Goal: Task Accomplishment & Management: Complete application form

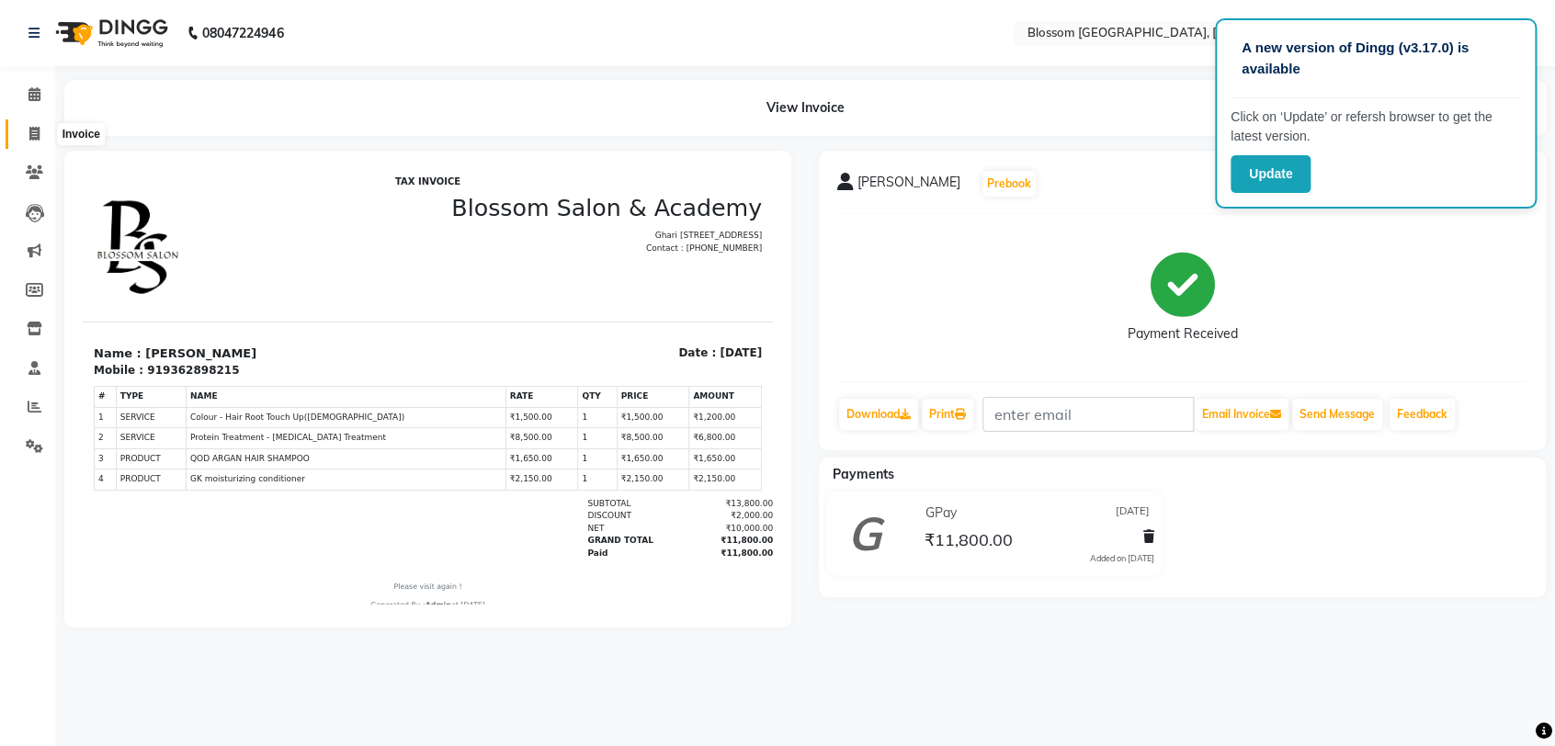
click at [22, 135] on span at bounding box center [34, 134] width 32 height 21
select select "service"
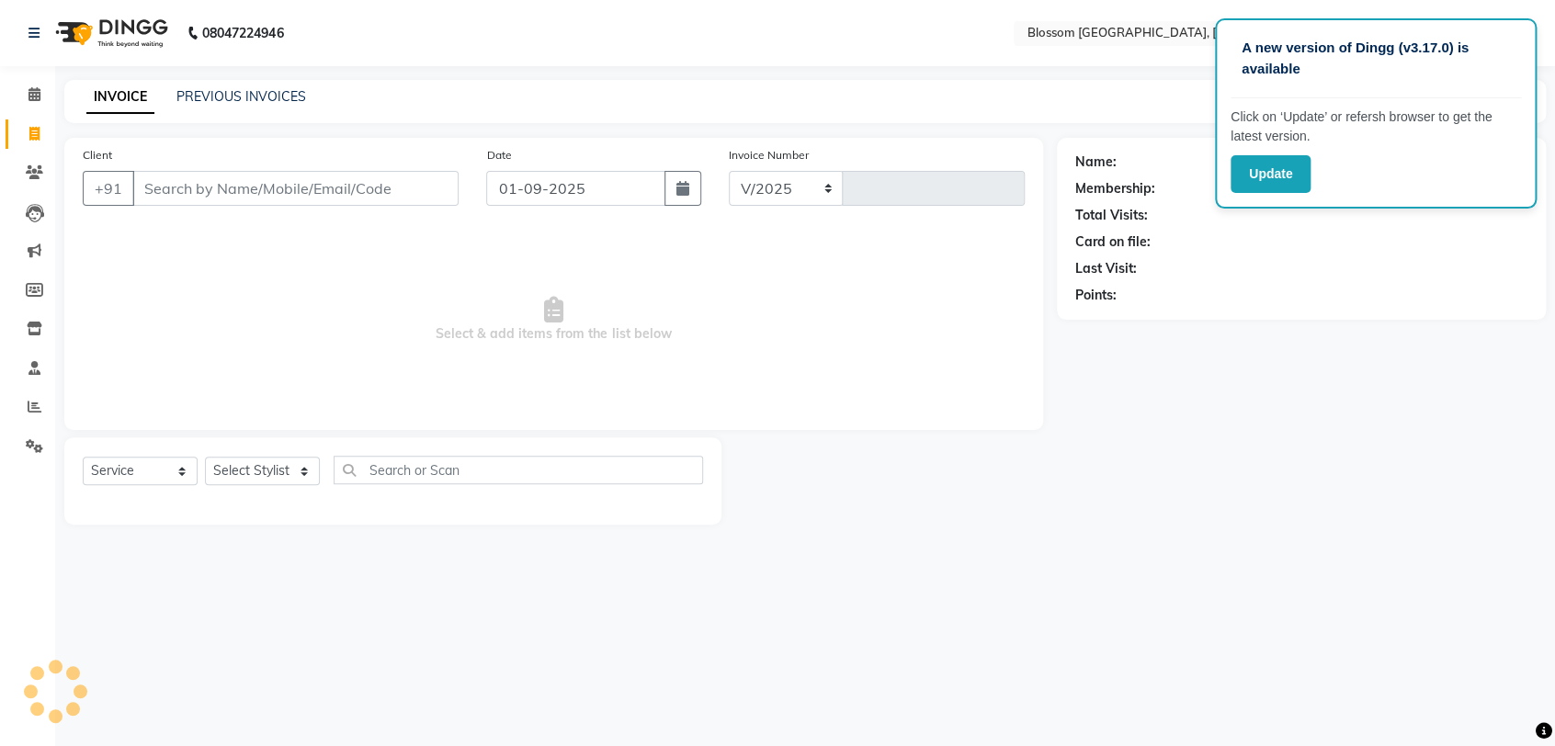
select select "7465"
type input "1134"
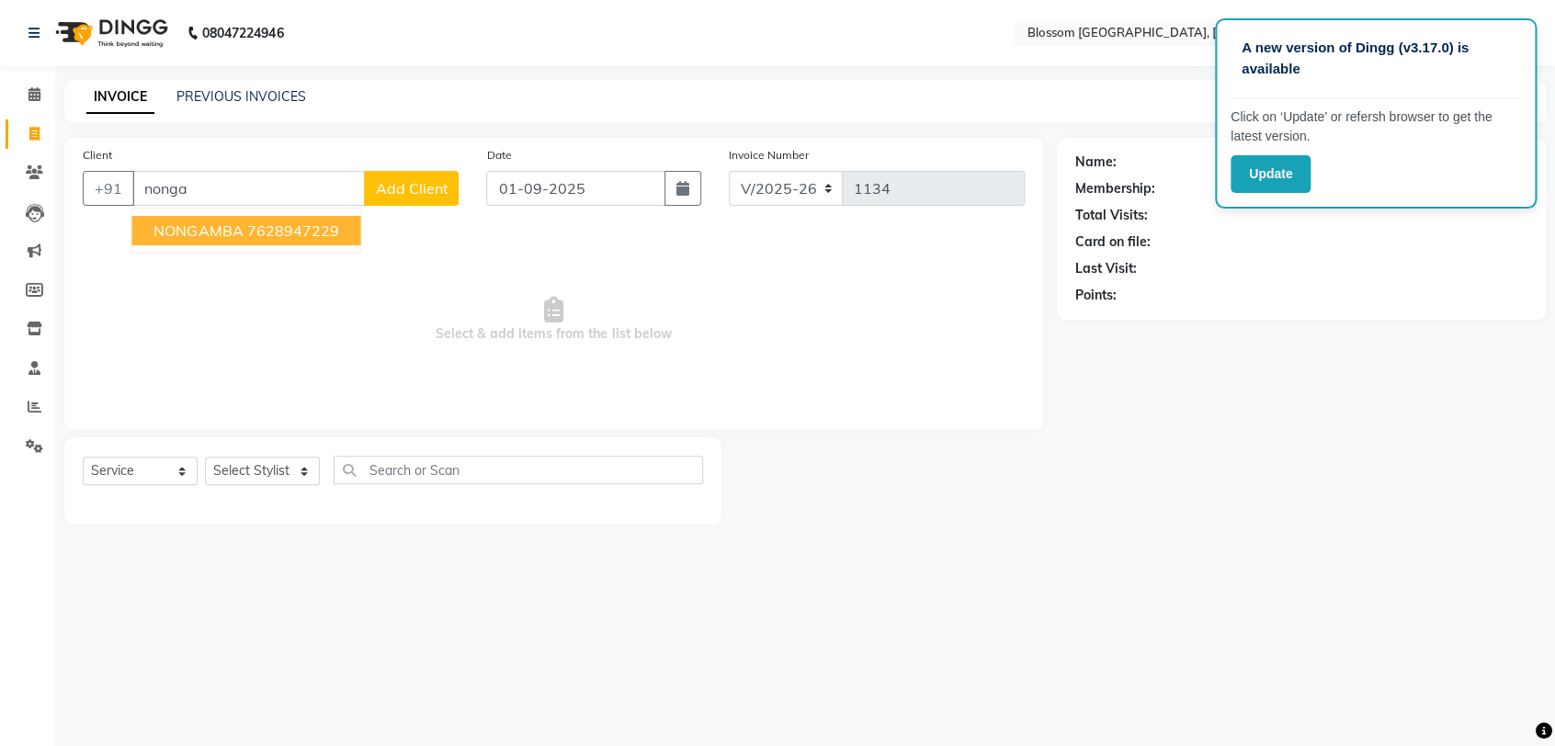
click at [255, 232] on ngb-highlight "7628947229" at bounding box center [292, 230] width 92 height 18
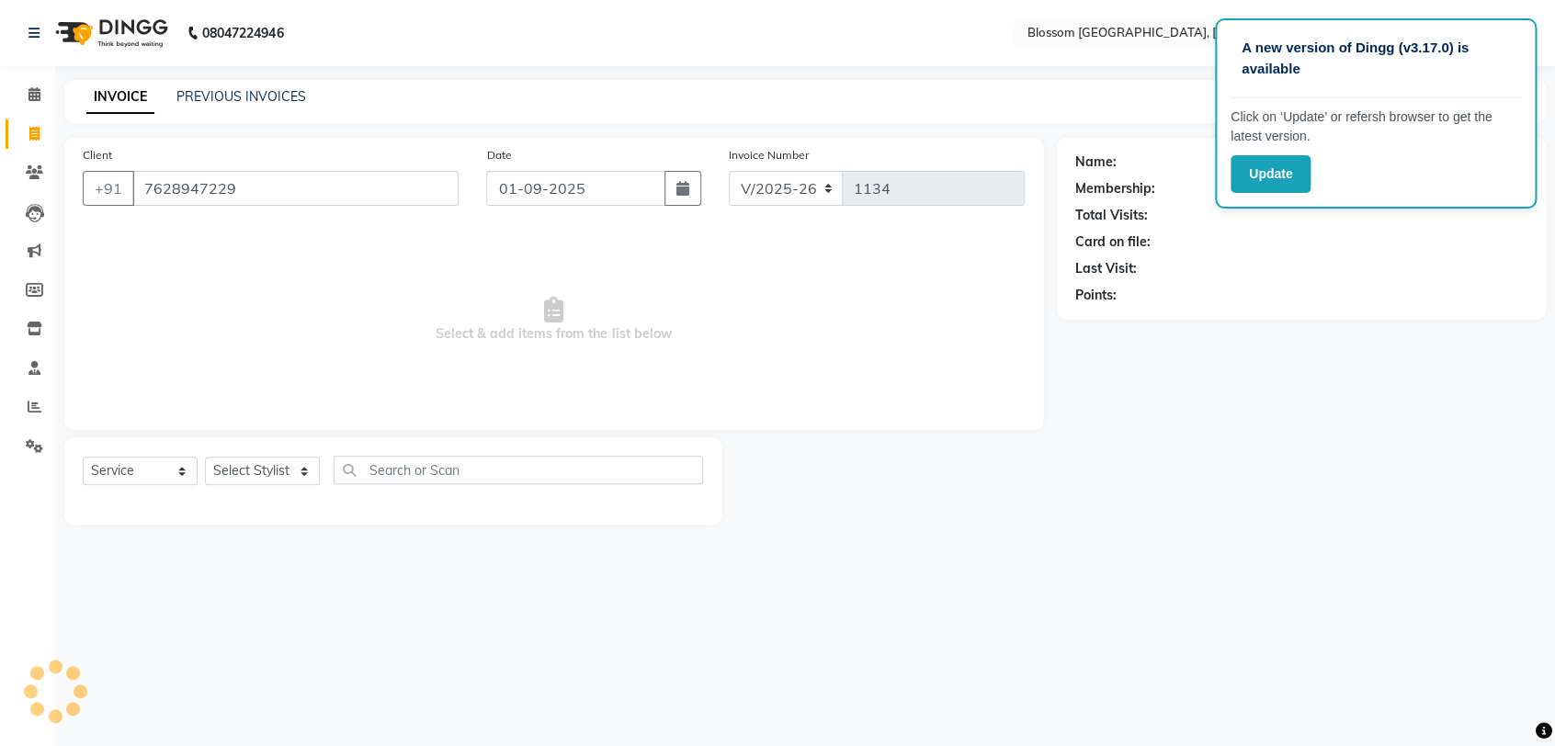
type input "7628947229"
click at [269, 464] on select "Select Stylist [PERSON_NAME] Laimayum Priyaluxmi [PERSON_NAME]Sana chanu [PERSO…" at bounding box center [262, 471] width 115 height 28
select select "86753"
click at [205, 457] on select "Select Stylist [PERSON_NAME] Laimayum Priyaluxmi [PERSON_NAME]Sana chanu [PERSO…" at bounding box center [262, 471] width 115 height 28
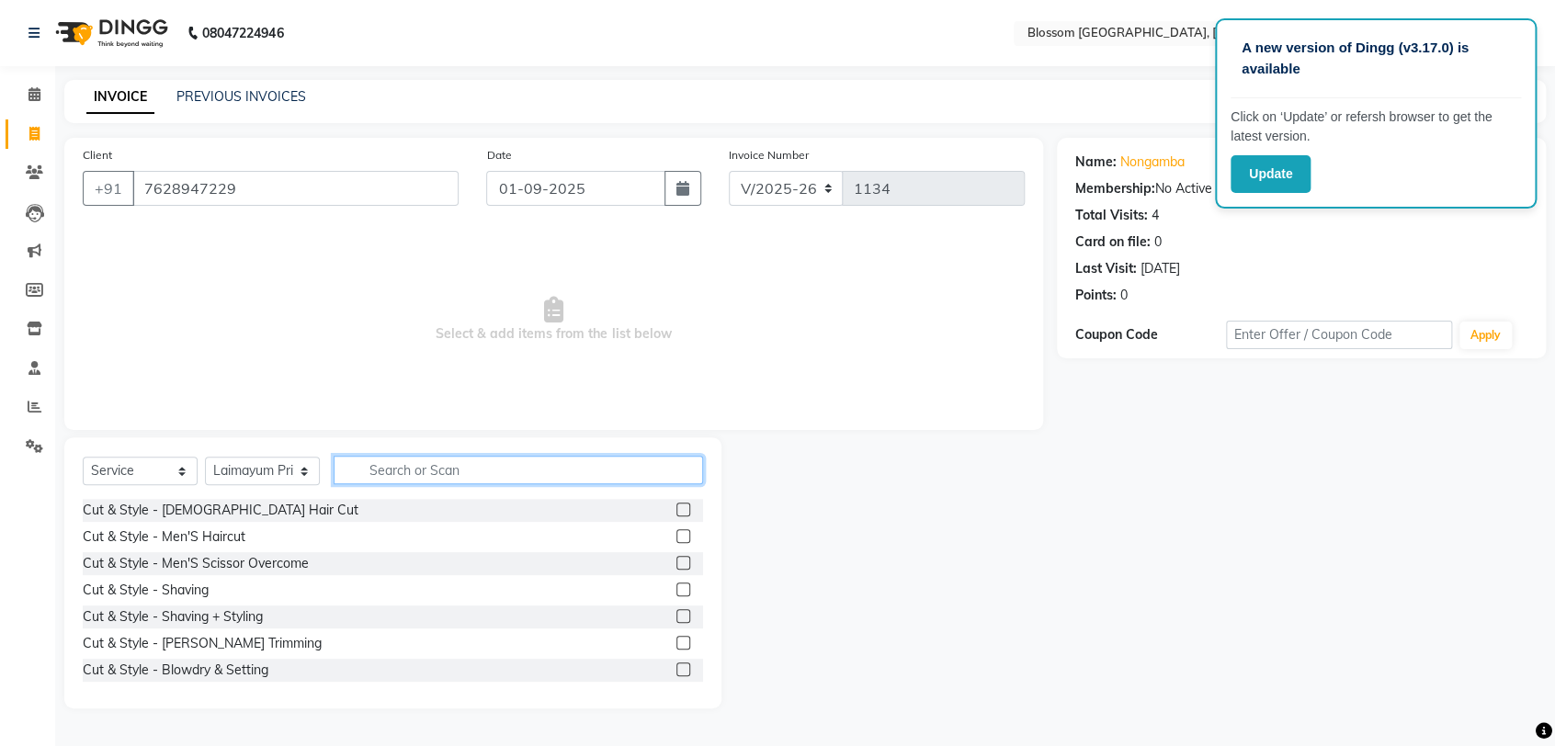
click at [411, 472] on input "text" at bounding box center [518, 470] width 369 height 28
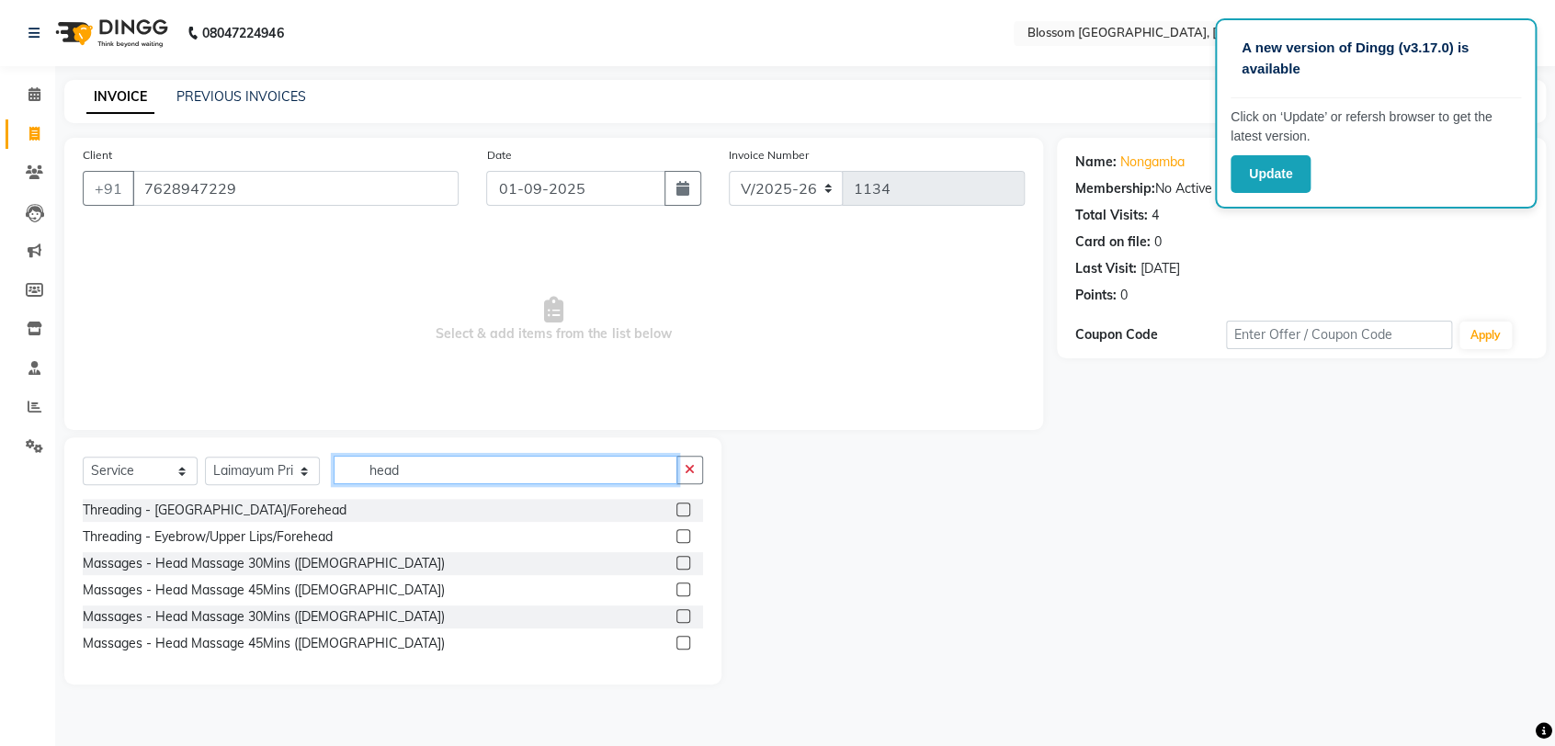
type input "head"
click at [684, 560] on label at bounding box center [683, 563] width 14 height 14
click at [684, 560] on input "checkbox" at bounding box center [682, 564] width 12 height 12
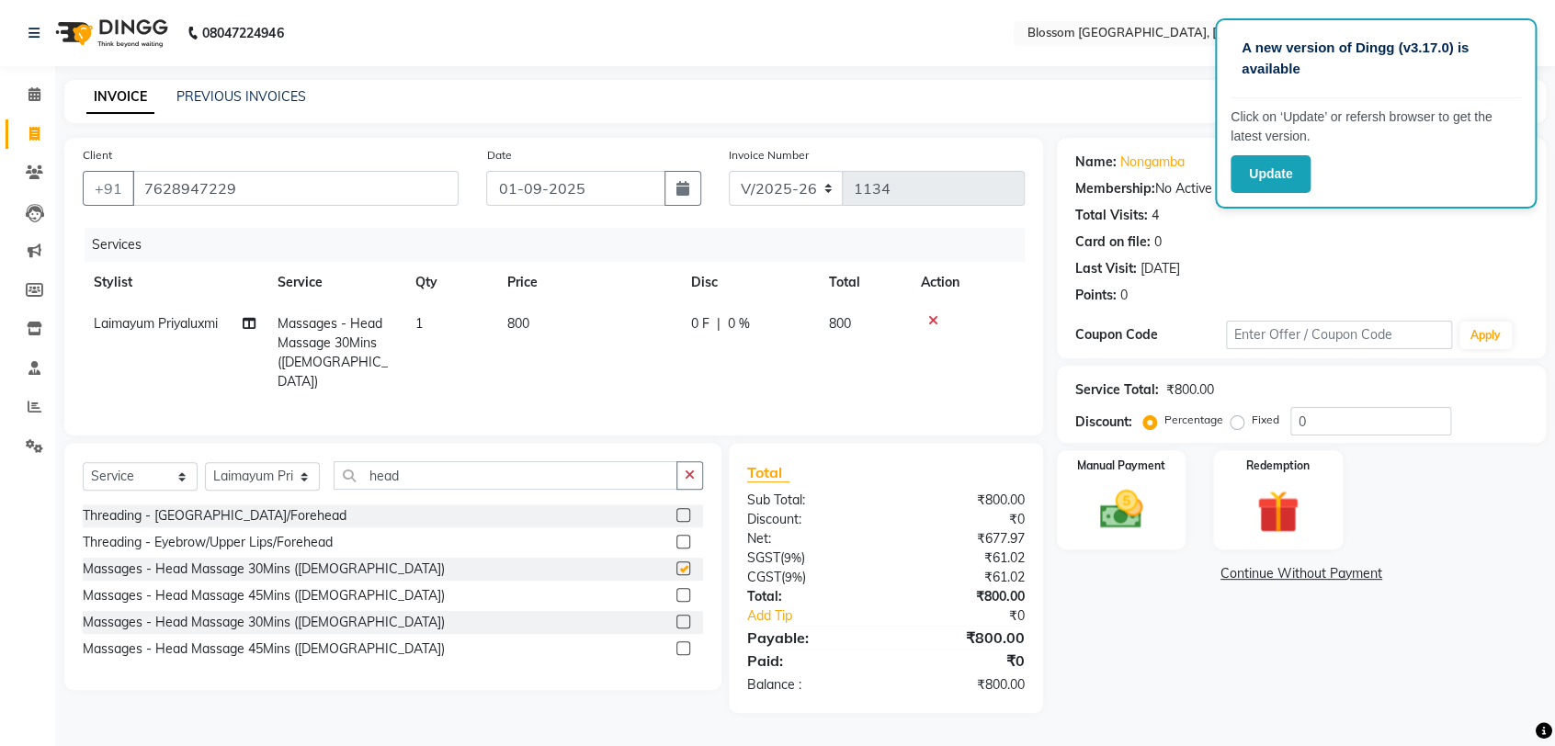
checkbox input "false"
click at [303, 477] on select "Select Stylist [PERSON_NAME] Laimayum Priyaluxmi [PERSON_NAME]Sana chanu [PERSO…" at bounding box center [262, 476] width 115 height 28
click at [205, 462] on select "Select Stylist [PERSON_NAME] Laimayum Priyaluxmi [PERSON_NAME]Sana chanu [PERSO…" at bounding box center [262, 476] width 115 height 28
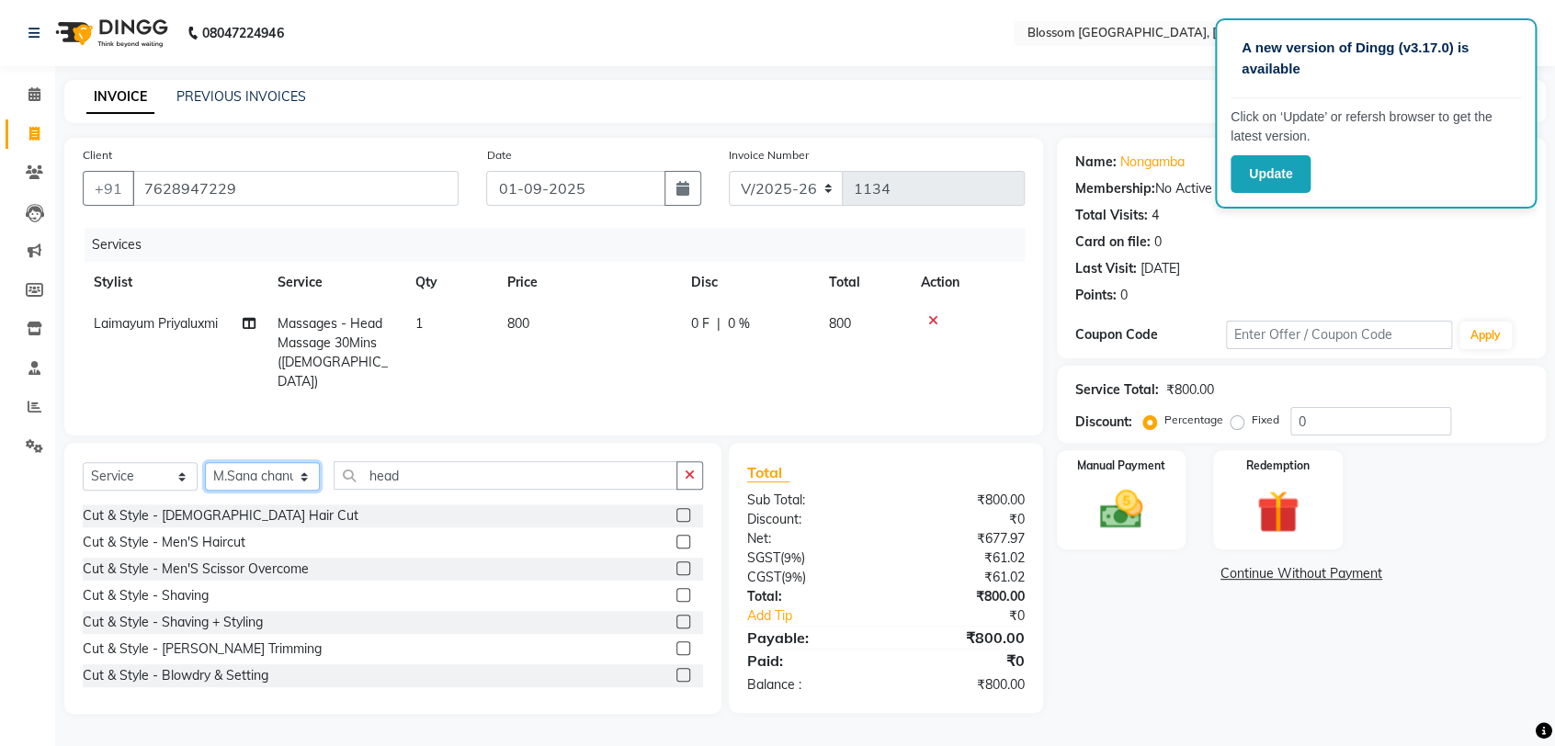
click at [302, 471] on select "Select Stylist [PERSON_NAME] Laimayum Priyaluxmi [PERSON_NAME]Sana chanu [PERSO…" at bounding box center [262, 476] width 115 height 28
select select "66244"
click at [205, 462] on select "Select Stylist [PERSON_NAME] Laimayum Priyaluxmi [PERSON_NAME]Sana chanu [PERSO…" at bounding box center [262, 476] width 115 height 28
click at [676, 535] on label at bounding box center [683, 542] width 14 height 14
click at [676, 537] on input "checkbox" at bounding box center [682, 543] width 12 height 12
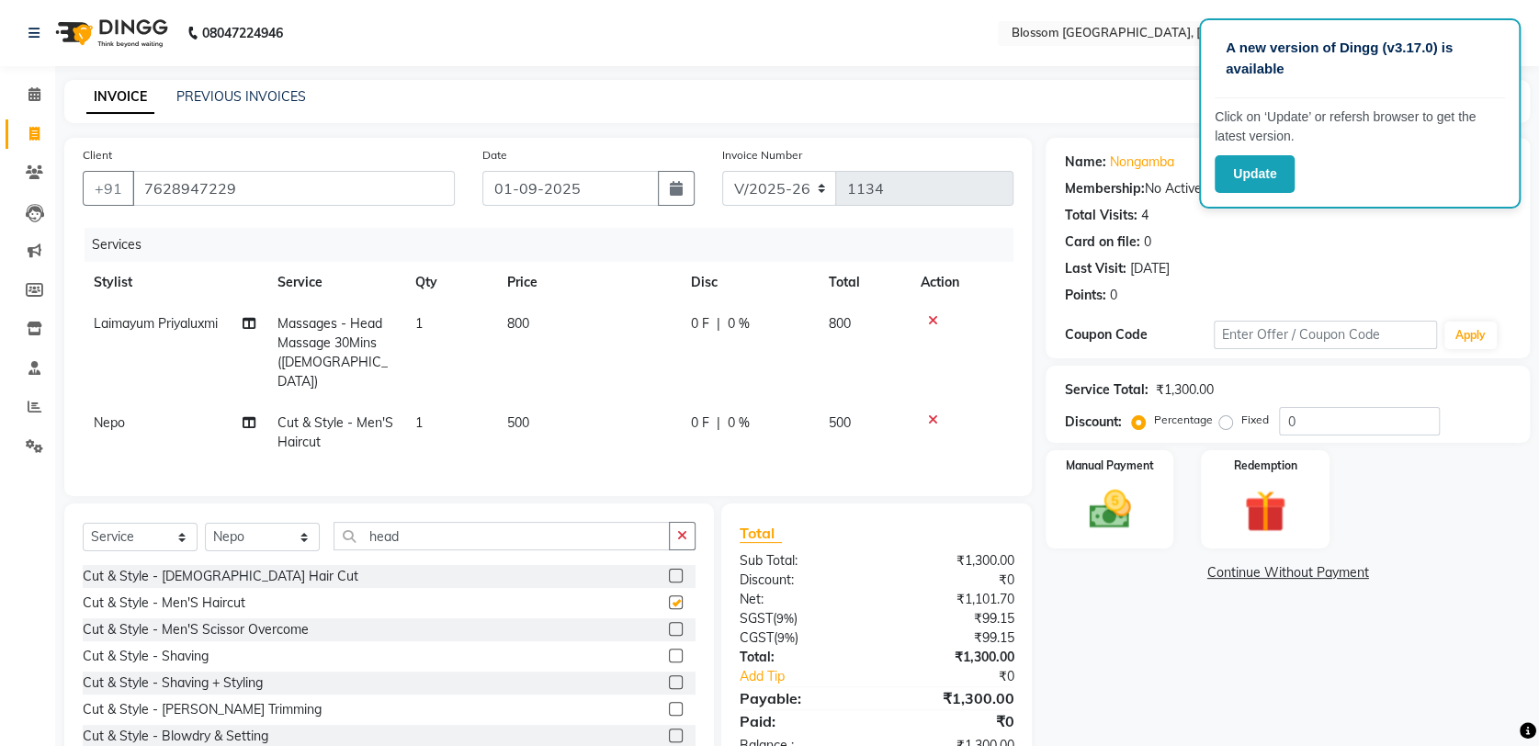
checkbox input "false"
click at [1158, 167] on link "Nongamba" at bounding box center [1141, 162] width 64 height 19
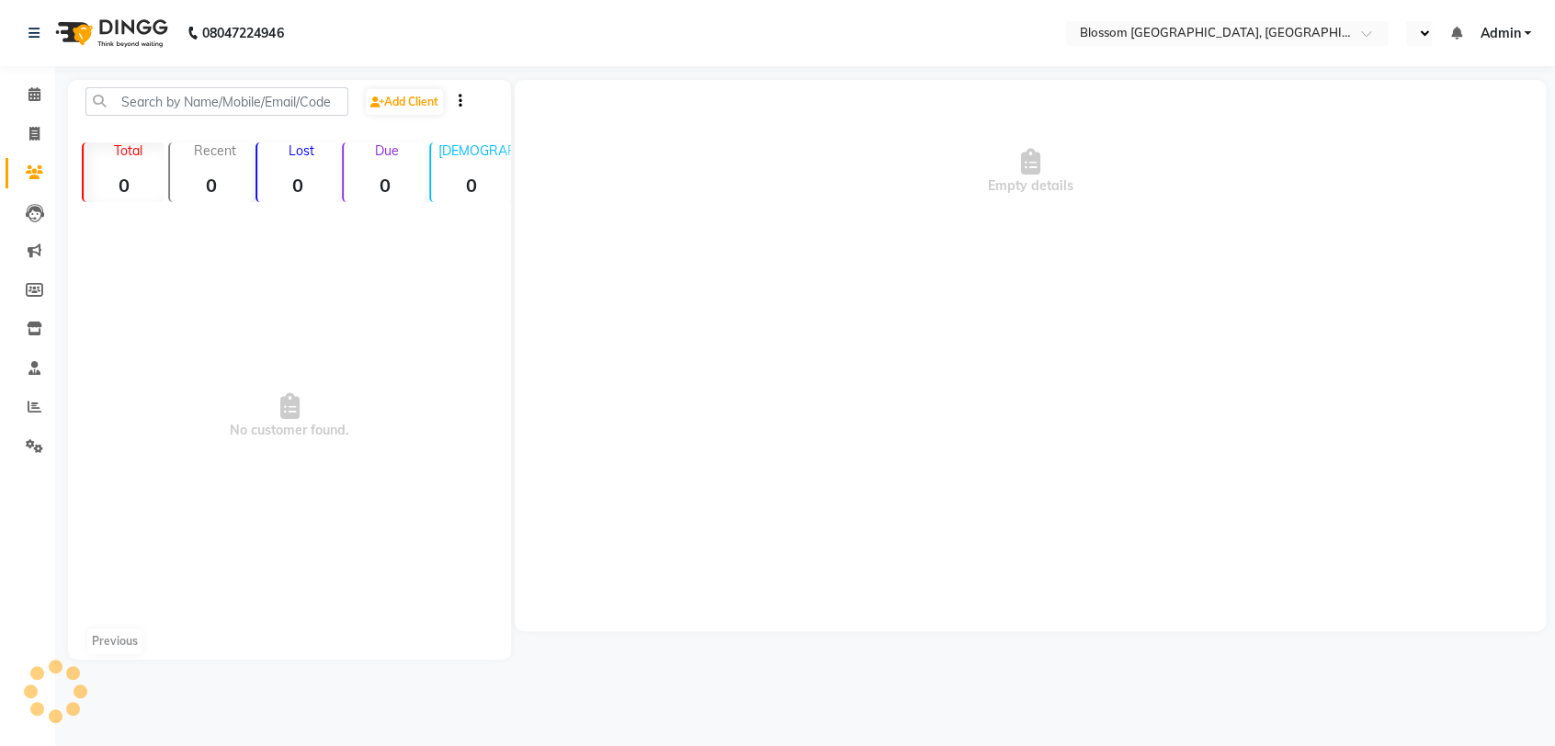
select select "en"
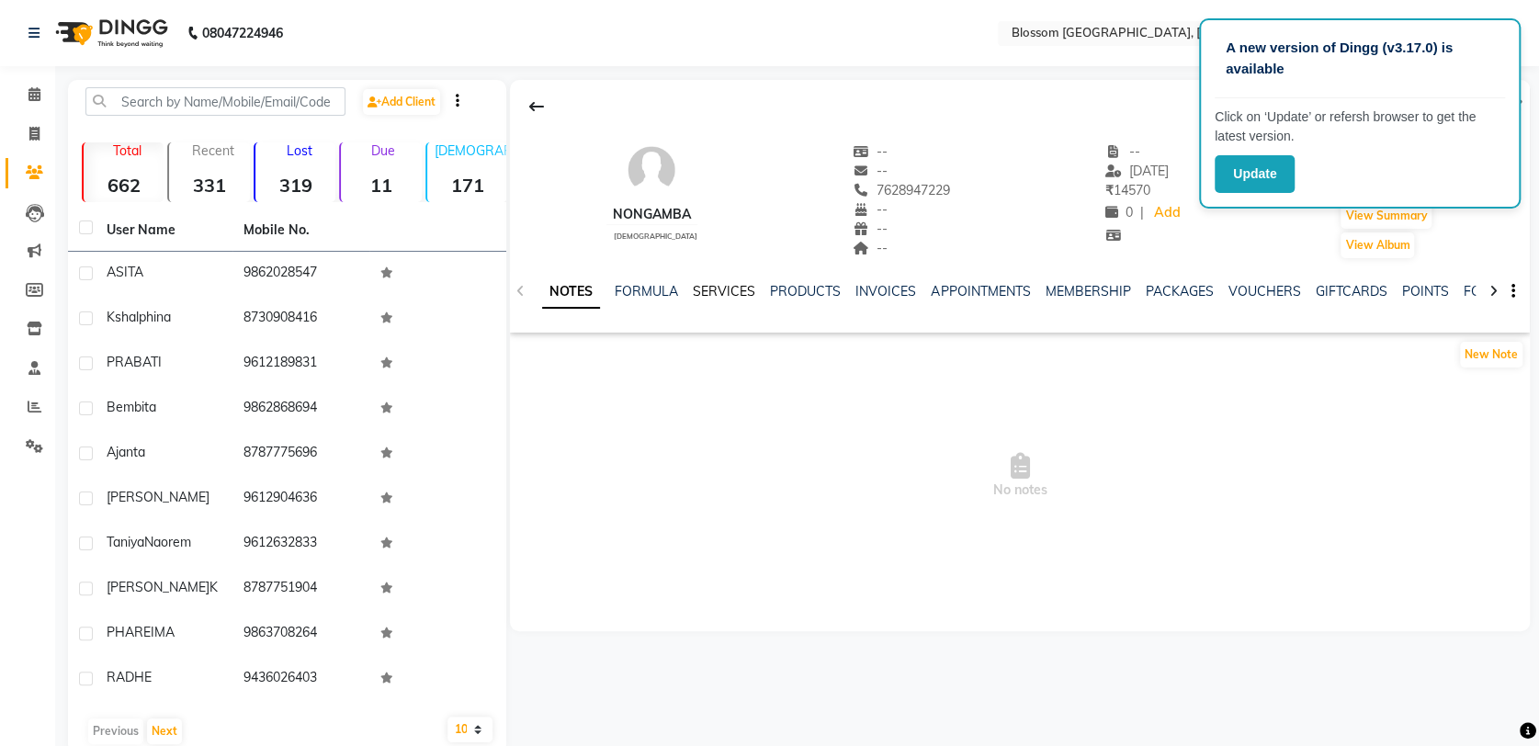
click at [722, 283] on link "SERVICES" at bounding box center [724, 291] width 62 height 17
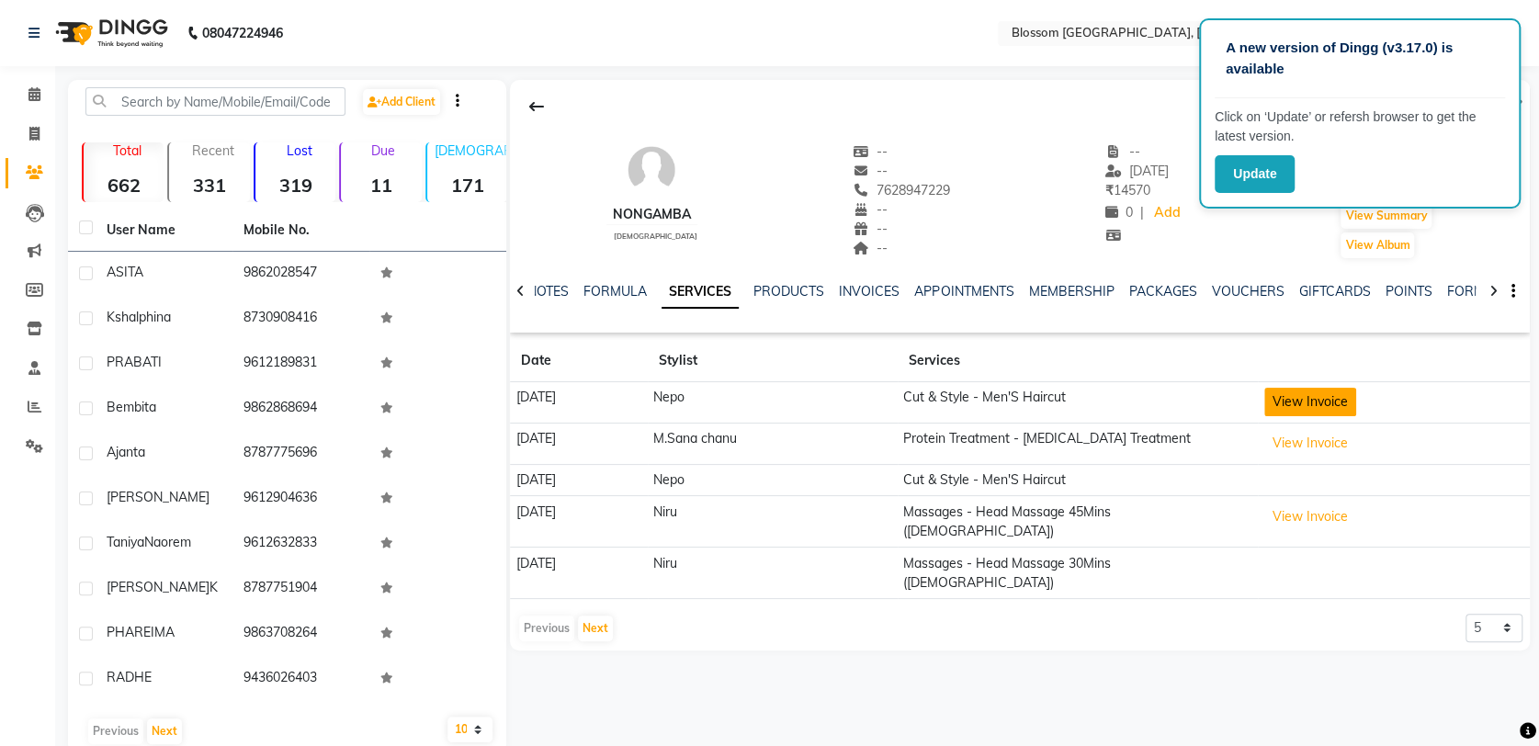
click at [1348, 403] on button "View Invoice" at bounding box center [1310, 402] width 92 height 28
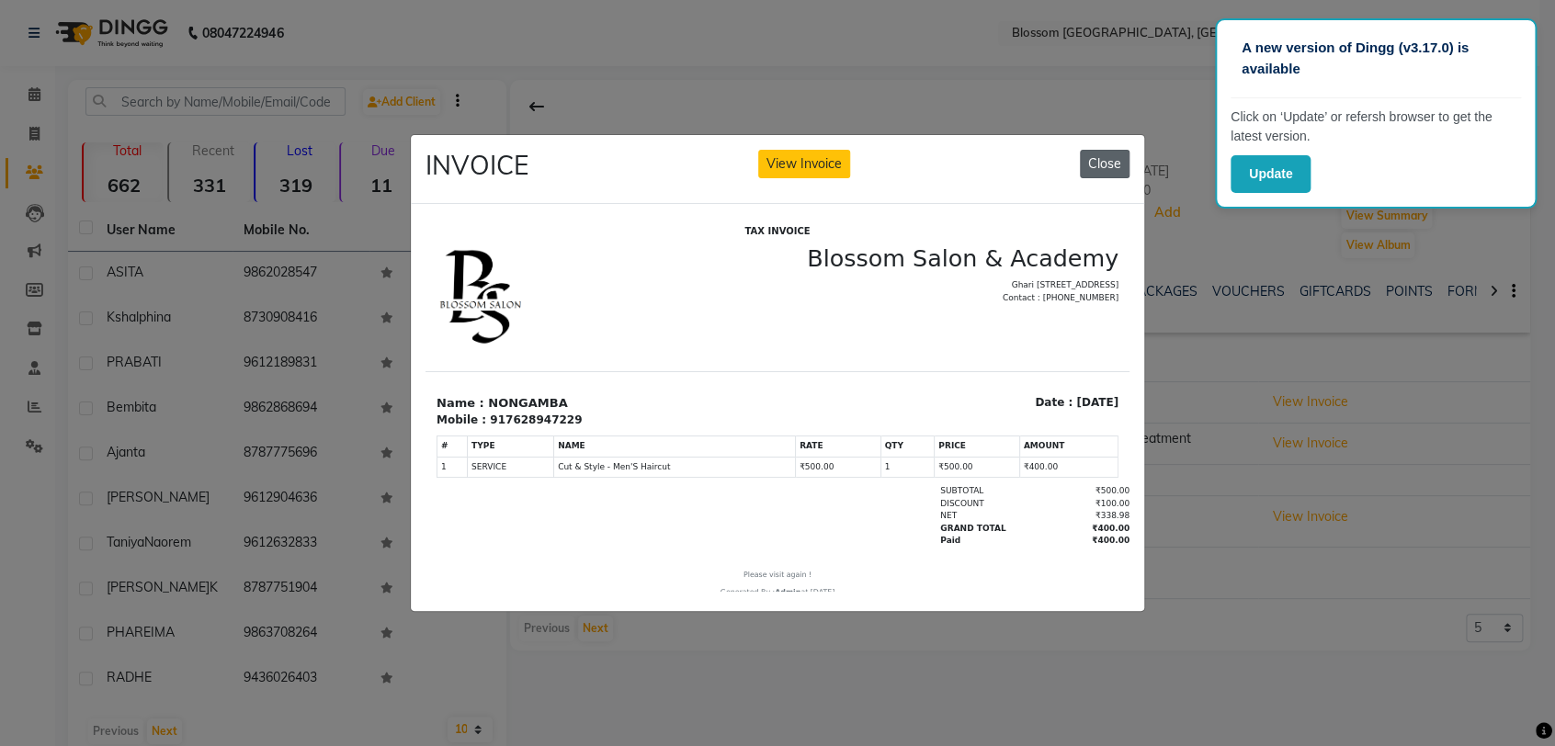
click at [1103, 155] on button "Close" at bounding box center [1105, 164] width 50 height 28
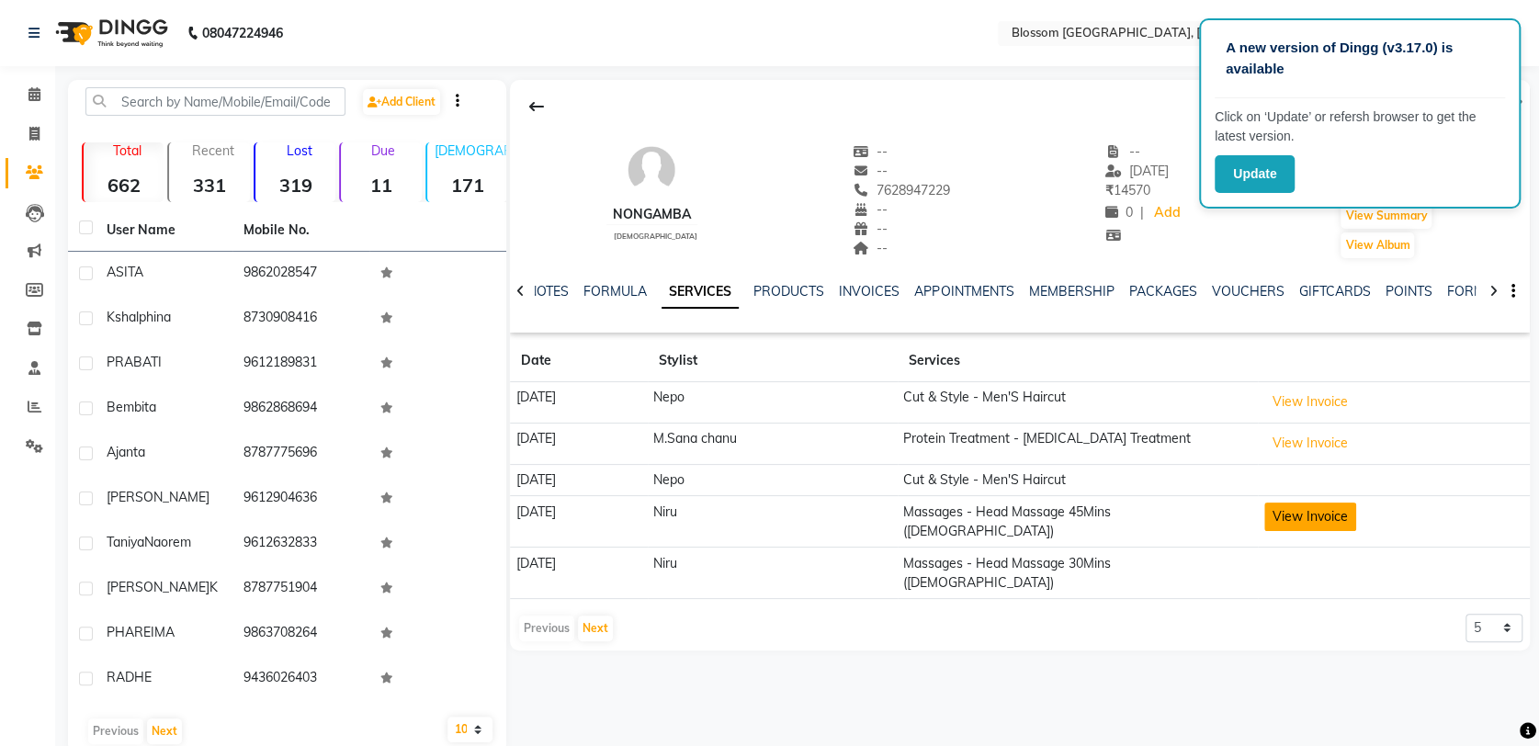
click at [1355, 522] on button "View Invoice" at bounding box center [1310, 517] width 92 height 28
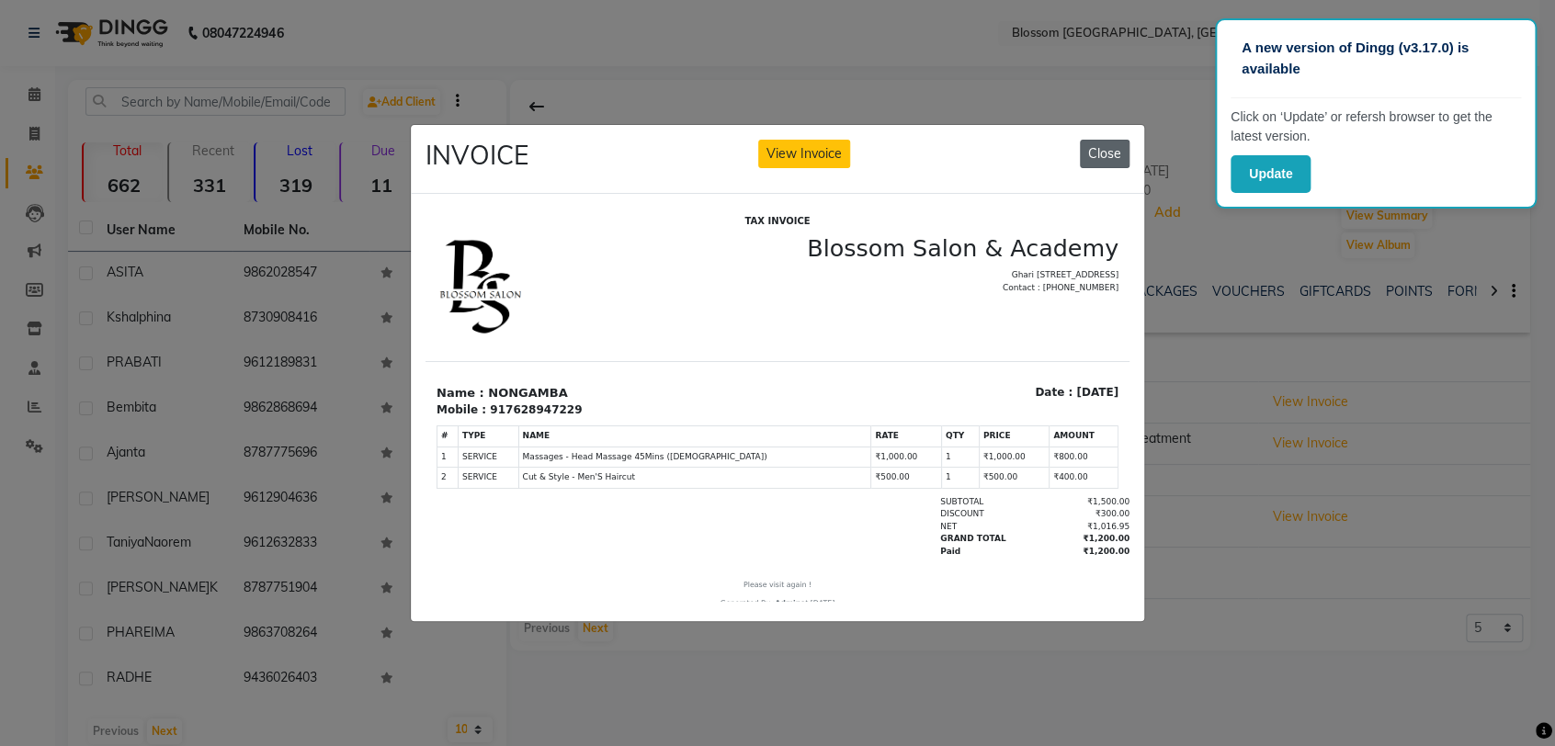
click at [1111, 142] on button "Close" at bounding box center [1105, 154] width 50 height 28
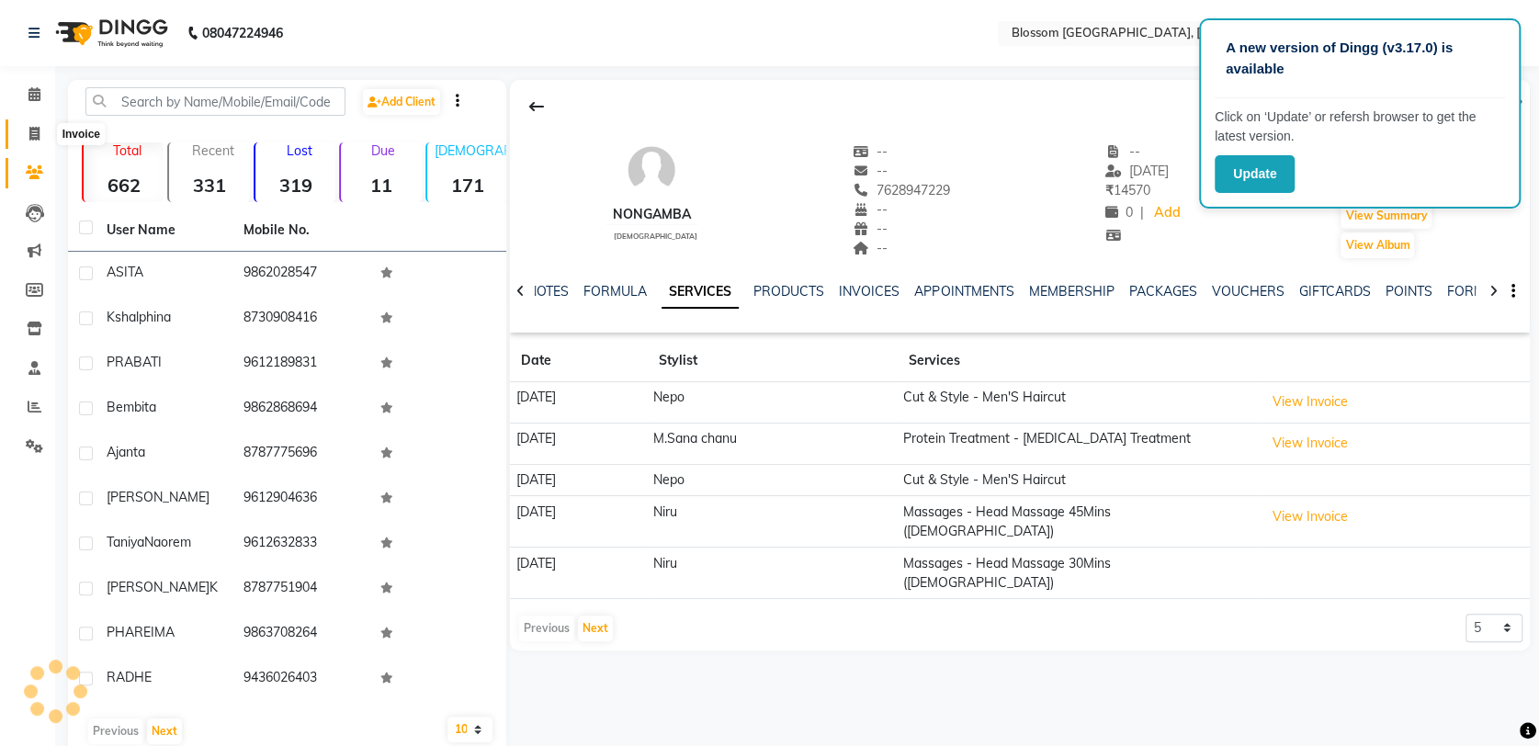
click at [36, 135] on icon at bounding box center [34, 134] width 10 height 14
select select "service"
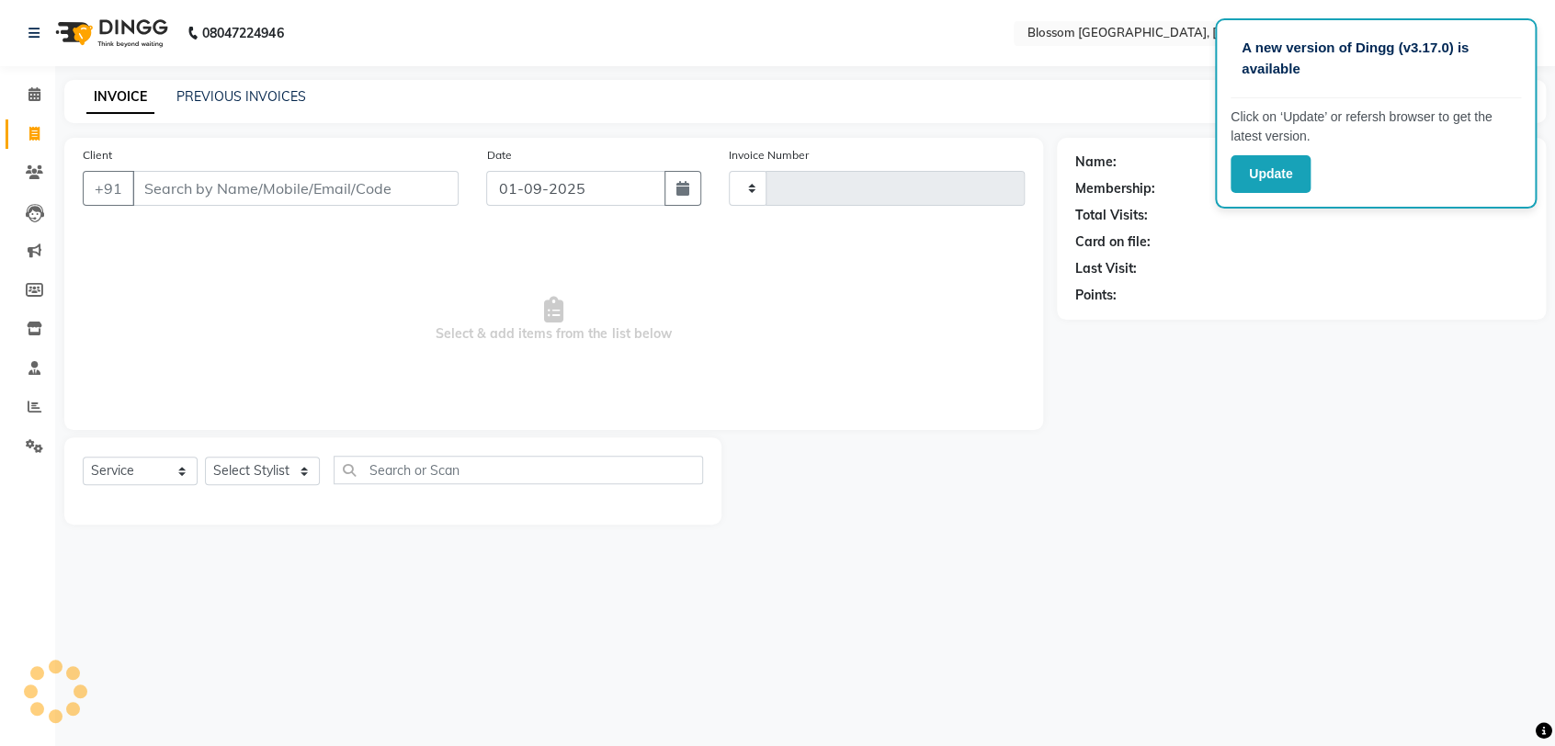
type input "1134"
select select "7465"
click at [369, 197] on input "Client" at bounding box center [295, 188] width 326 height 35
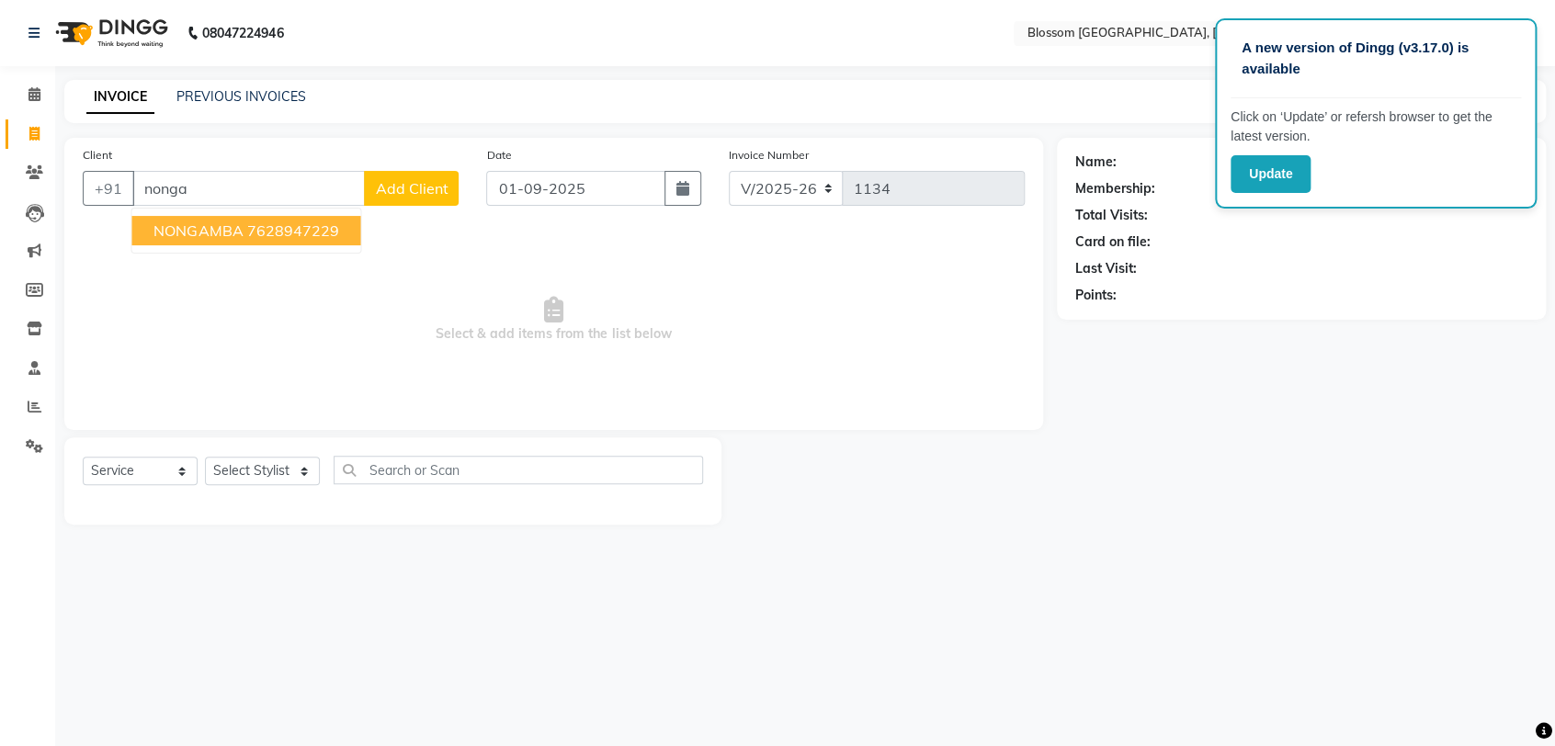
click at [278, 233] on ngb-highlight "7628947229" at bounding box center [292, 230] width 92 height 18
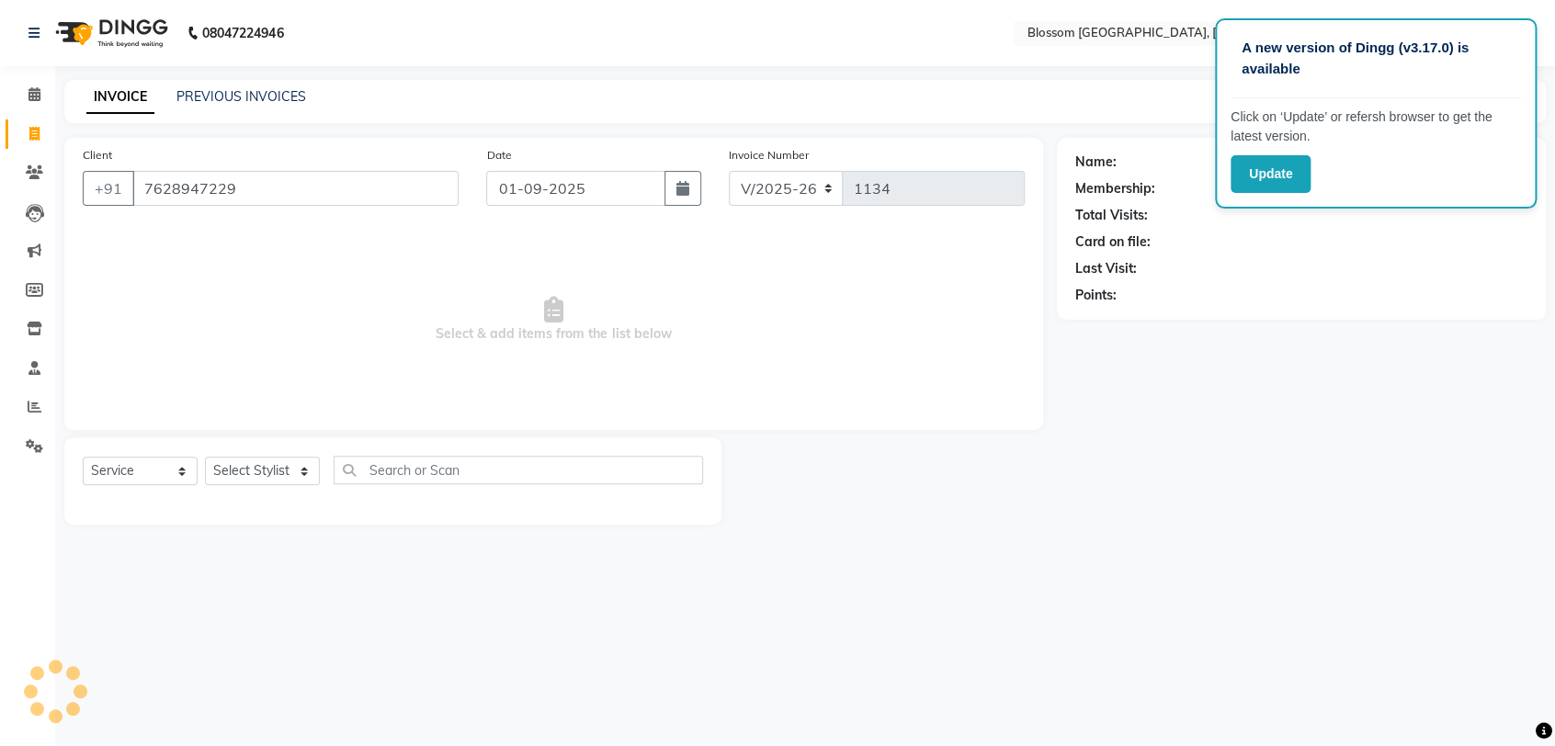
type input "7628947229"
click at [279, 468] on select "Select Stylist [PERSON_NAME] Laimayum Priyaluxmi [PERSON_NAME]Sana chanu [PERSO…" at bounding box center [262, 471] width 115 height 28
select select "86753"
click at [205, 457] on select "Select Stylist [PERSON_NAME] Laimayum Priyaluxmi [PERSON_NAME]Sana chanu [PERSO…" at bounding box center [262, 471] width 115 height 28
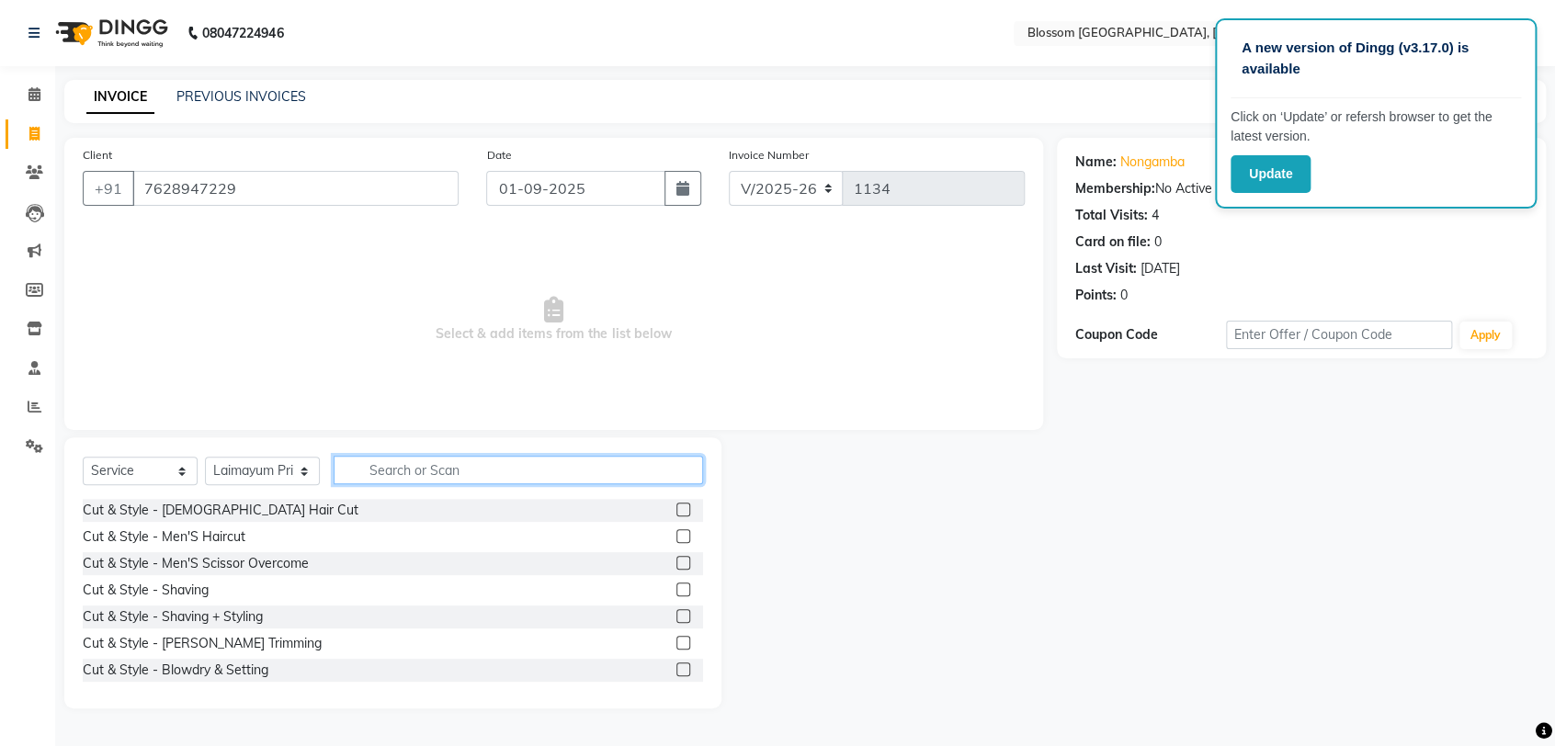
click at [398, 472] on input "text" at bounding box center [518, 470] width 369 height 28
type input "h"
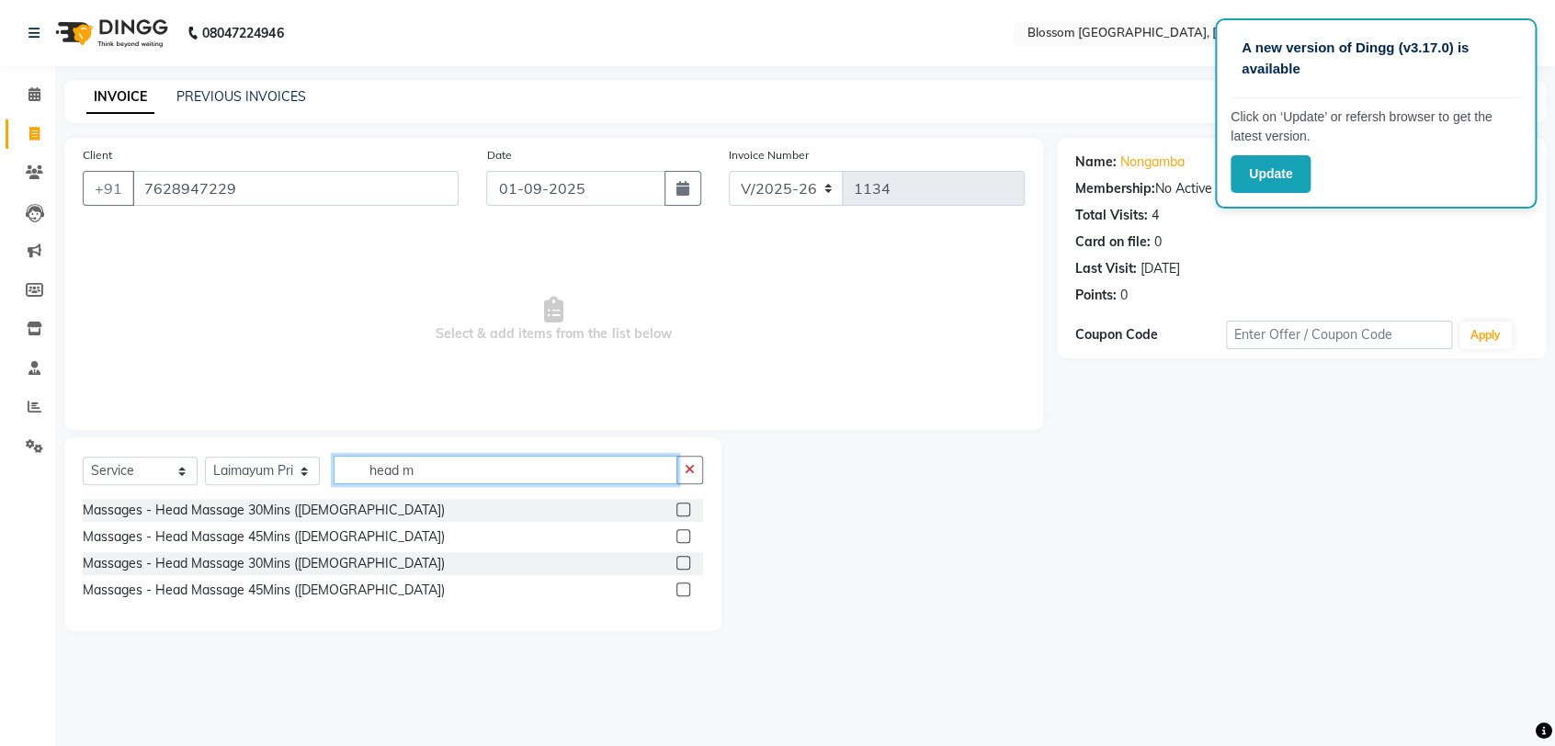
type input "head m"
click at [680, 508] on label at bounding box center [683, 510] width 14 height 14
click at [680, 508] on input "checkbox" at bounding box center [682, 510] width 12 height 12
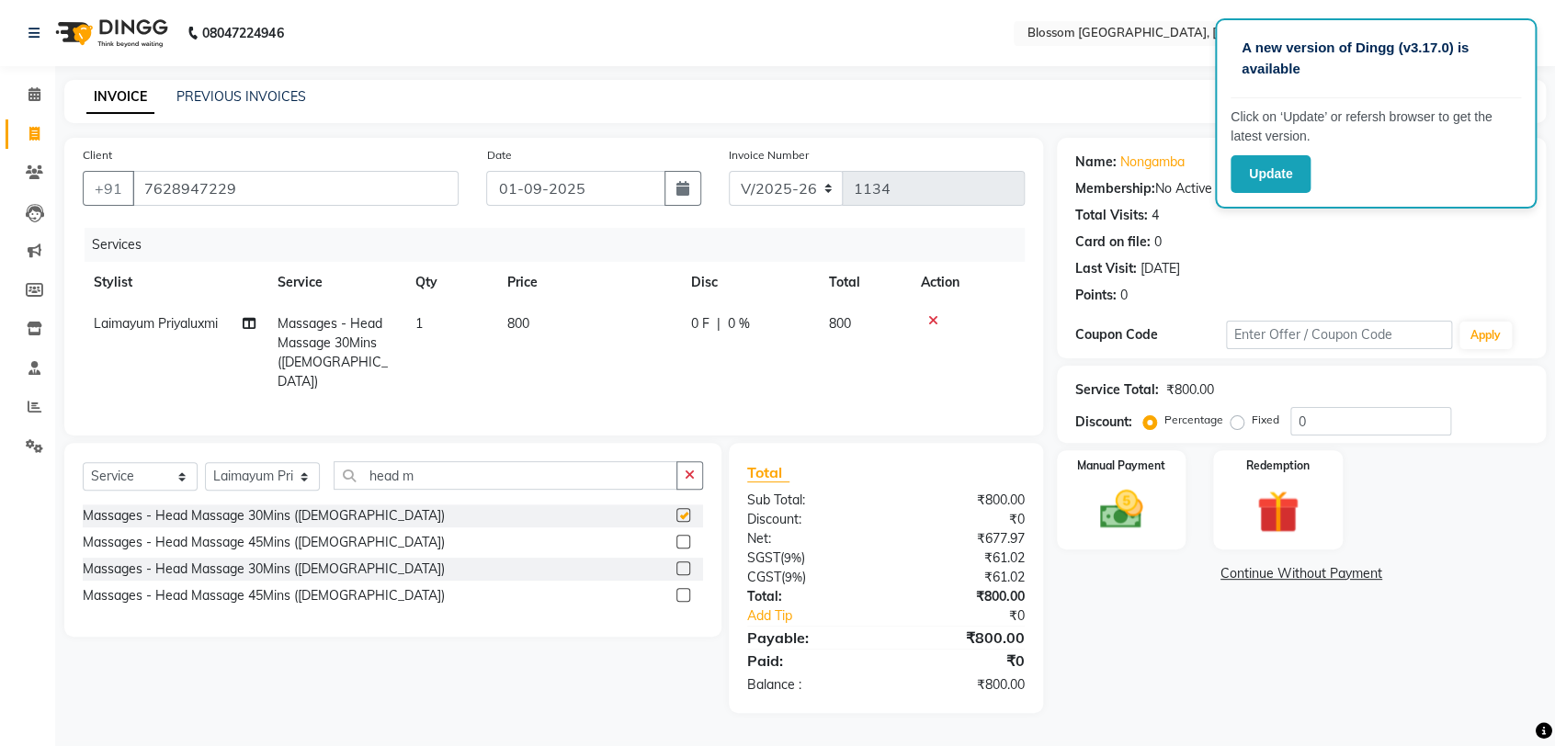
checkbox input "false"
click at [304, 482] on select "Select Stylist [PERSON_NAME] Laimayum Priyaluxmi [PERSON_NAME]Sana chanu [PERSO…" at bounding box center [262, 476] width 115 height 28
select select "66244"
click at [205, 462] on select "Select Stylist [PERSON_NAME] Laimayum Priyaluxmi [PERSON_NAME]Sana chanu [PERSO…" at bounding box center [262, 476] width 115 height 28
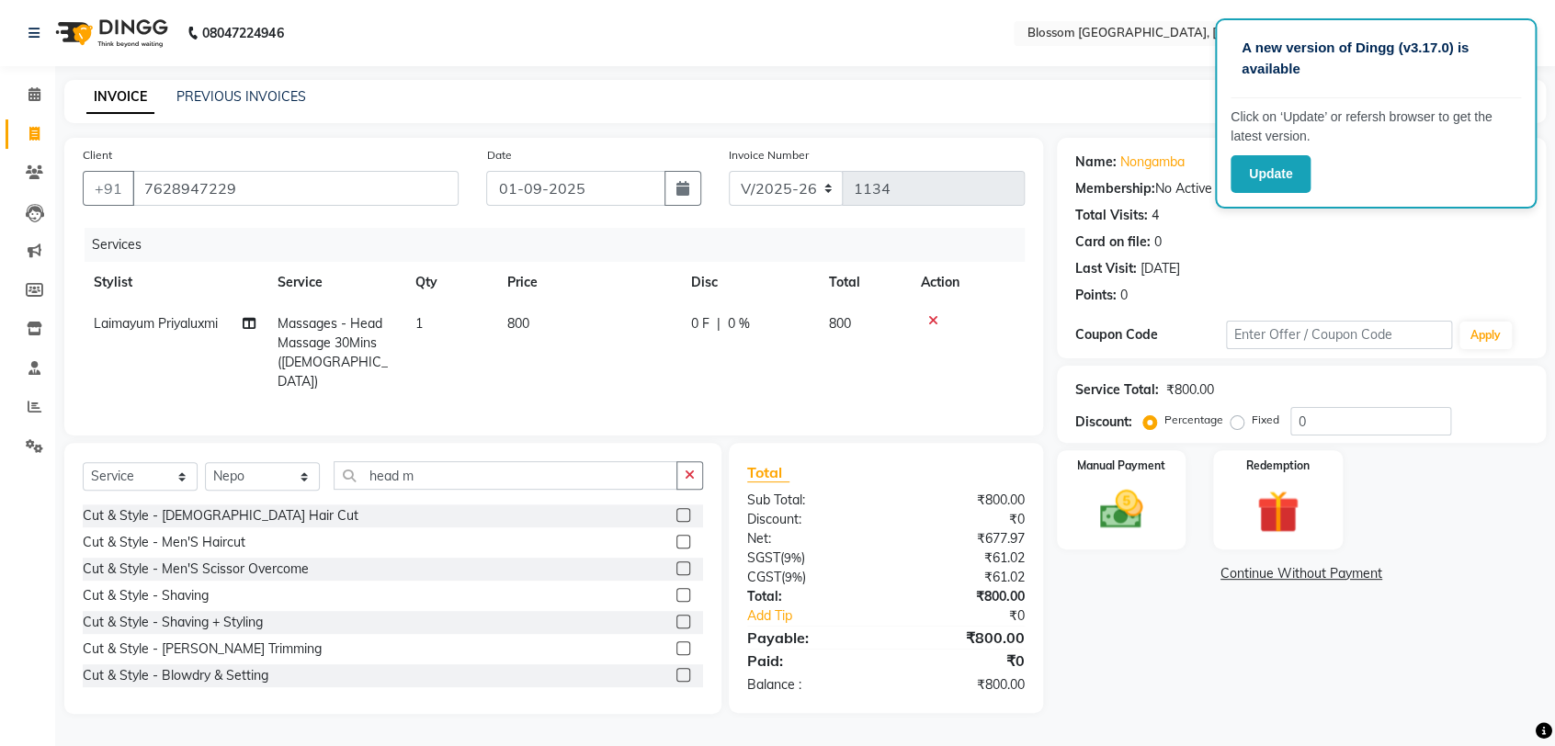
click at [676, 536] on label at bounding box center [683, 542] width 14 height 14
click at [676, 537] on input "checkbox" at bounding box center [682, 543] width 12 height 12
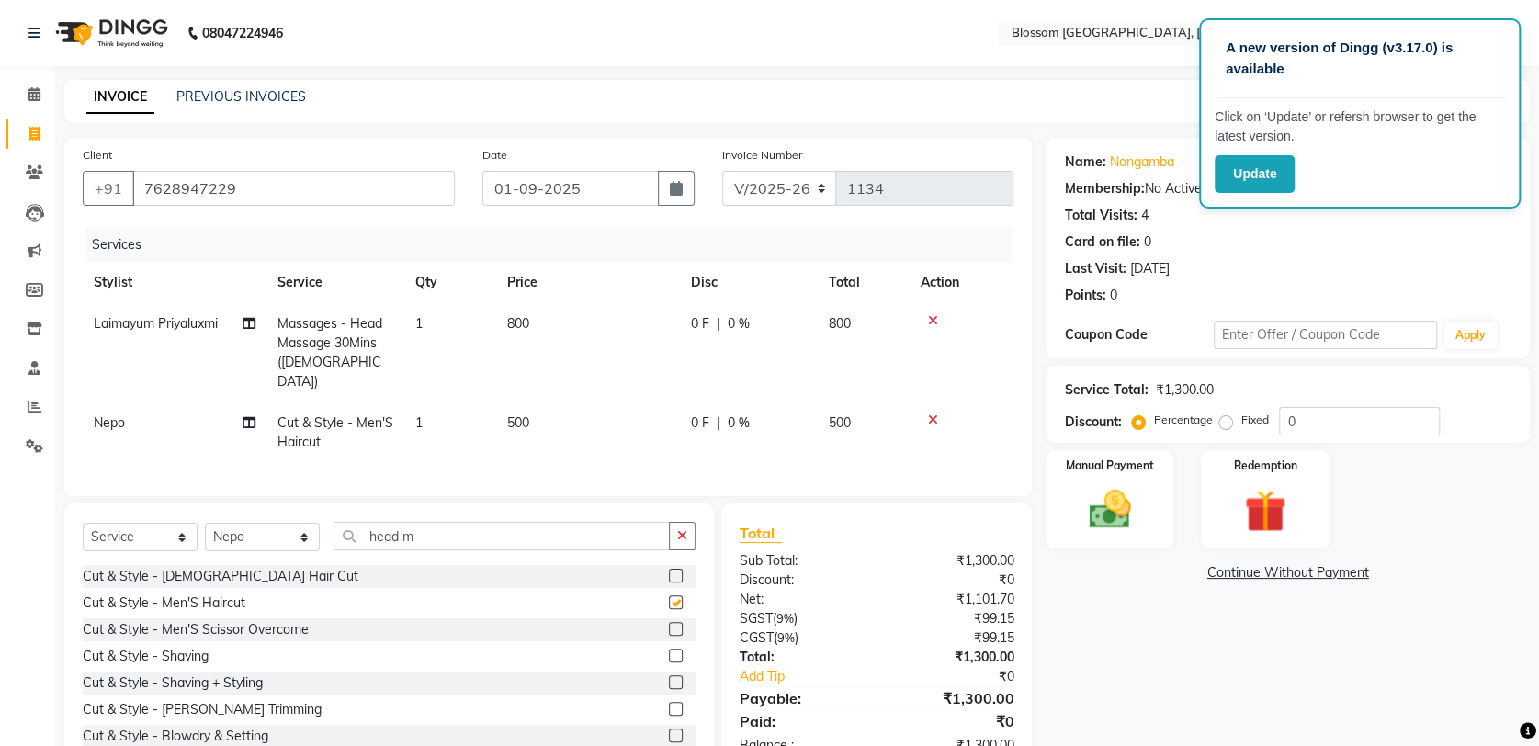
checkbox input "false"
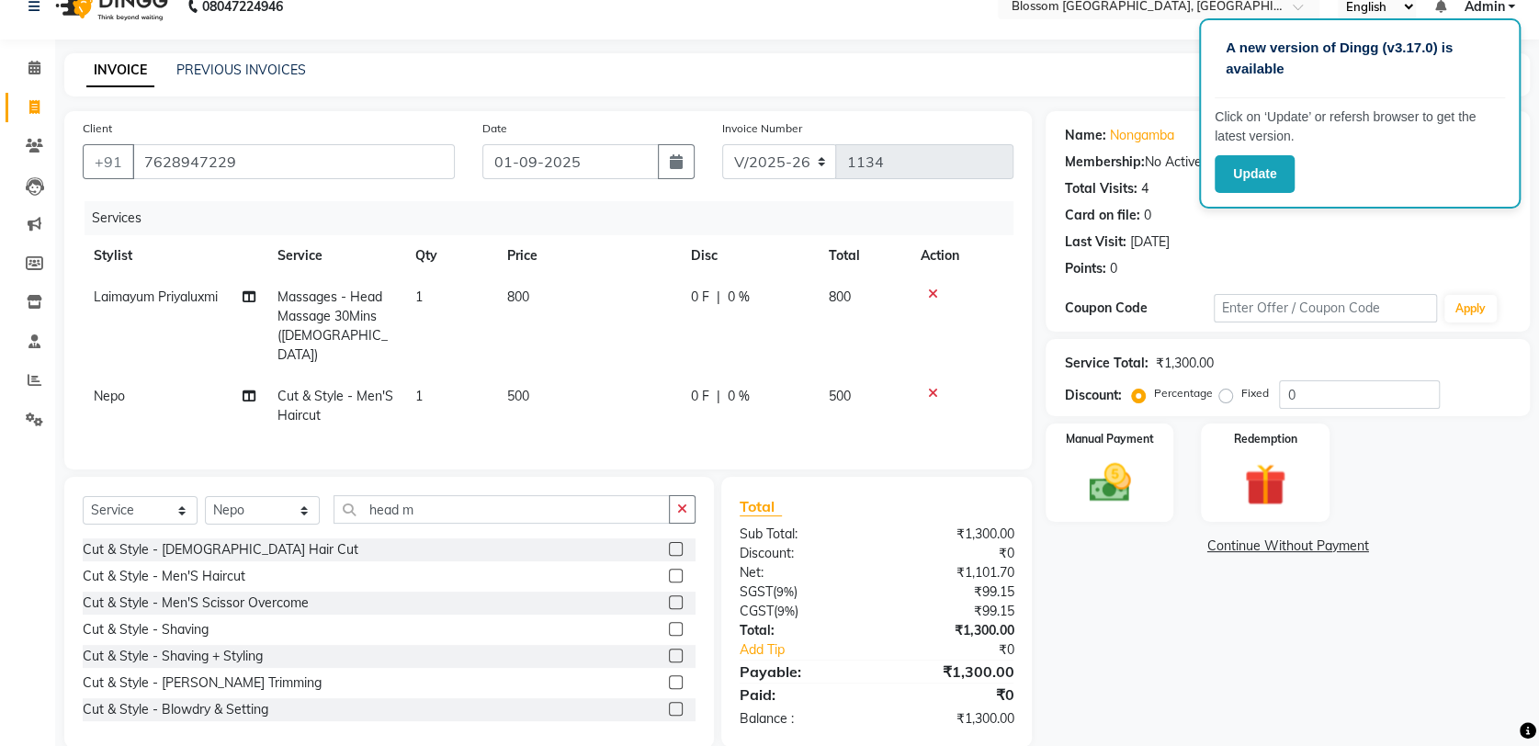
scroll to position [51, 0]
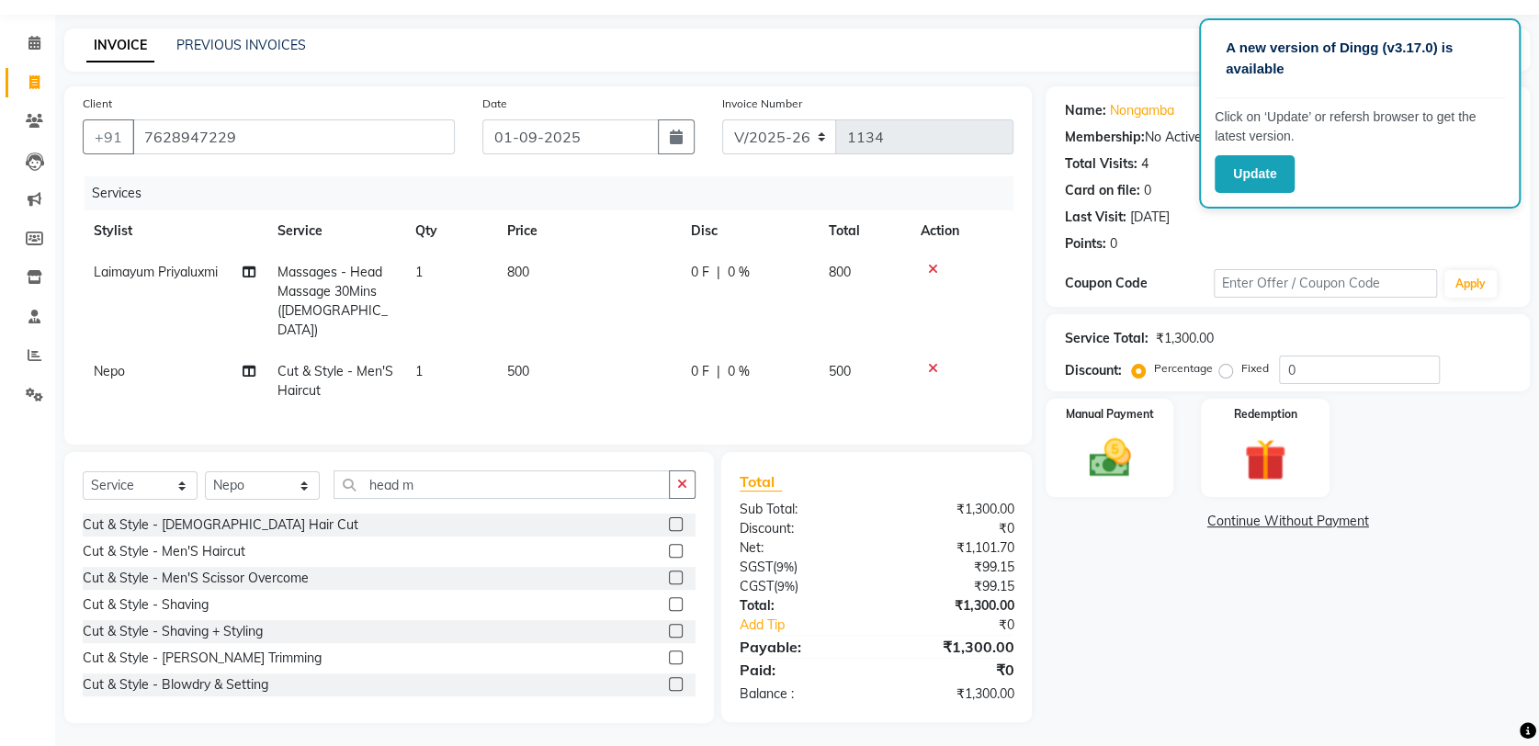
click at [710, 362] on td "0 F | 0 %" at bounding box center [749, 381] width 138 height 61
select select "66244"
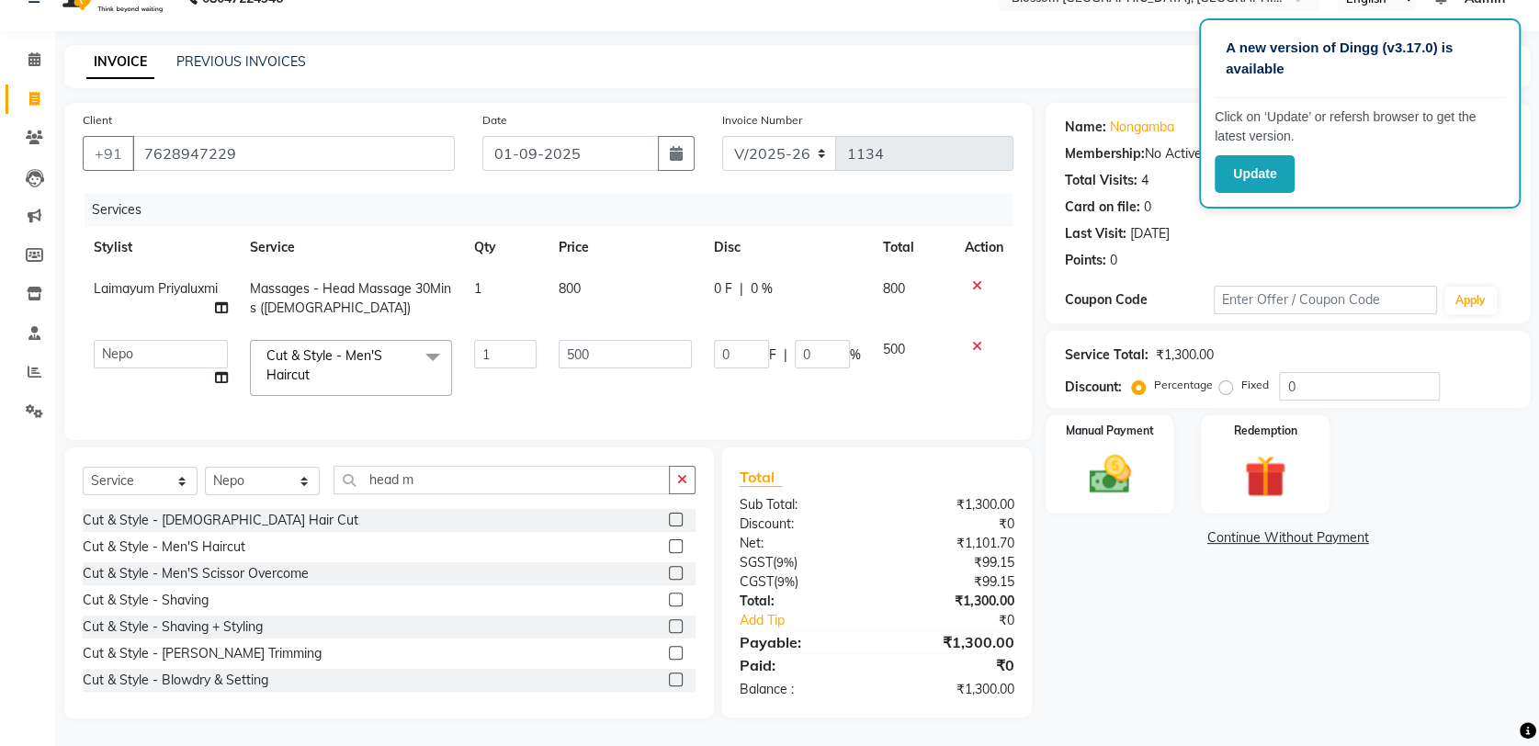
scroll to position [50, 0]
click at [739, 361] on td "0 F | 0 %" at bounding box center [787, 368] width 169 height 78
click at [800, 340] on input "0" at bounding box center [822, 354] width 55 height 28
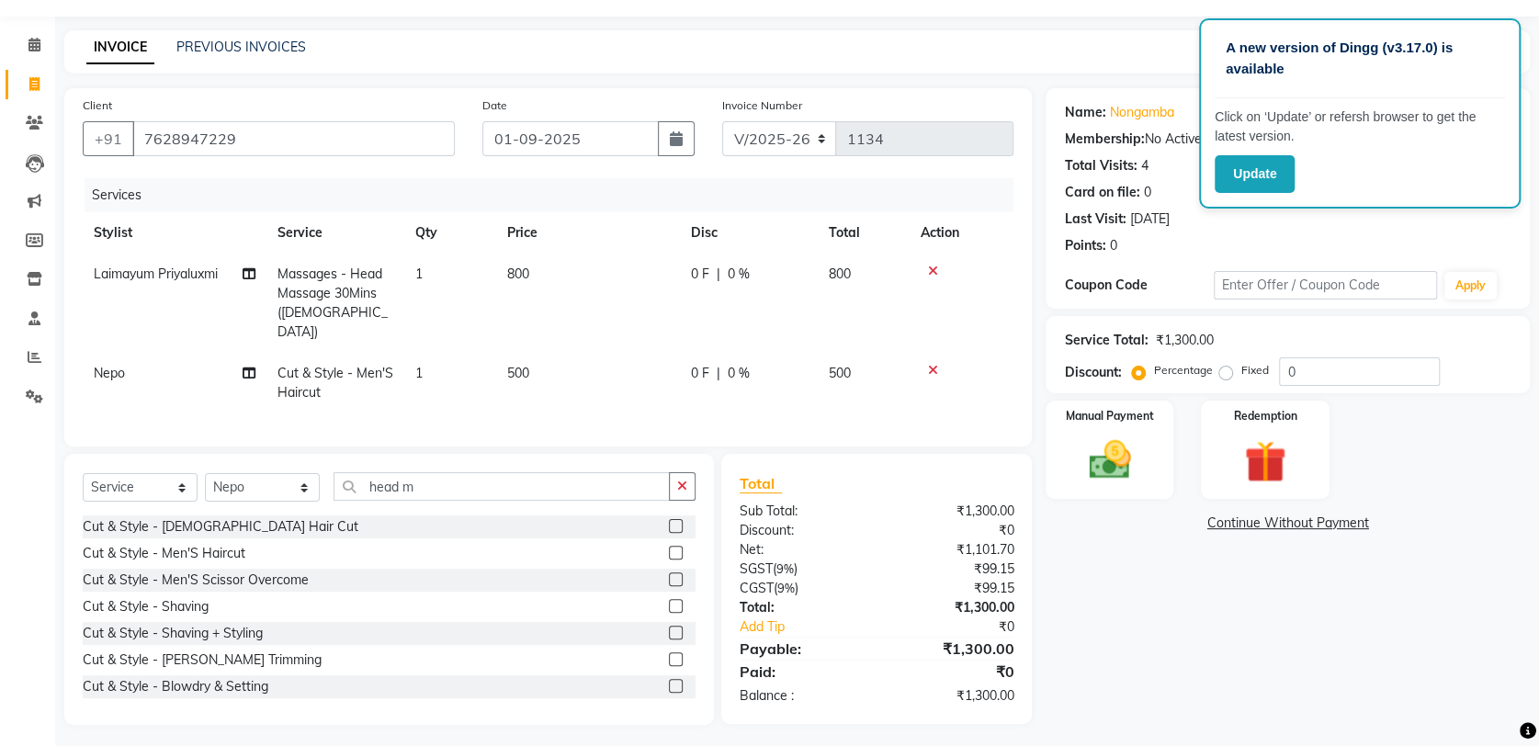
click at [711, 364] on div "0 F | 0 %" at bounding box center [749, 373] width 116 height 19
select select "66244"
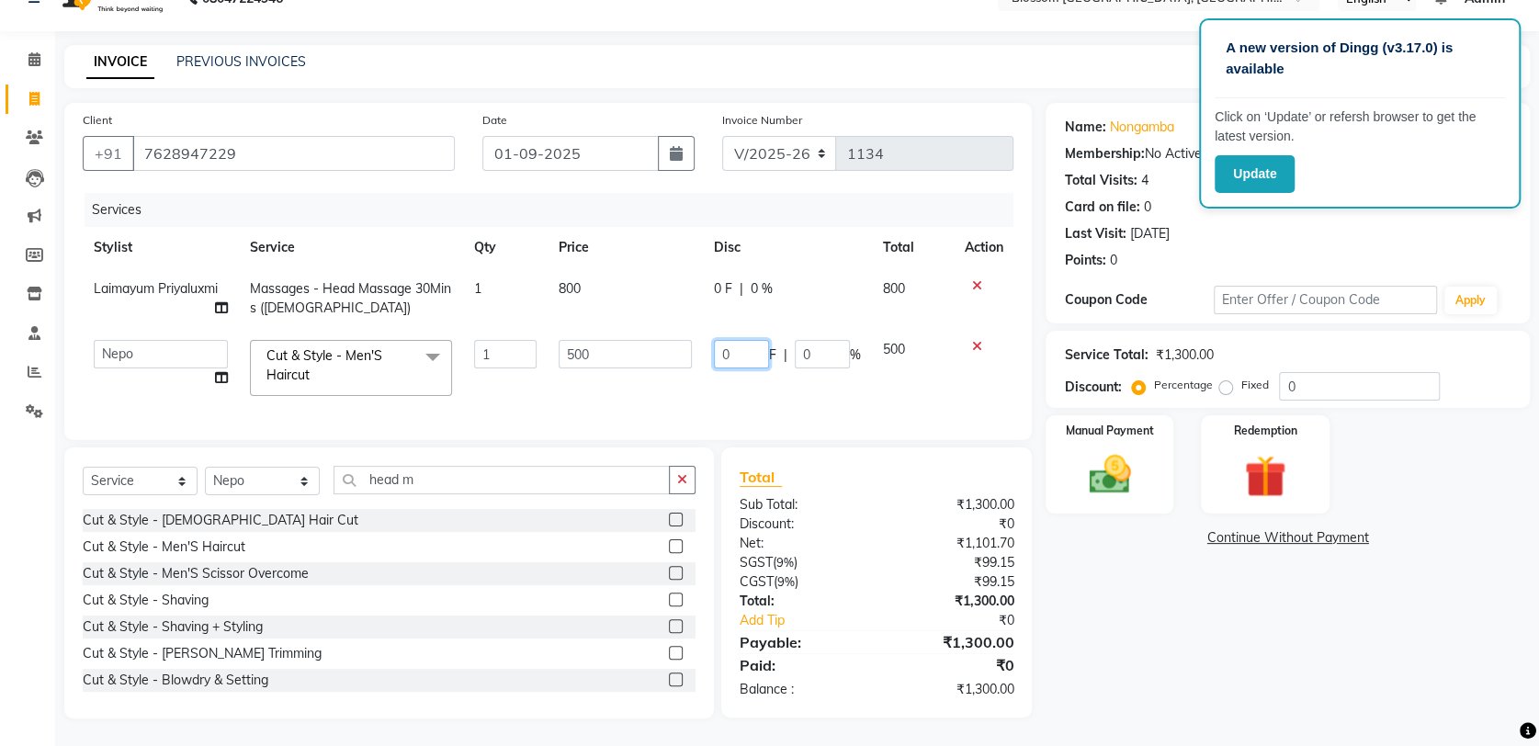
click at [736, 340] on input "0" at bounding box center [741, 354] width 55 height 28
type input "100"
click at [1173, 552] on div "Name: Nongamba Membership: No Active Membership Total Visits: 4 Card on file: 0…" at bounding box center [1295, 411] width 498 height 616
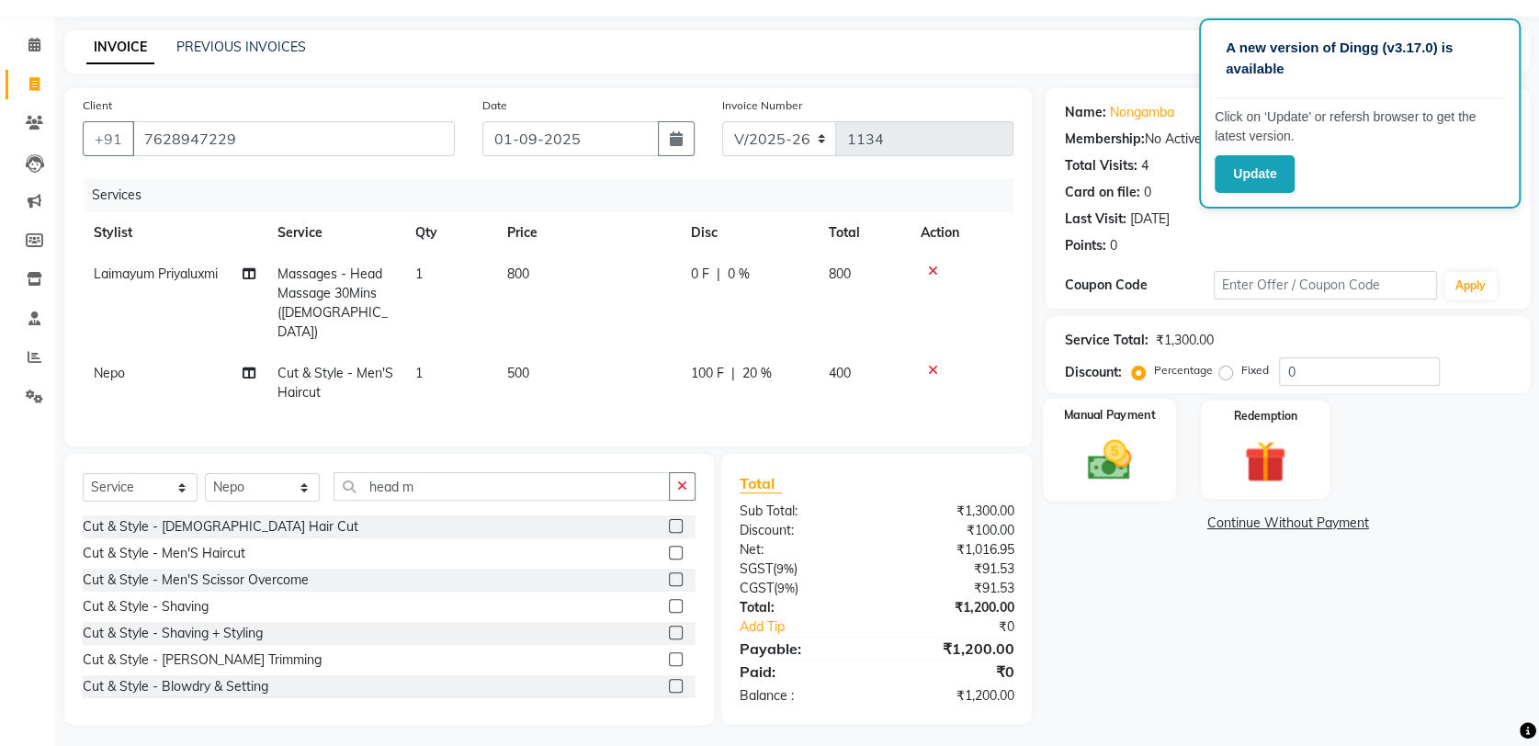
click at [1092, 486] on div "Manual Payment" at bounding box center [1110, 450] width 133 height 102
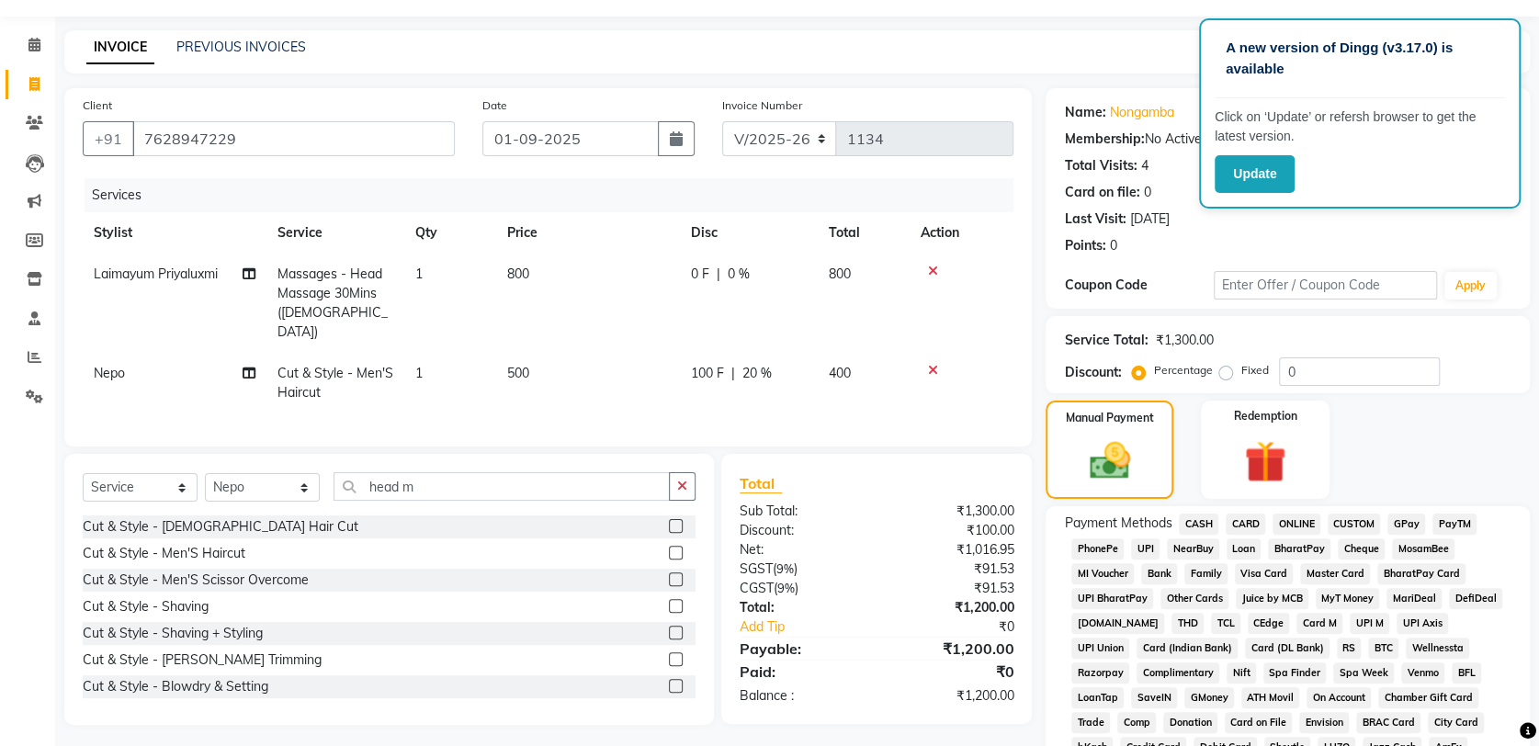
click at [1419, 524] on span "GPay" at bounding box center [1407, 524] width 38 height 21
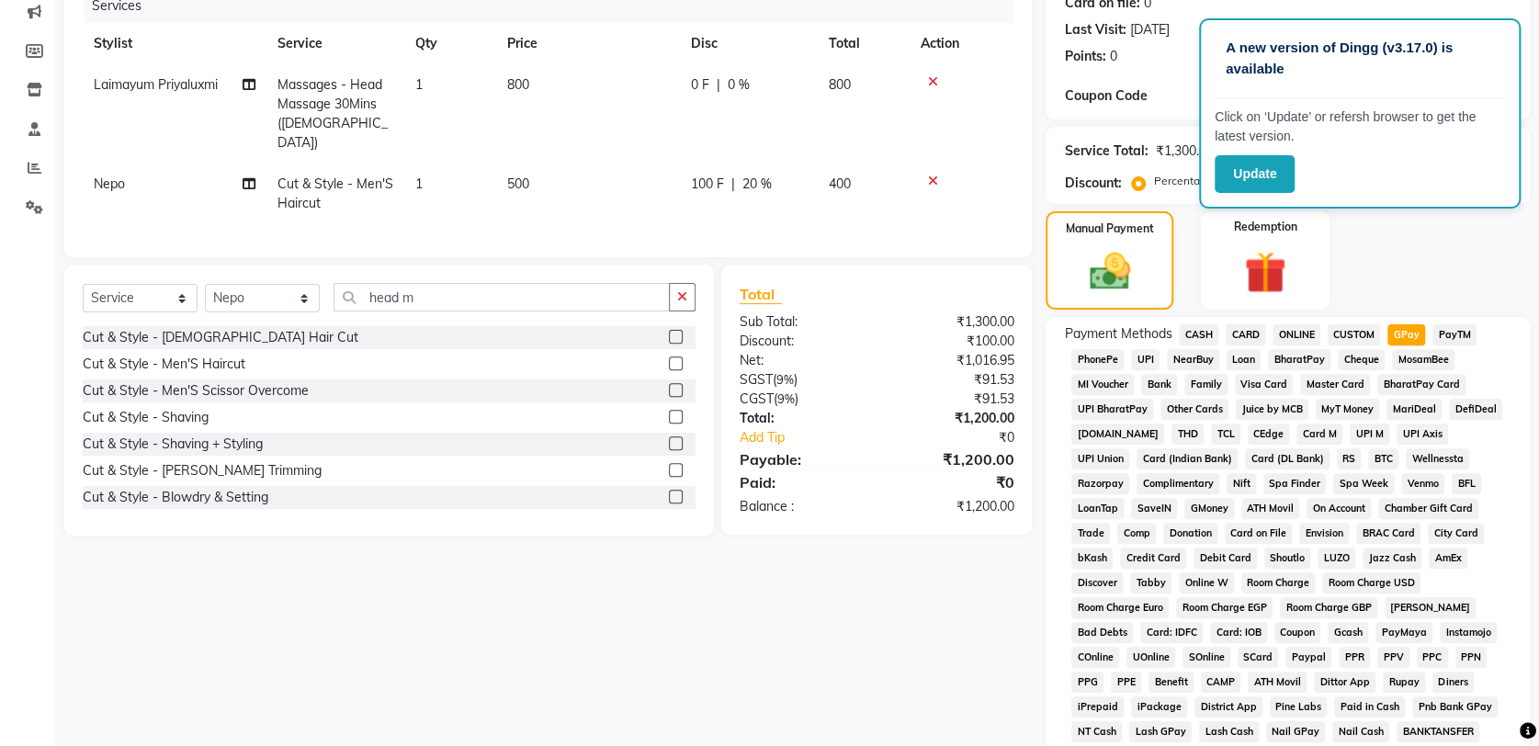
scroll to position [503, 0]
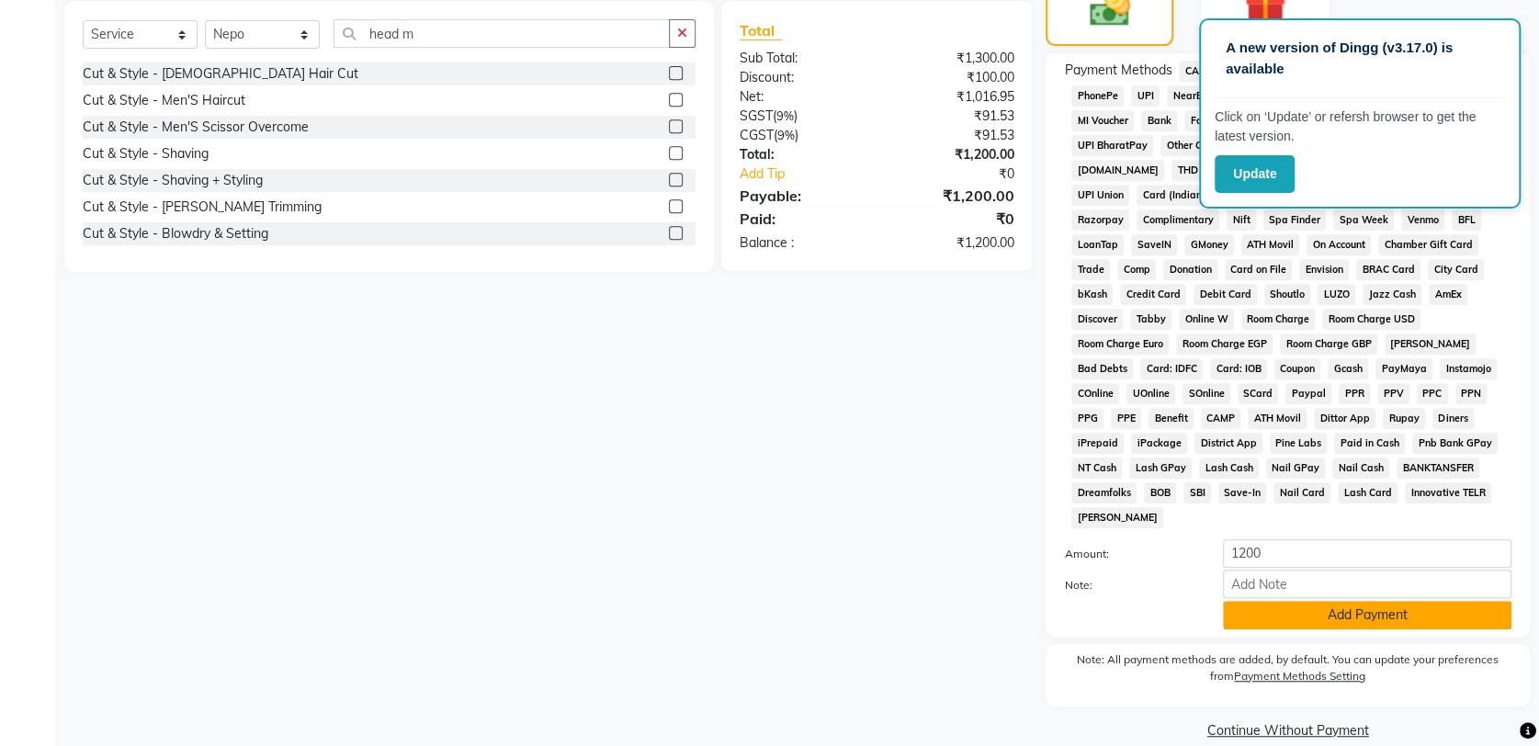
click at [1328, 601] on button "Add Payment" at bounding box center [1367, 615] width 289 height 28
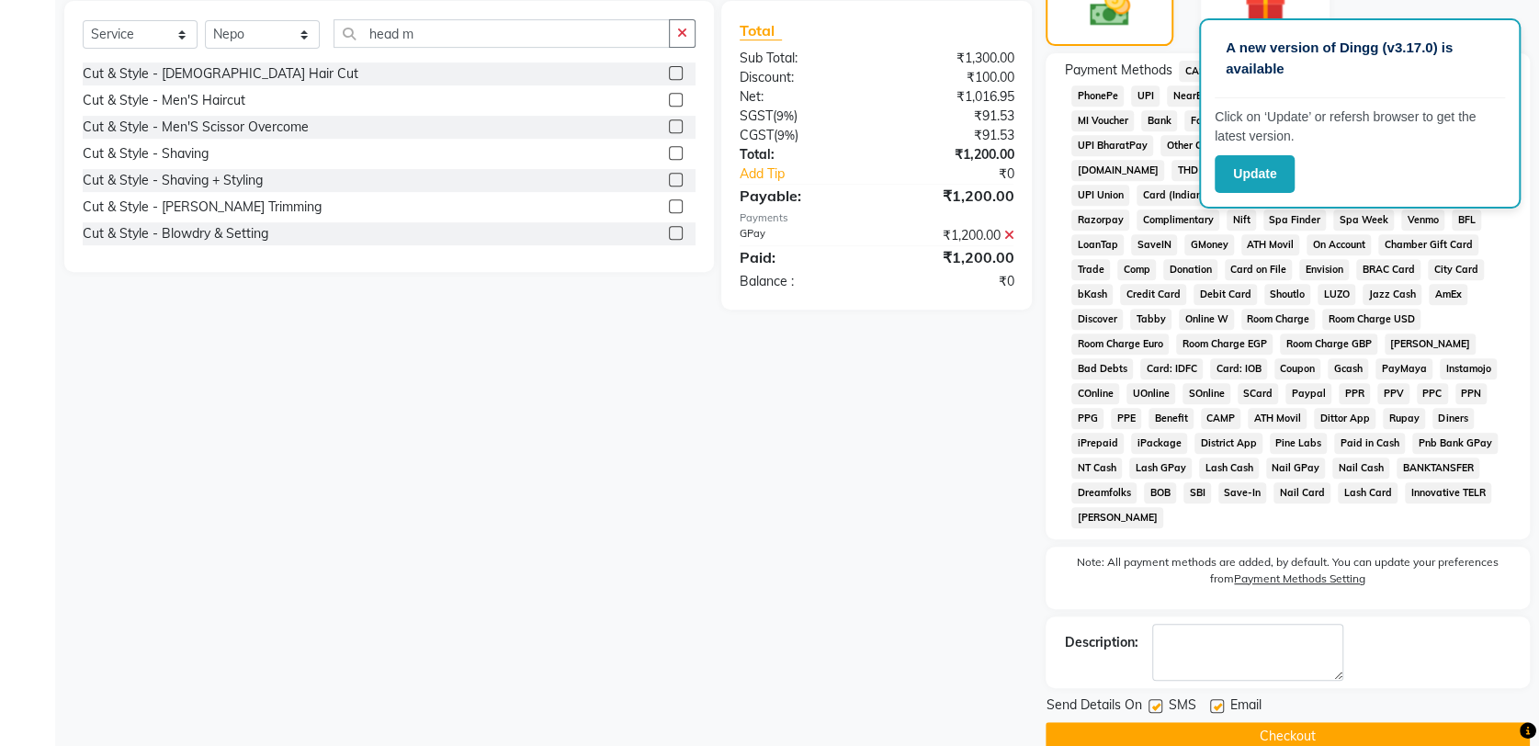
click at [1337, 722] on button "Checkout" at bounding box center [1288, 736] width 484 height 28
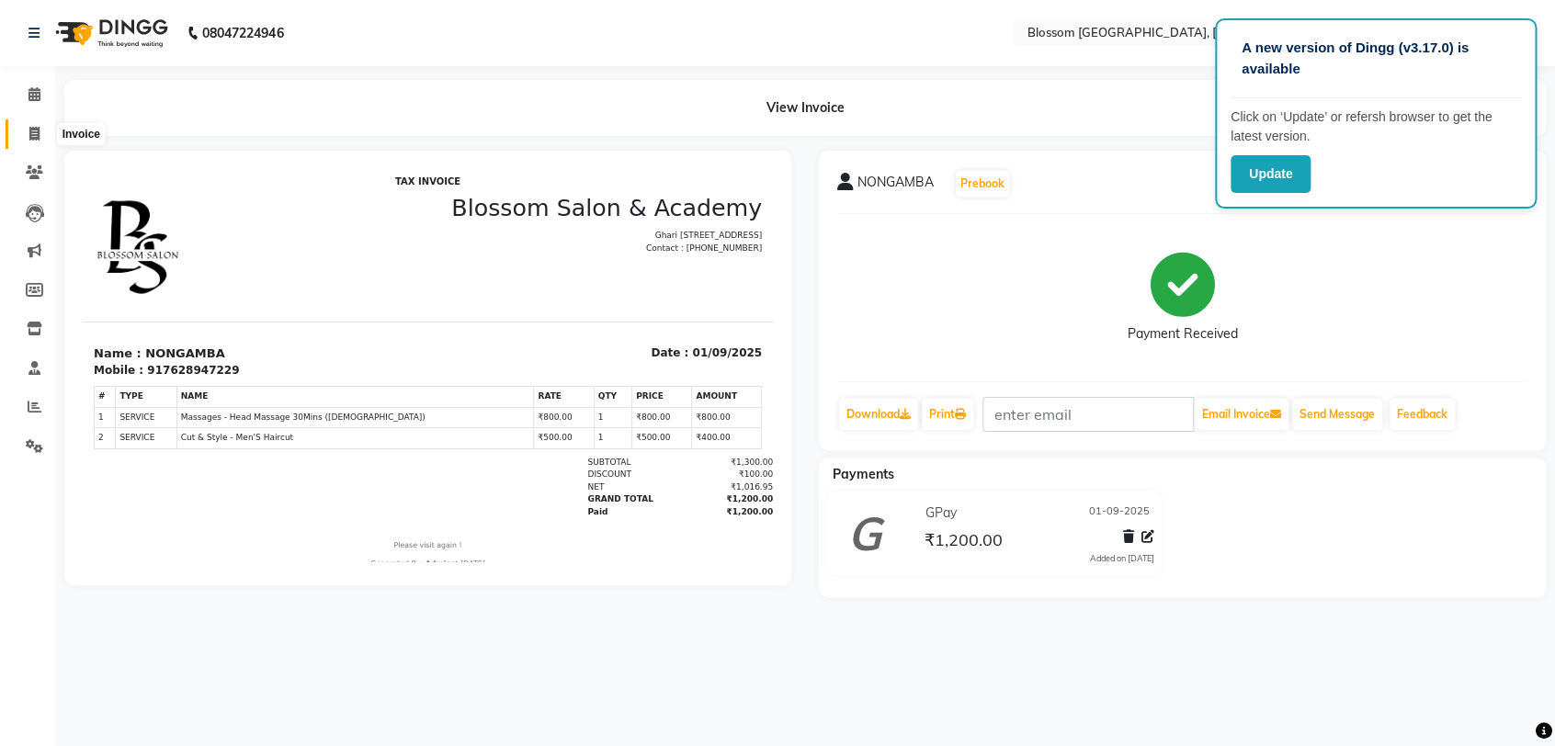
click at [24, 142] on span at bounding box center [34, 134] width 32 height 21
select select "service"
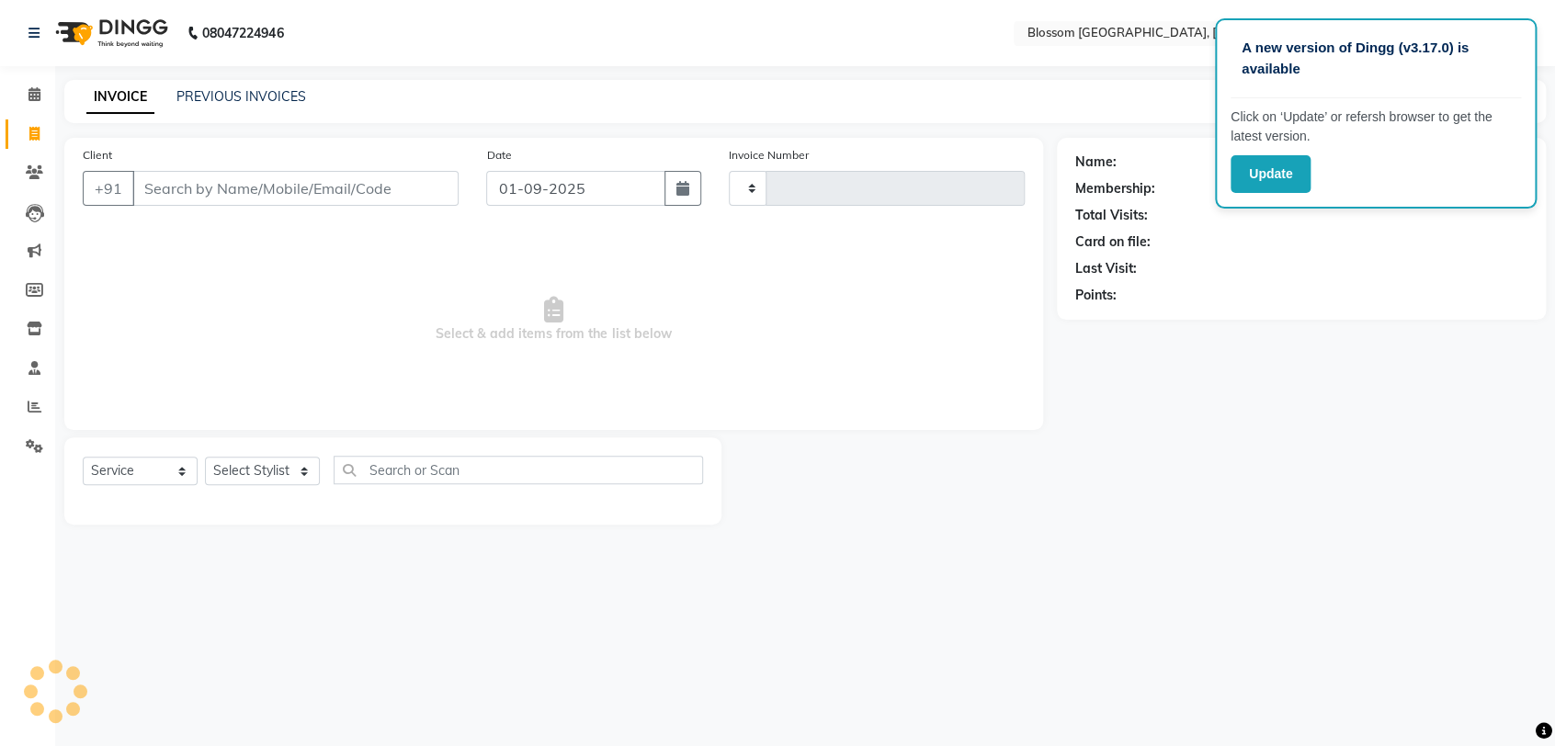
type input "1135"
select select "7465"
type input "9366884841"
click at [402, 174] on button "Add Client" at bounding box center [411, 188] width 95 height 35
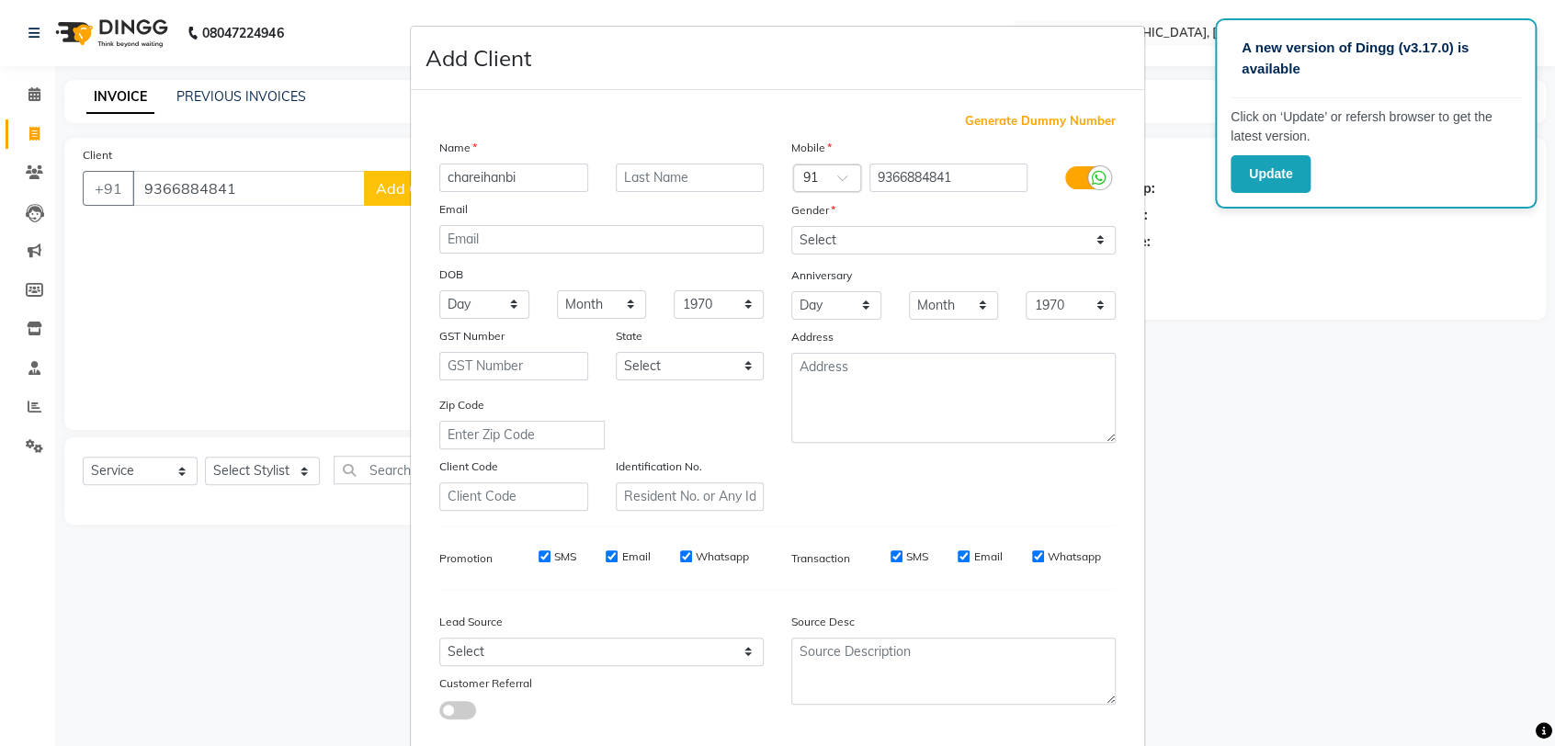
type input "chareihanbi"
click at [904, 237] on select "Select [DEMOGRAPHIC_DATA] [DEMOGRAPHIC_DATA] Other Prefer Not To Say" at bounding box center [953, 240] width 324 height 28
select select "[DEMOGRAPHIC_DATA]"
click at [791, 226] on select "Select [DEMOGRAPHIC_DATA] [DEMOGRAPHIC_DATA] Other Prefer Not To Say" at bounding box center [953, 240] width 324 height 28
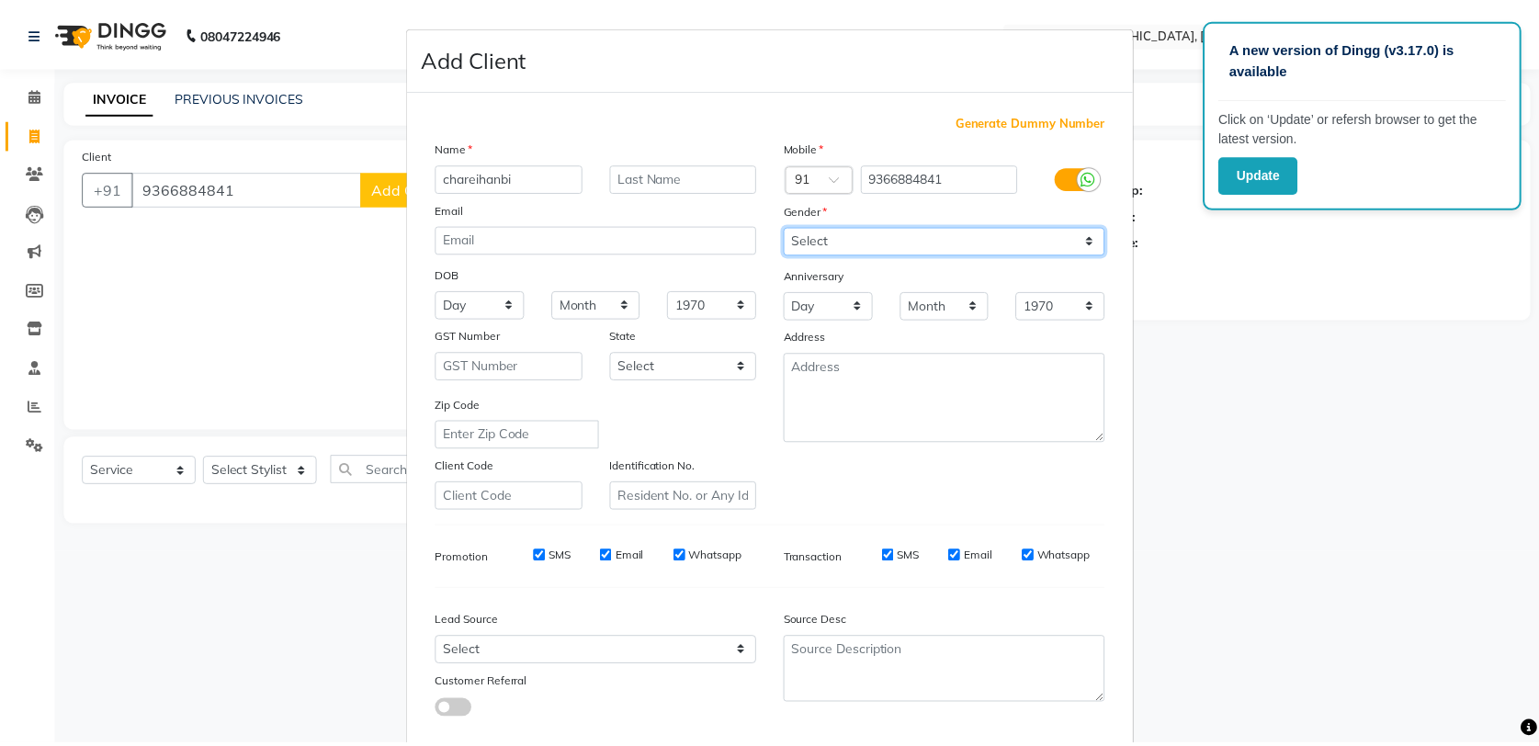
scroll to position [98, 0]
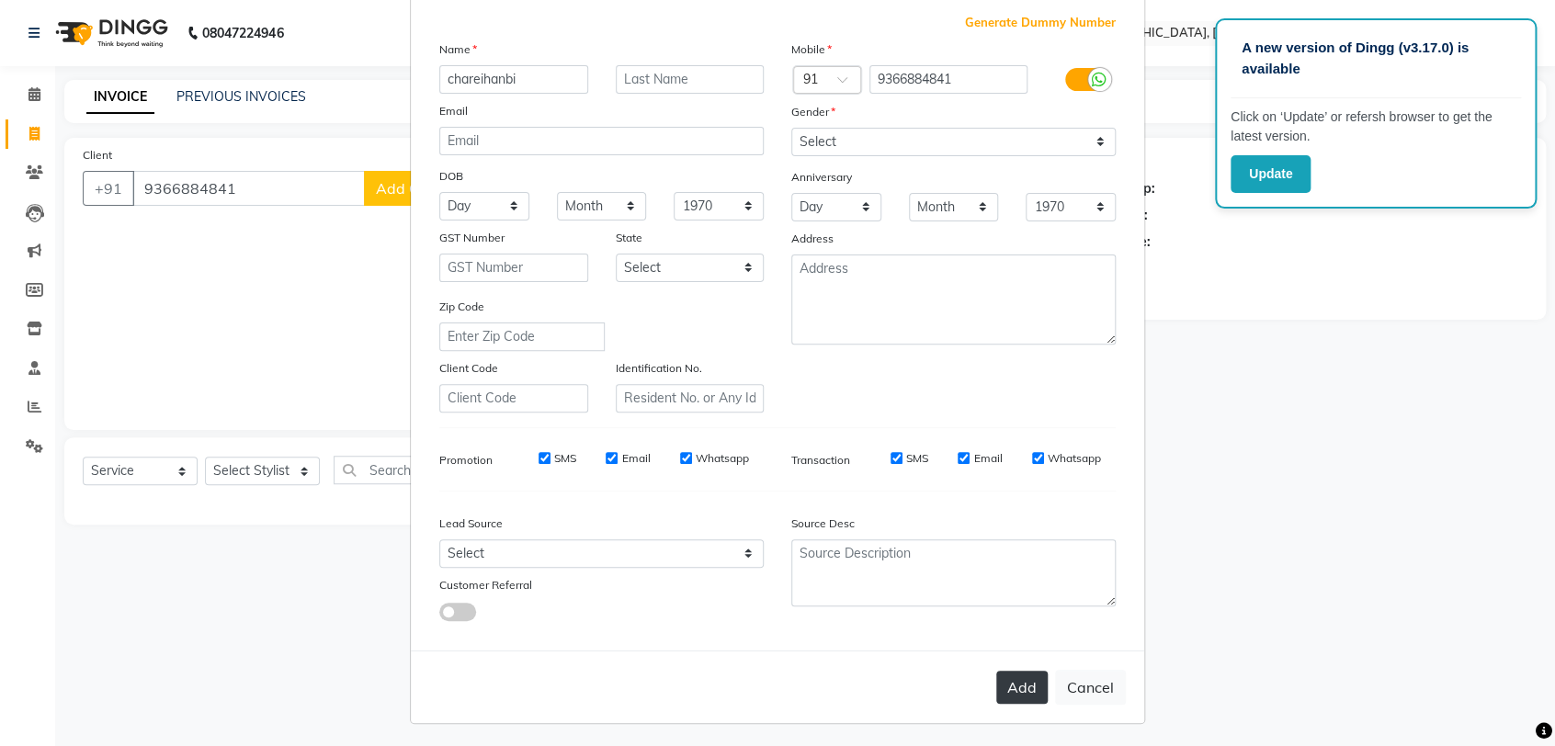
click at [1003, 685] on button "Add" at bounding box center [1021, 687] width 51 height 33
select select
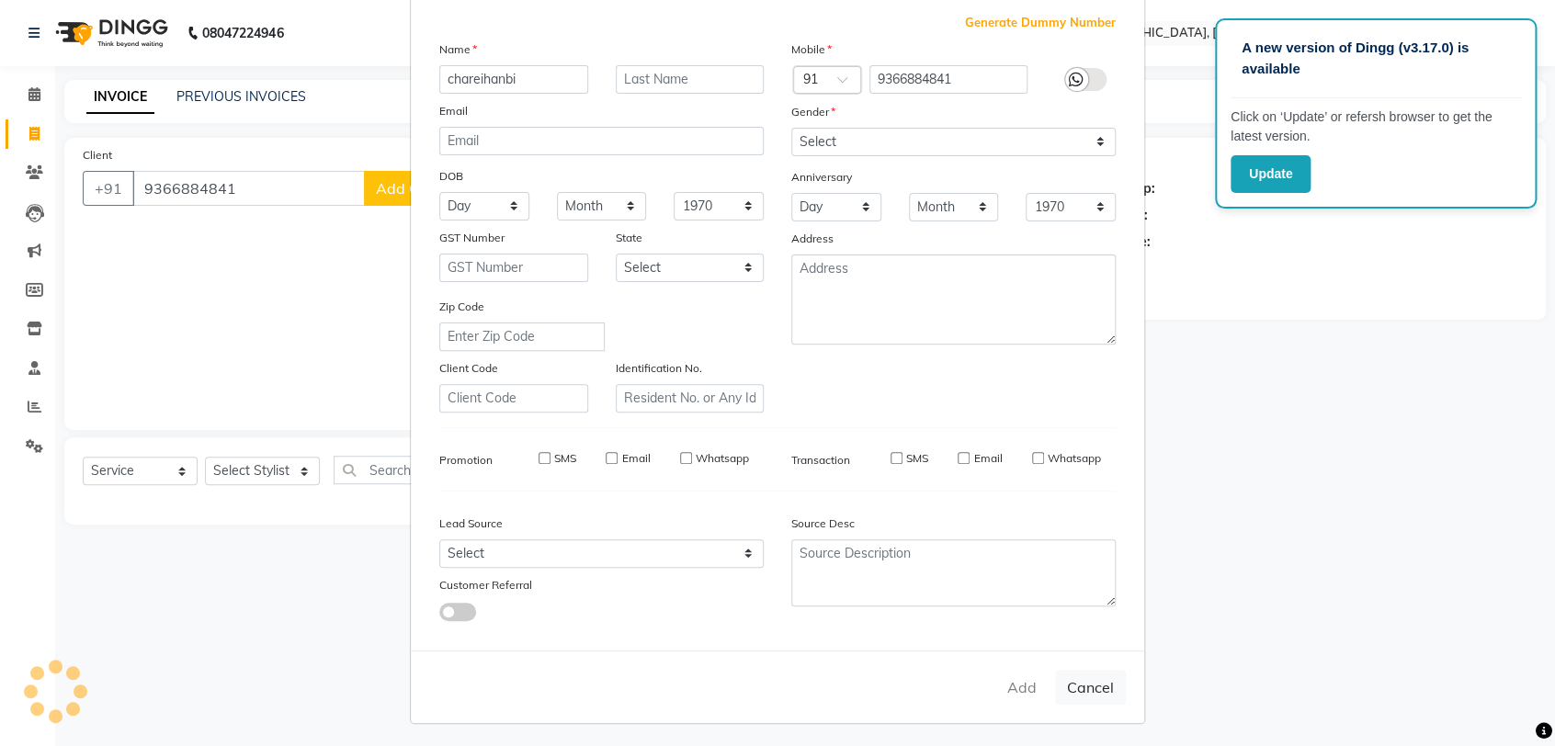
select select
checkbox input "false"
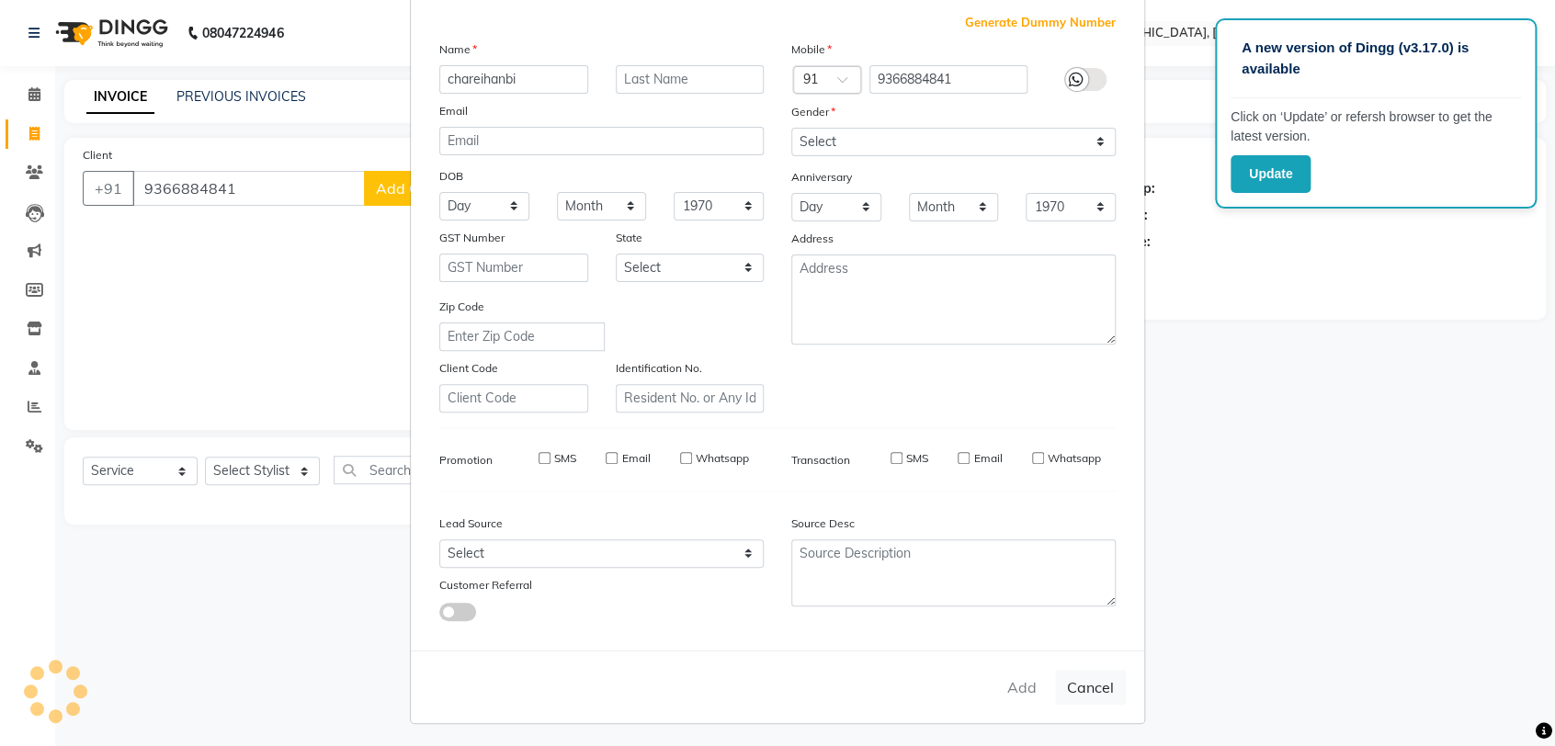
checkbox input "false"
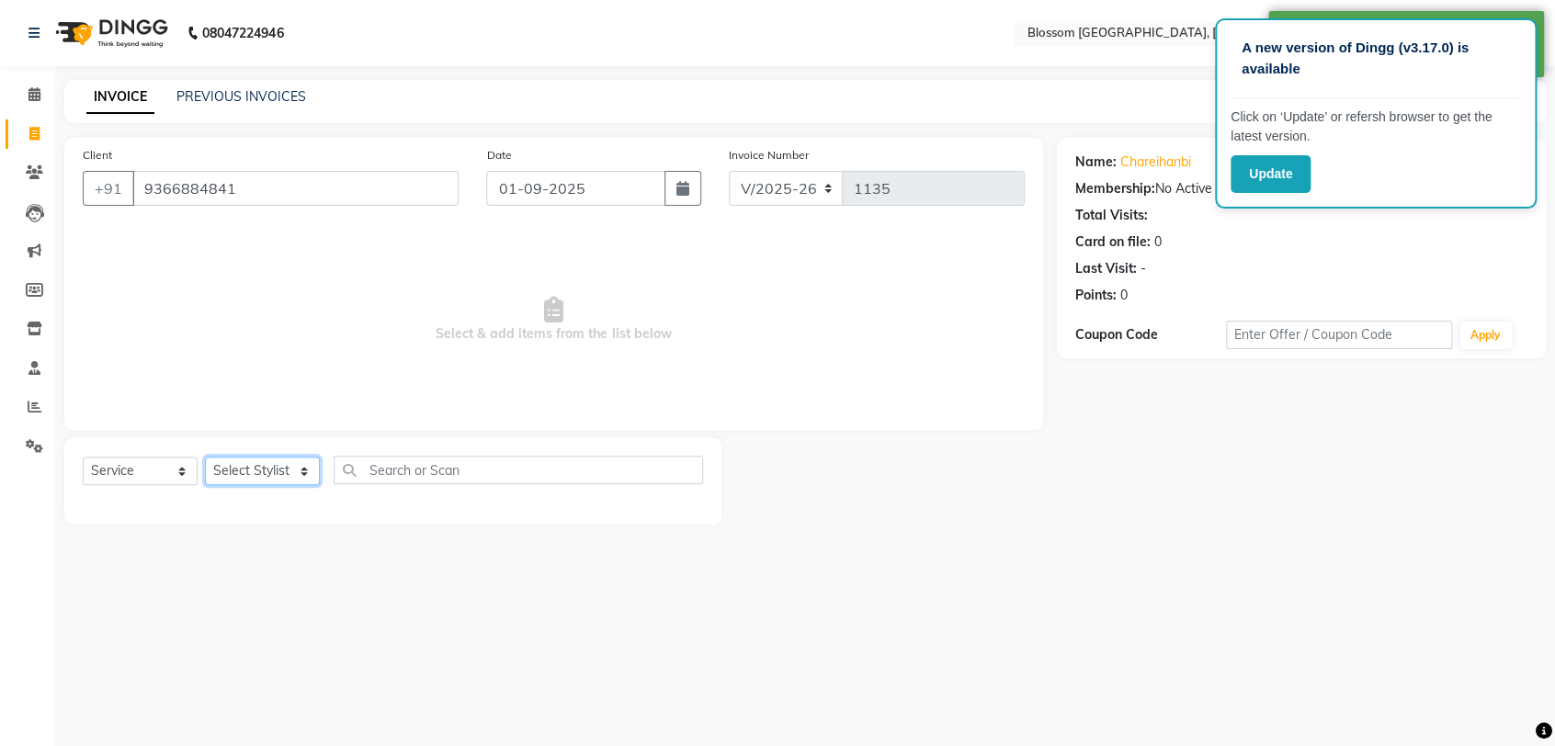
click at [272, 477] on select "Select Stylist [PERSON_NAME] Laimayum Priyaluxmi [PERSON_NAME]Sana chanu [PERSO…" at bounding box center [262, 471] width 115 height 28
select select "66244"
click at [205, 457] on select "Select Stylist [PERSON_NAME] Laimayum Priyaluxmi [PERSON_NAME]Sana chanu [PERSO…" at bounding box center [262, 471] width 115 height 28
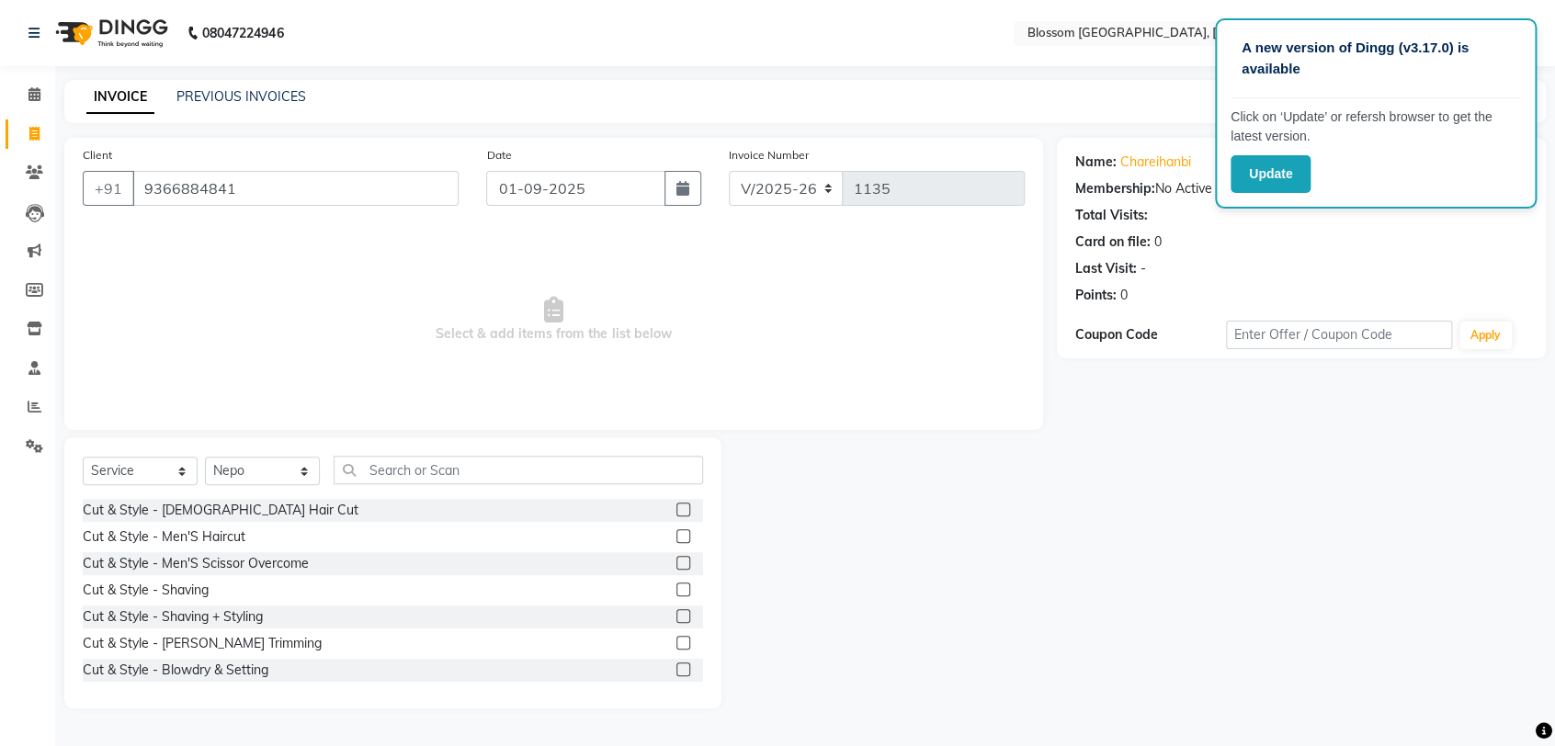
click at [676, 508] on label at bounding box center [683, 510] width 14 height 14
click at [676, 508] on input "checkbox" at bounding box center [682, 510] width 12 height 12
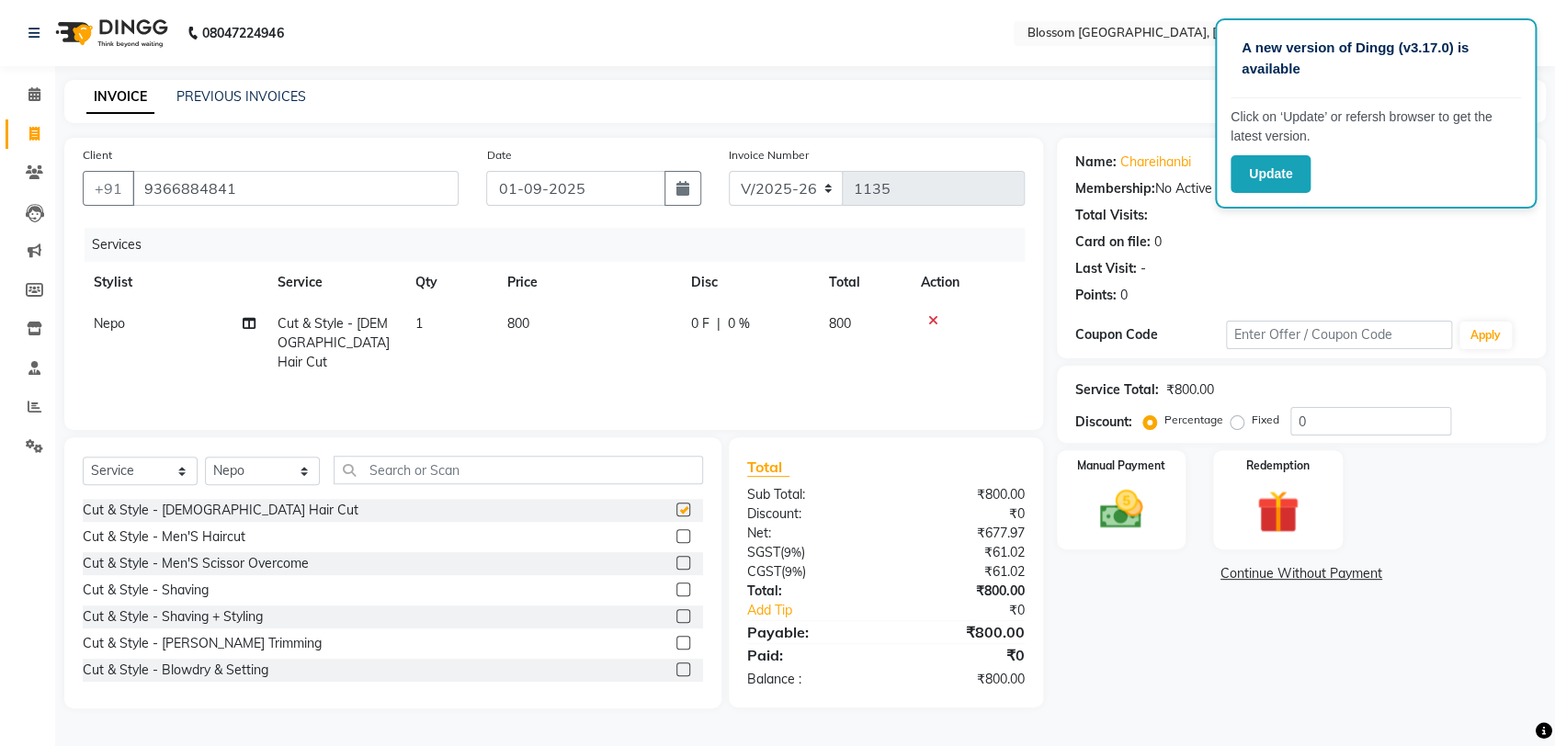
checkbox input "false"
click at [543, 338] on td "800" at bounding box center [588, 343] width 184 height 80
select select "66244"
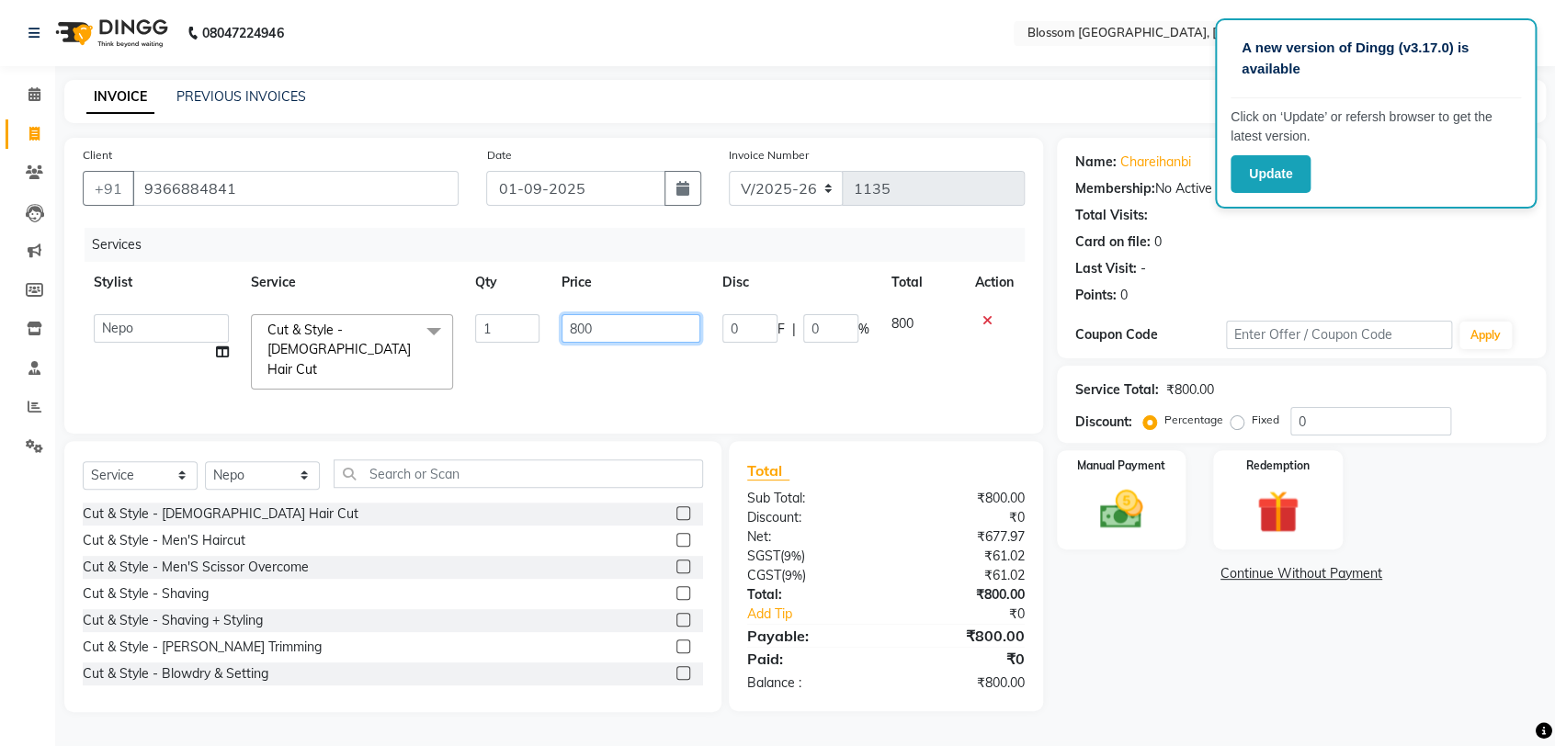
click at [600, 336] on input "800" at bounding box center [630, 328] width 139 height 28
type input "8"
type input "1000"
click at [1216, 608] on div "Name: [PERSON_NAME] Membership: No Active Membership Total Visits: Card on file…" at bounding box center [1308, 425] width 503 height 574
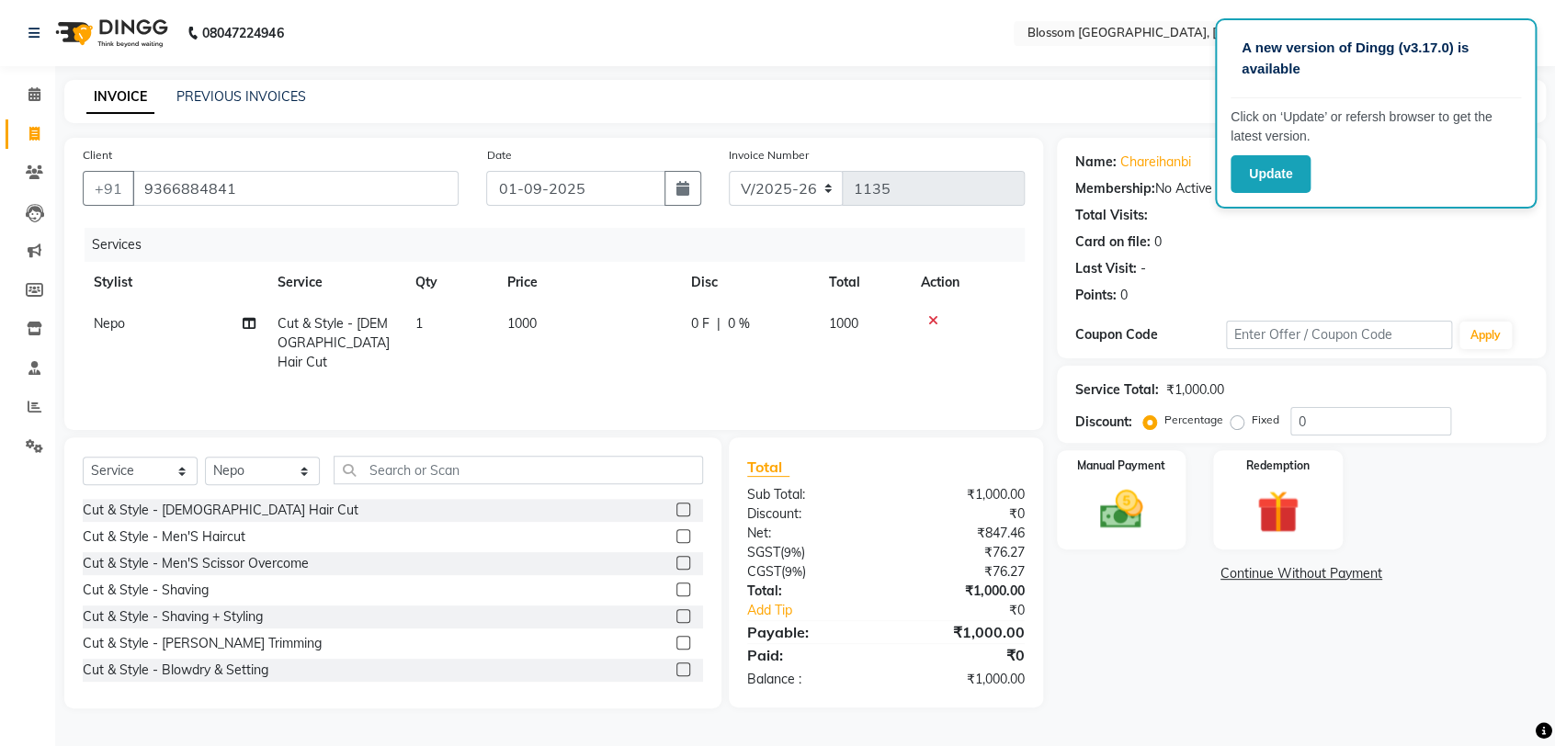
click at [668, 310] on td "1000" at bounding box center [588, 343] width 184 height 80
select select "66244"
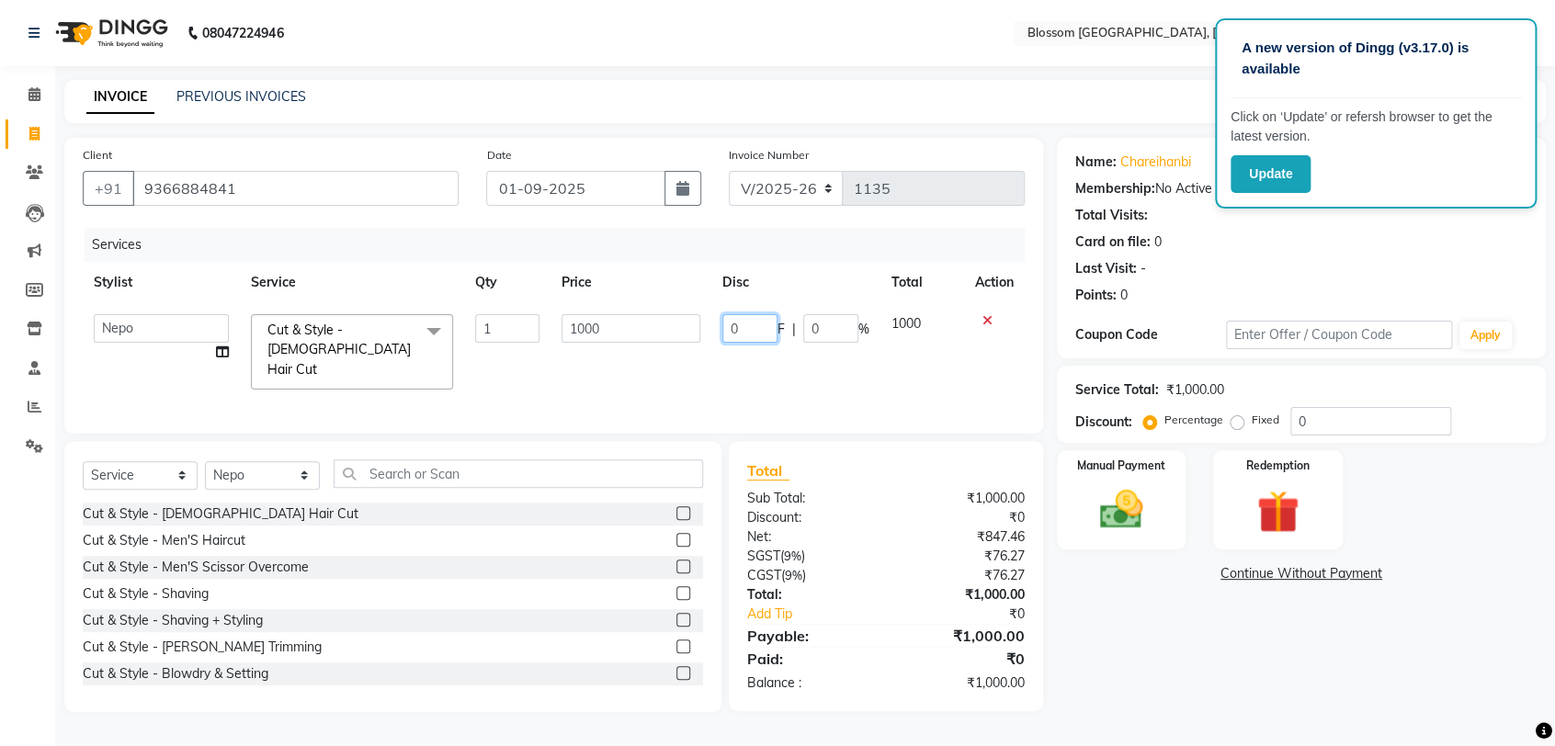
click at [757, 333] on input "0" at bounding box center [749, 328] width 55 height 28
type input "300"
click at [1159, 673] on div "Name: [PERSON_NAME] Membership: No Active Membership Total Visits: Card on file…" at bounding box center [1308, 425] width 503 height 574
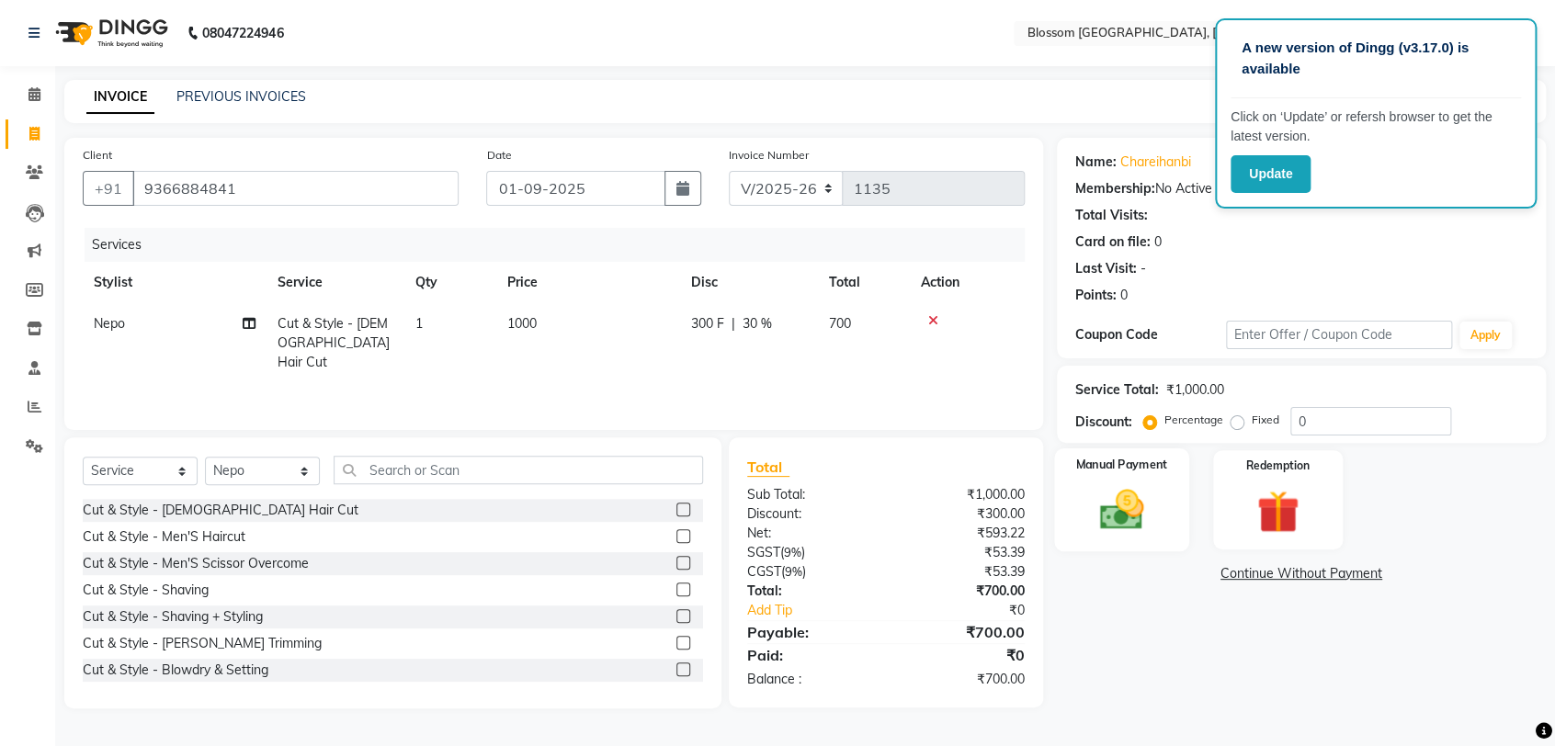
click at [1120, 493] on img at bounding box center [1121, 509] width 72 height 51
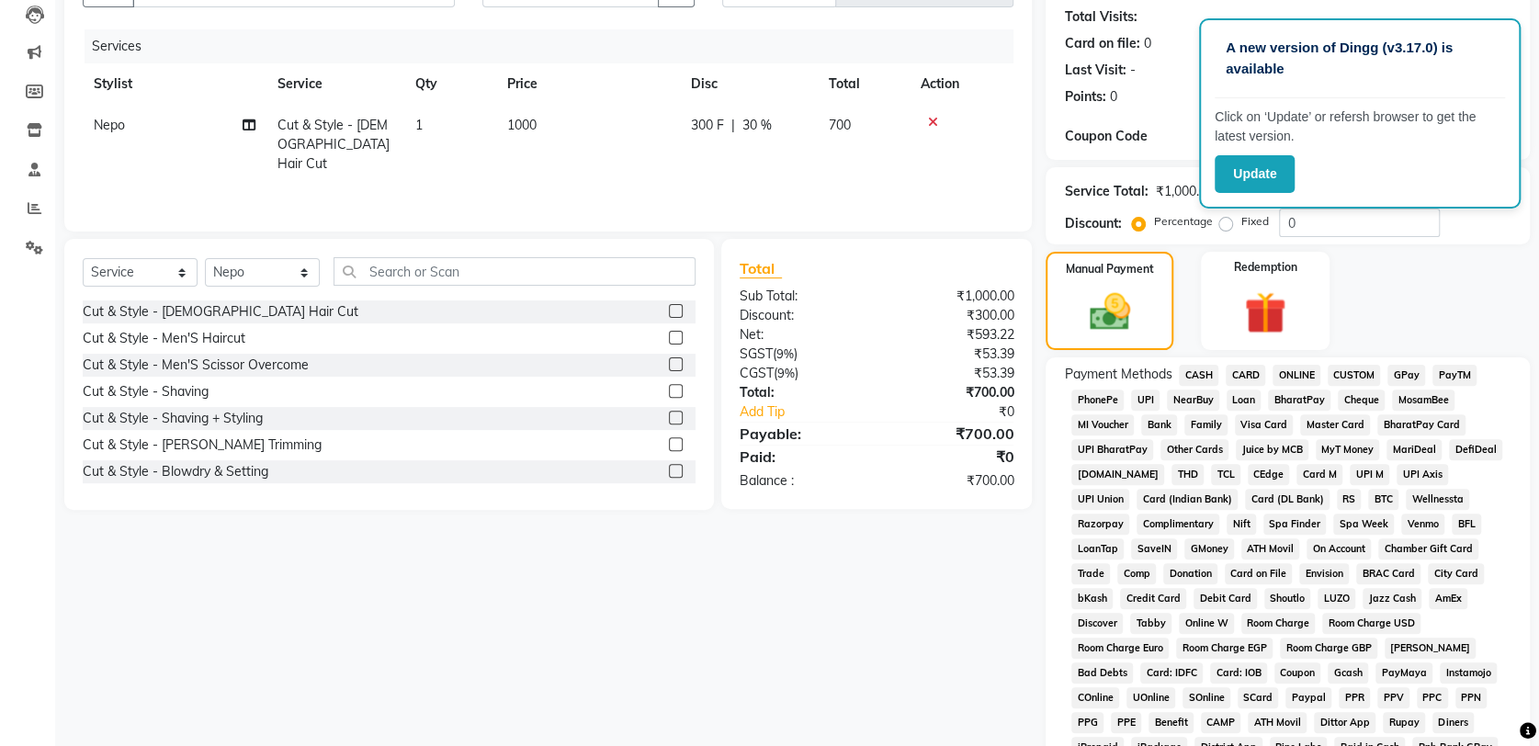
scroll to position [0, 0]
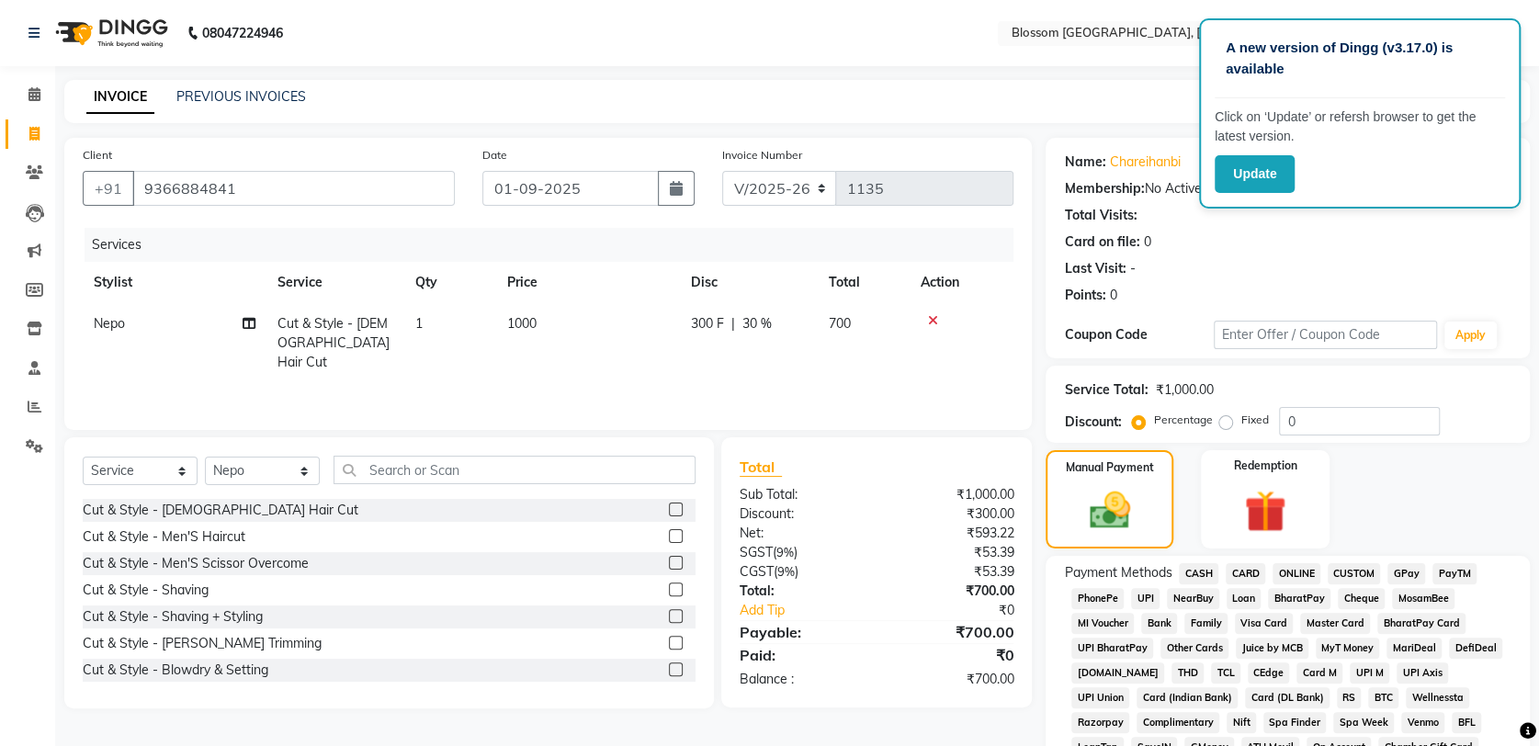
click at [1196, 568] on span "CASH" at bounding box center [1199, 573] width 40 height 21
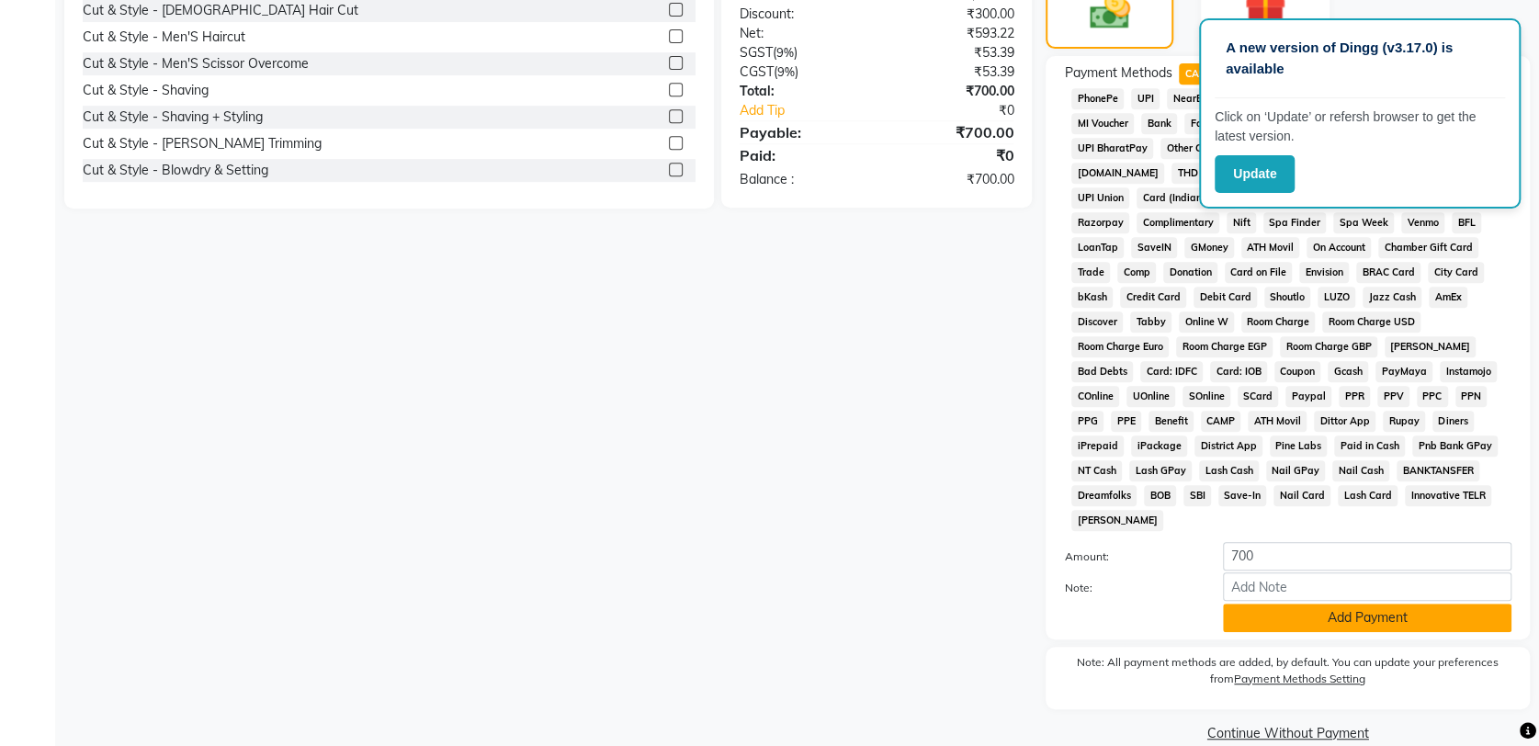
scroll to position [503, 0]
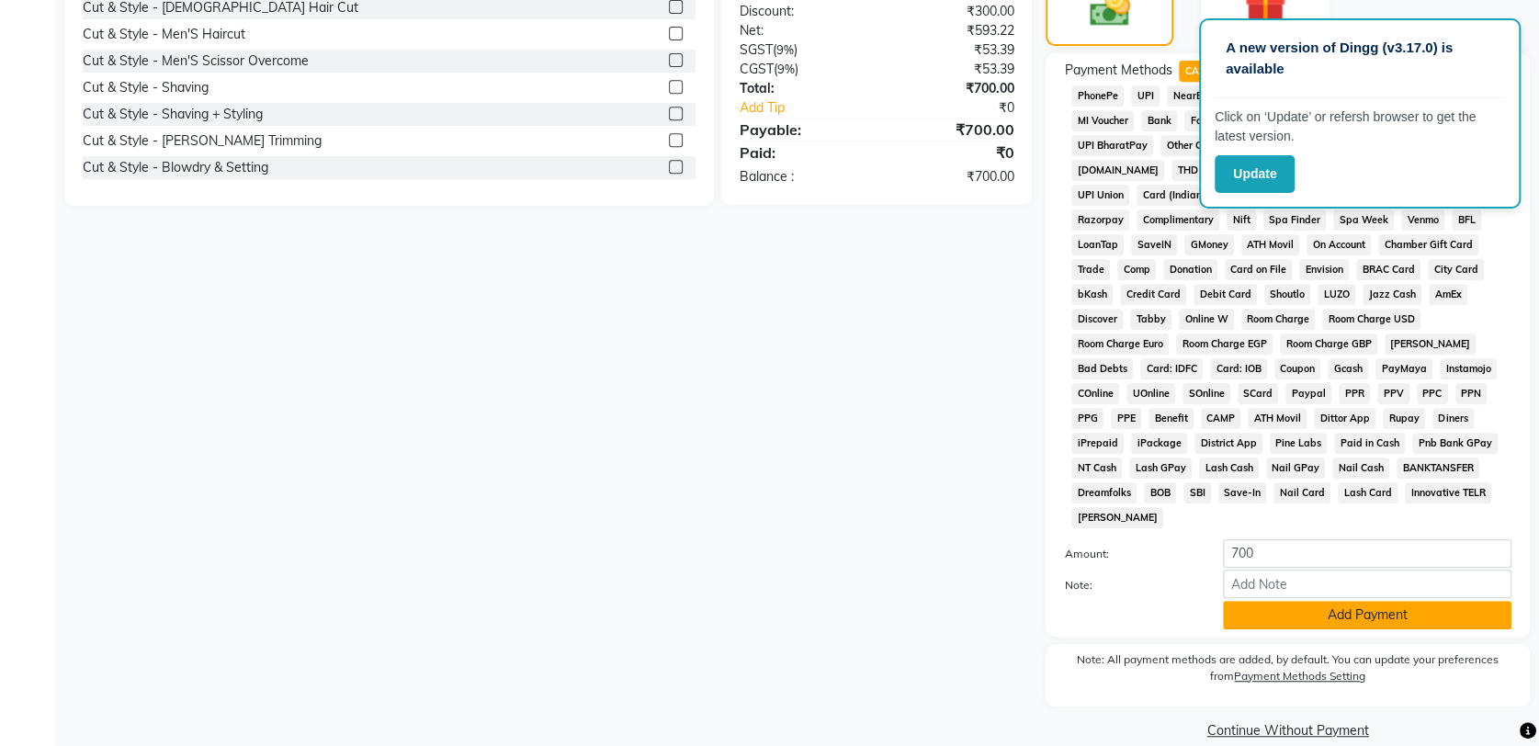
click at [1295, 601] on button "Add Payment" at bounding box center [1367, 615] width 289 height 28
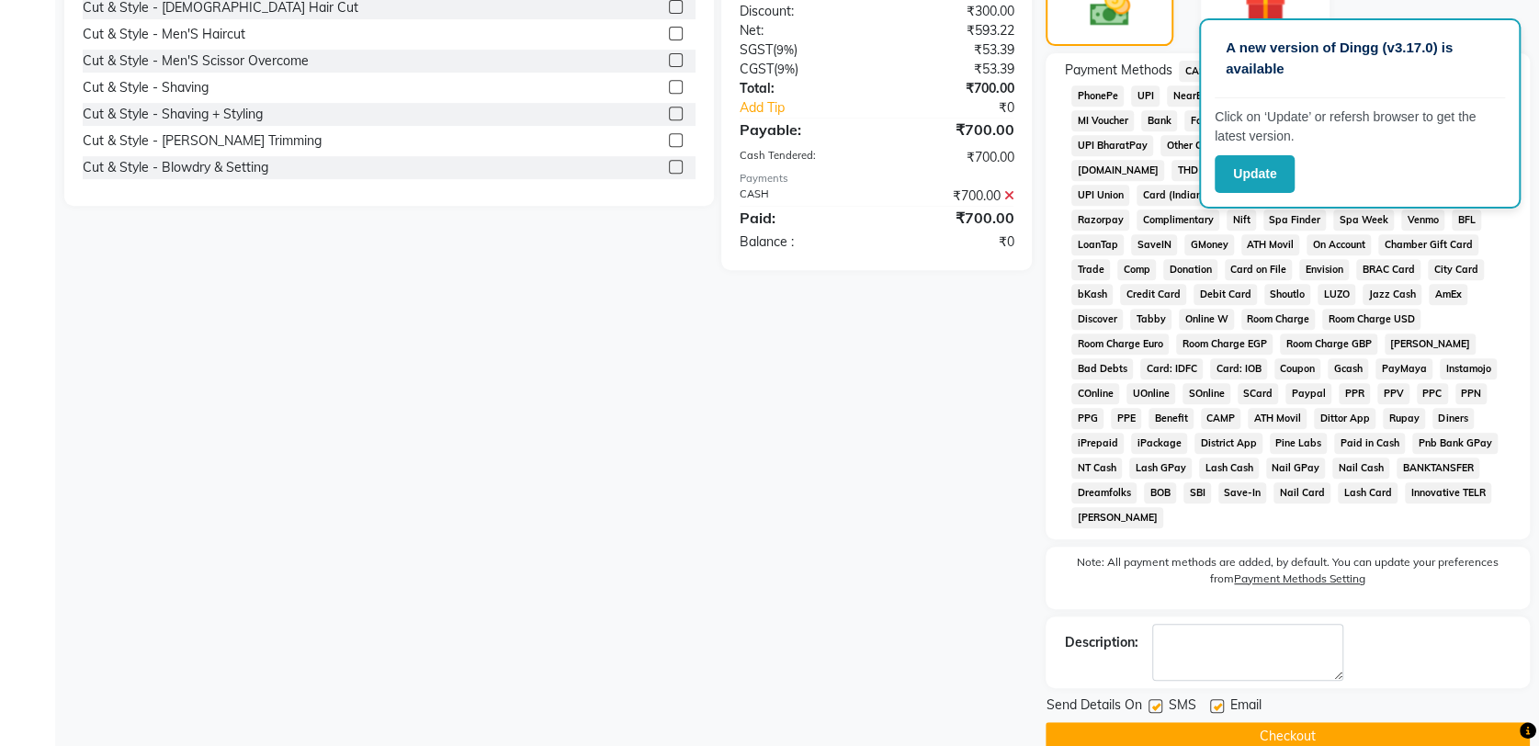
click at [1284, 722] on button "Checkout" at bounding box center [1288, 736] width 484 height 28
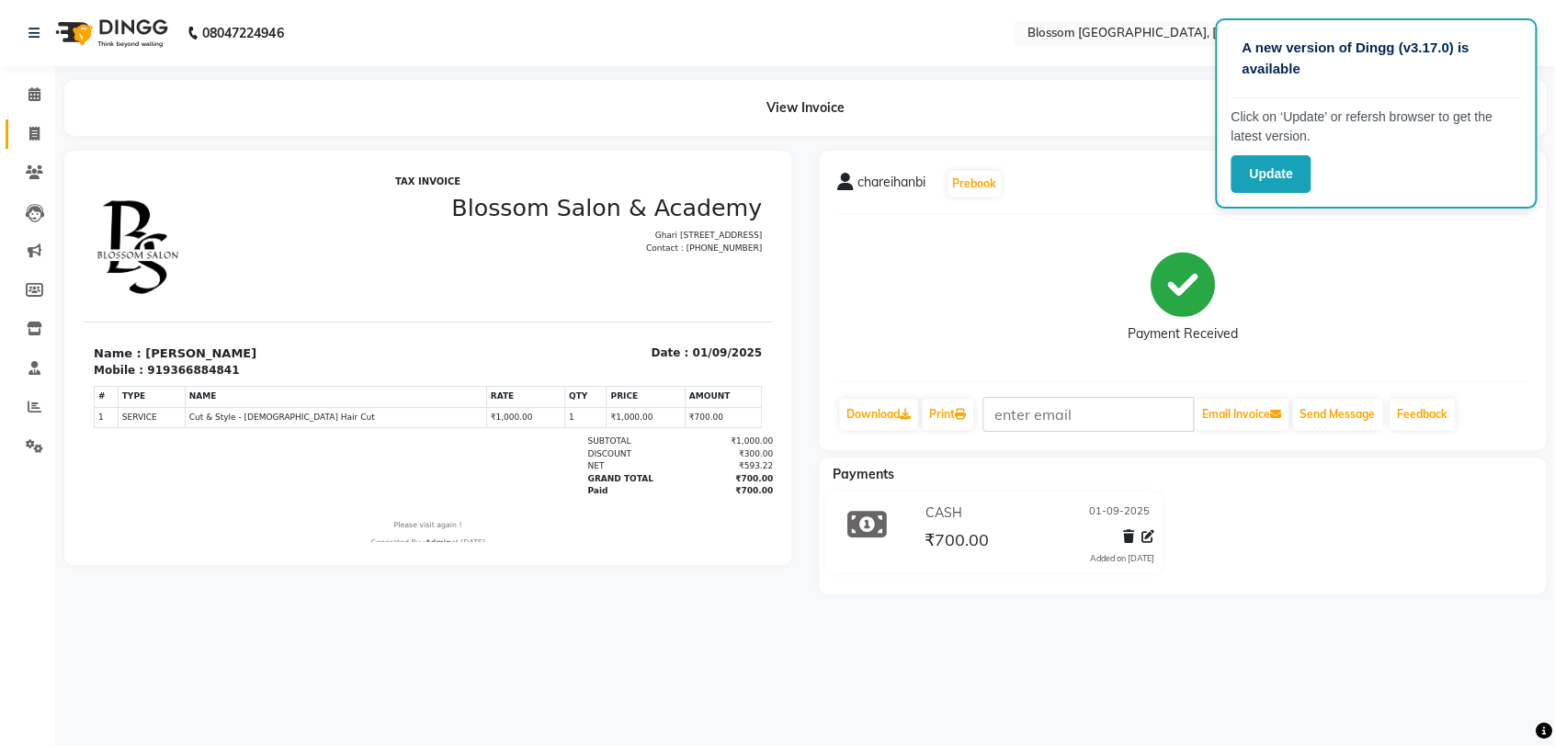
click at [29, 141] on icon at bounding box center [34, 134] width 10 height 14
select select "service"
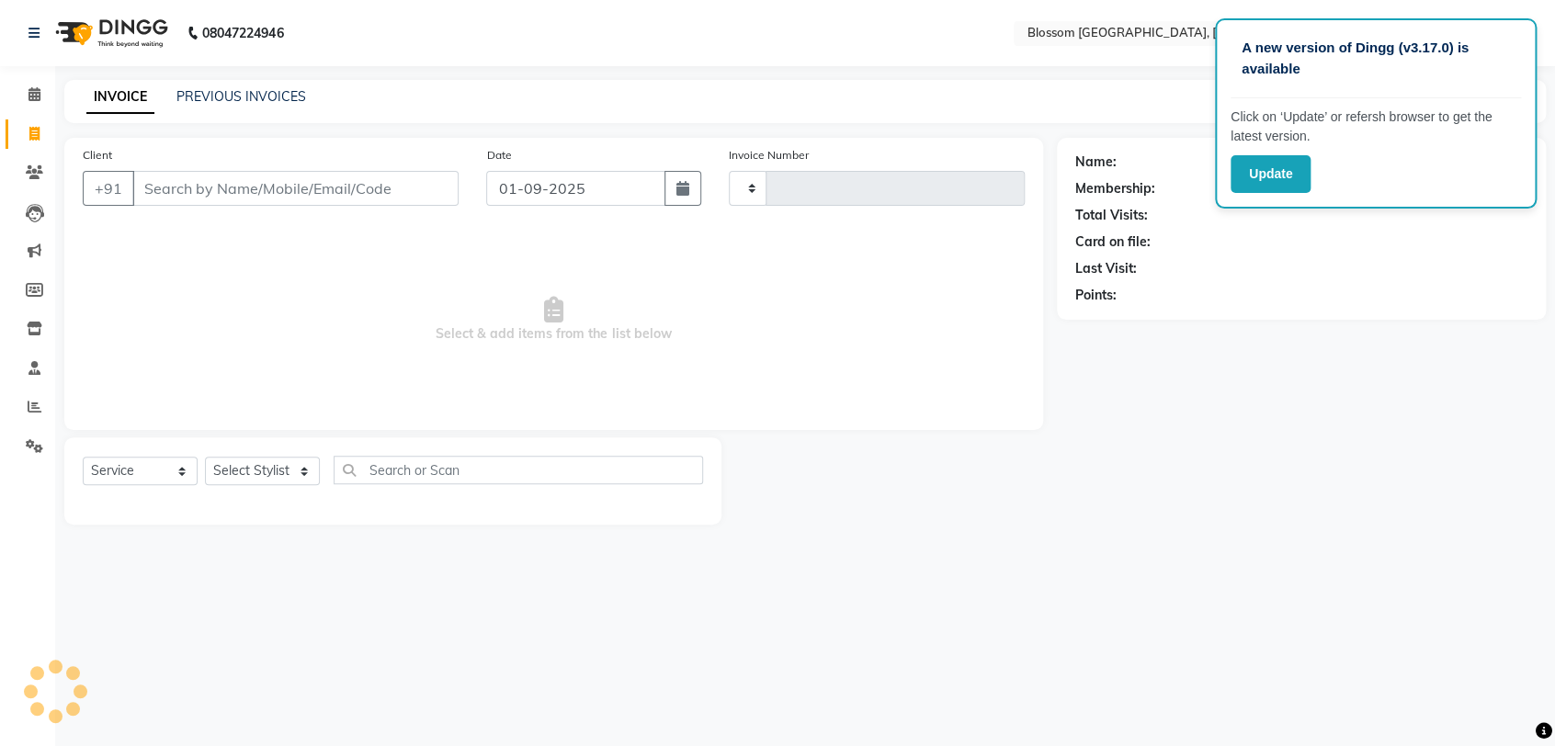
type input "1136"
select select "7465"
click at [244, 197] on input "Client" at bounding box center [295, 188] width 326 height 35
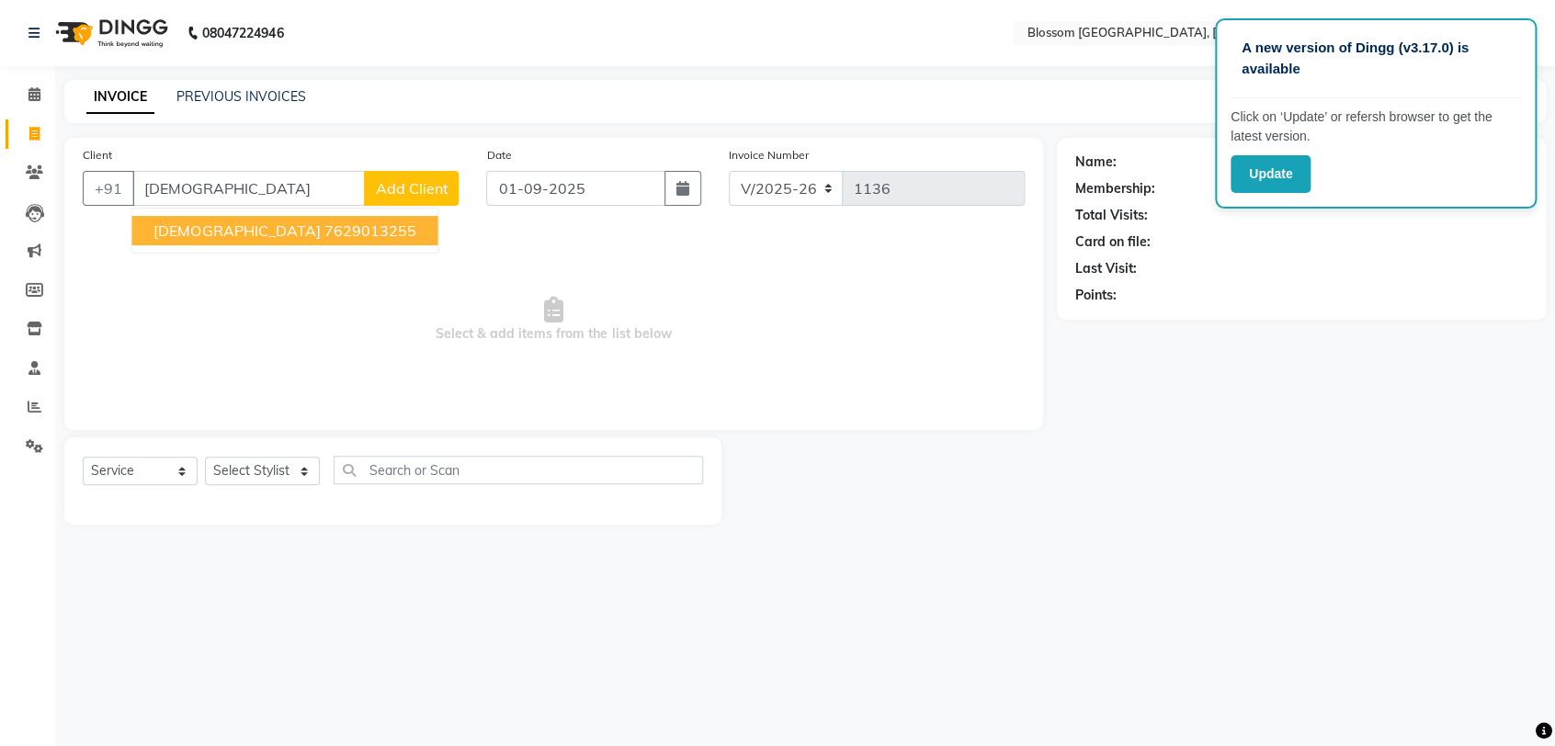
click at [323, 232] on ngb-highlight "7629013255" at bounding box center [369, 230] width 92 height 18
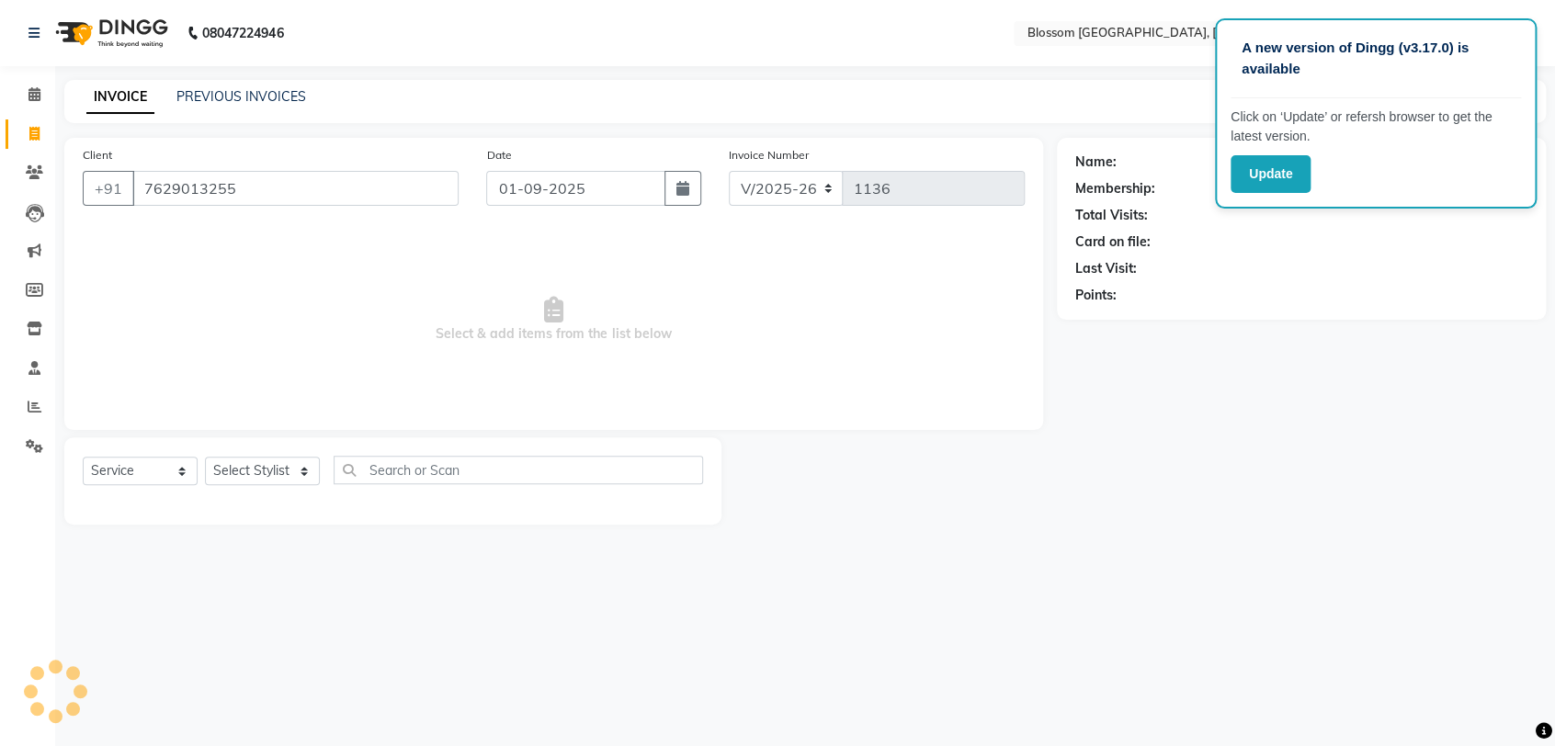
type input "7629013255"
click at [259, 473] on select "Select Stylist [PERSON_NAME] Laimayum Priyaluxmi [PERSON_NAME]Sana chanu [PERSO…" at bounding box center [262, 471] width 115 height 28
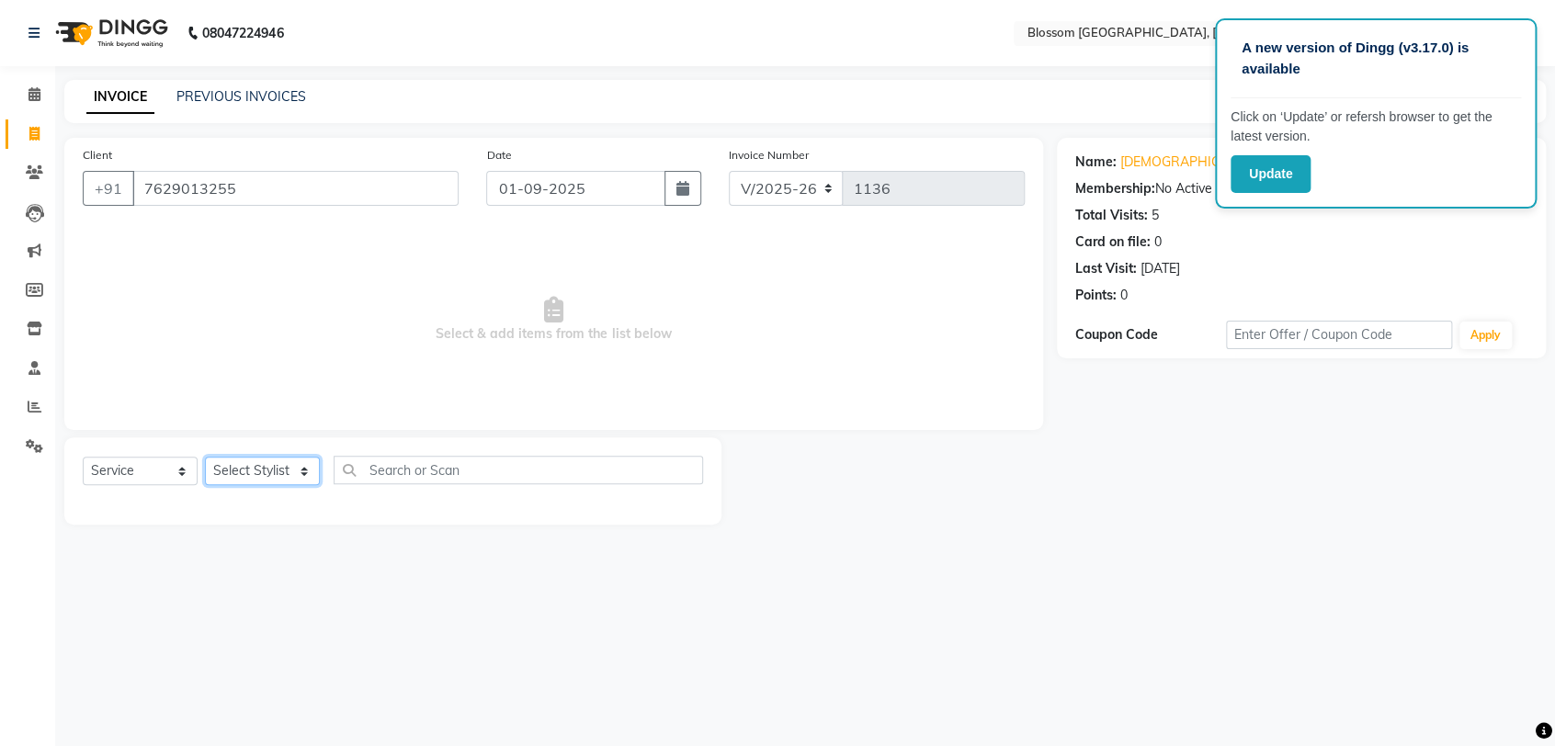
select select "66272"
click at [205, 457] on select "Select Stylist [PERSON_NAME] Laimayum Priyaluxmi [PERSON_NAME]Sana chanu [PERSO…" at bounding box center [262, 471] width 115 height 28
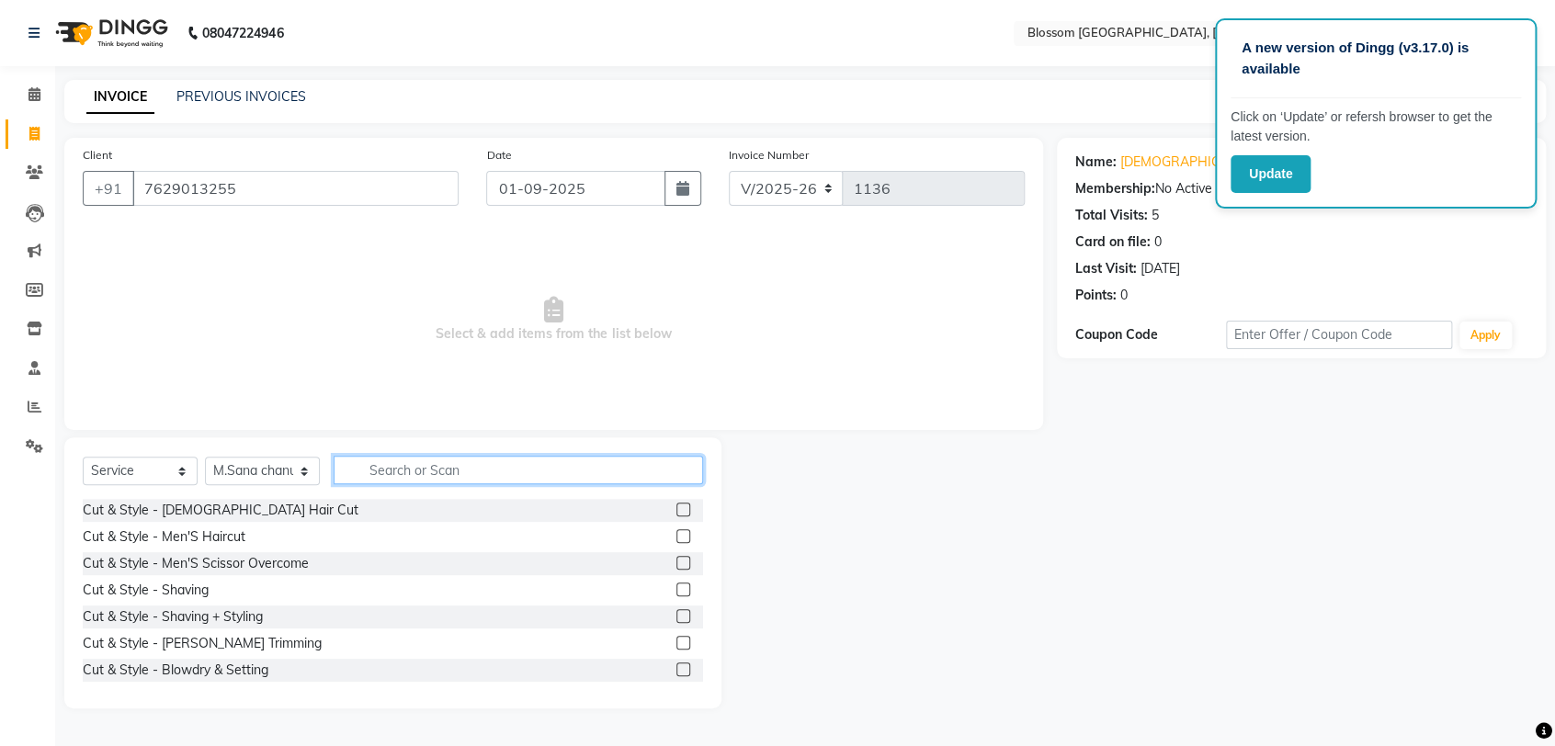
click at [374, 459] on input "text" at bounding box center [518, 470] width 369 height 28
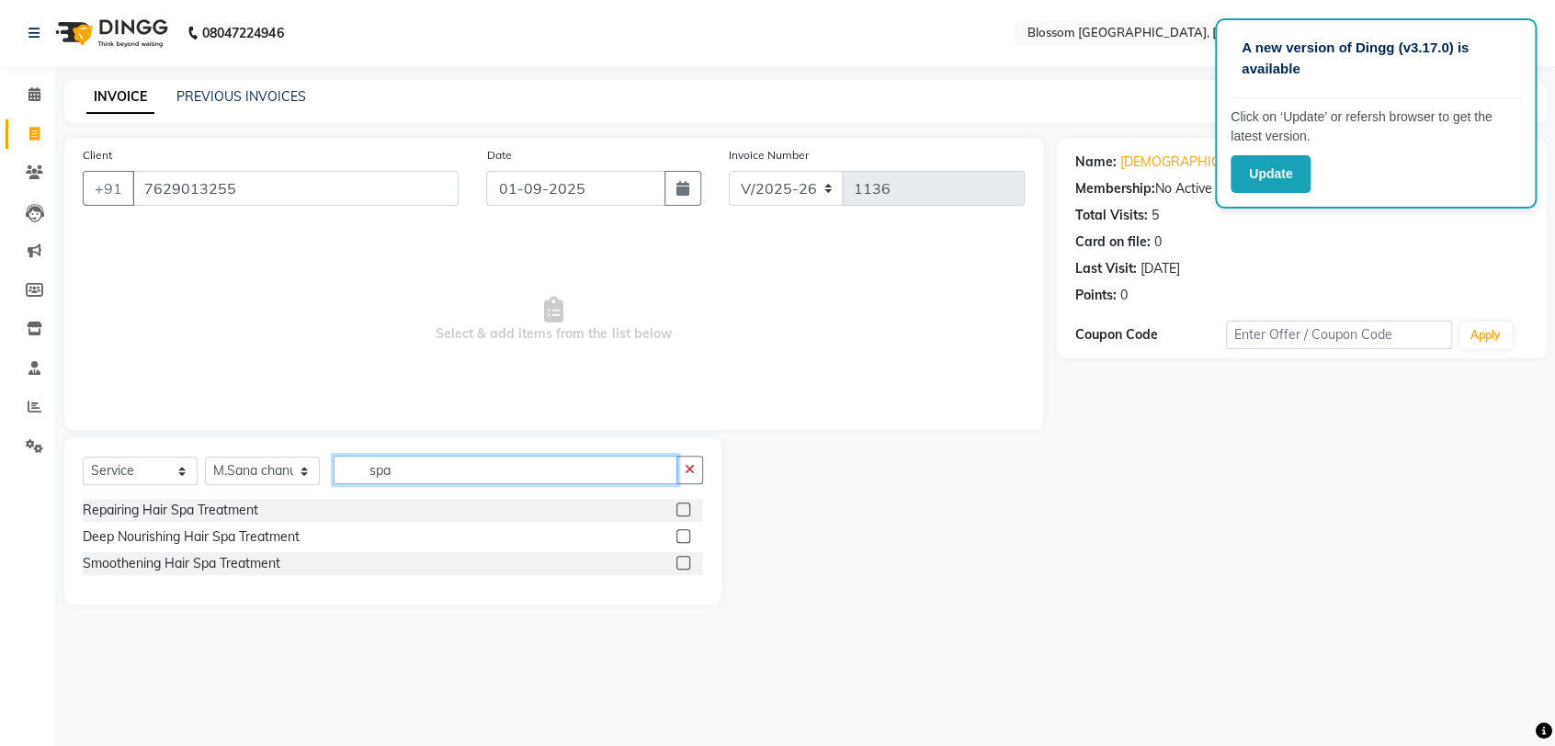
type input "spa"
click at [684, 561] on label at bounding box center [683, 563] width 14 height 14
click at [684, 561] on input "checkbox" at bounding box center [682, 564] width 12 height 12
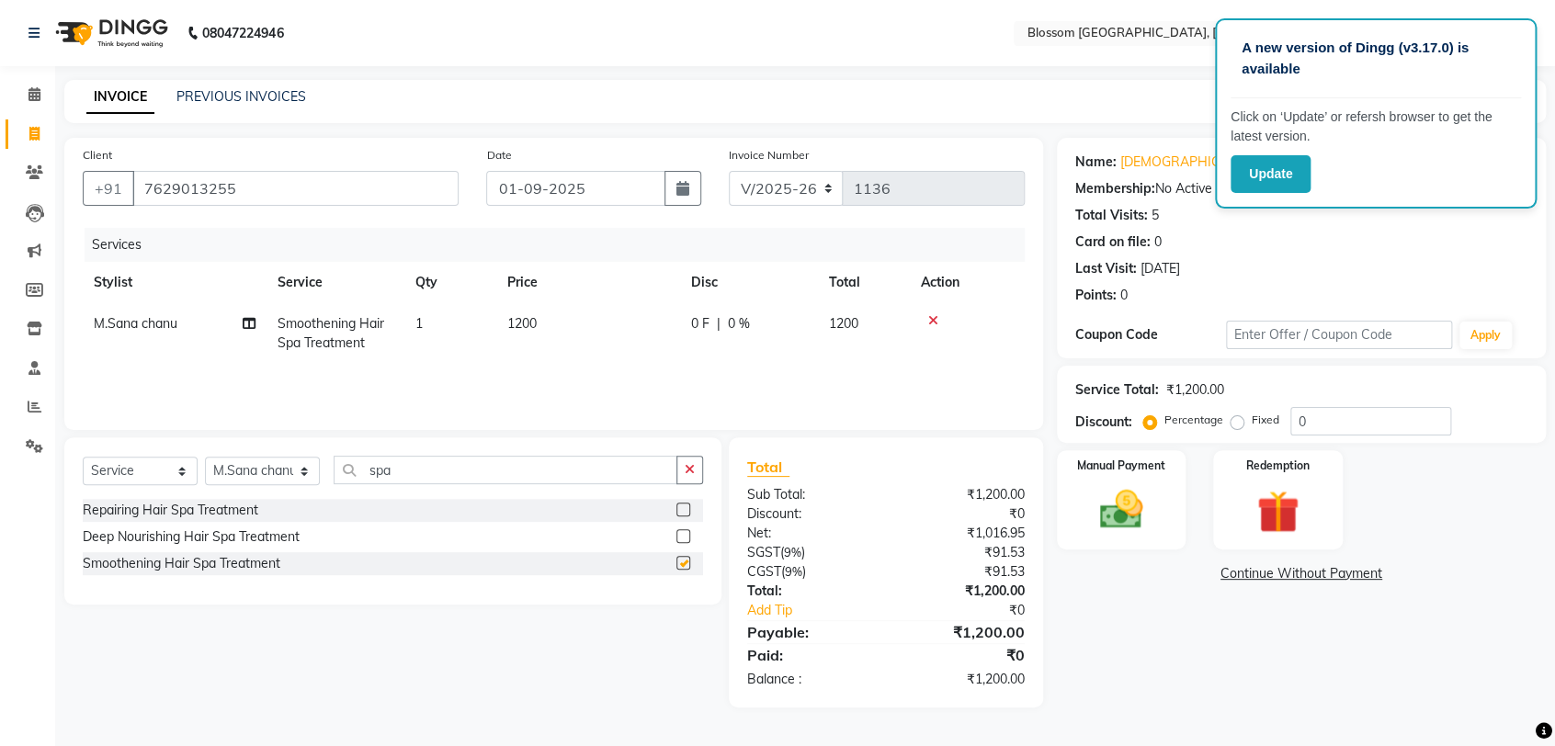
checkbox input "false"
click at [522, 335] on td "1200" at bounding box center [588, 333] width 184 height 61
select select "66272"
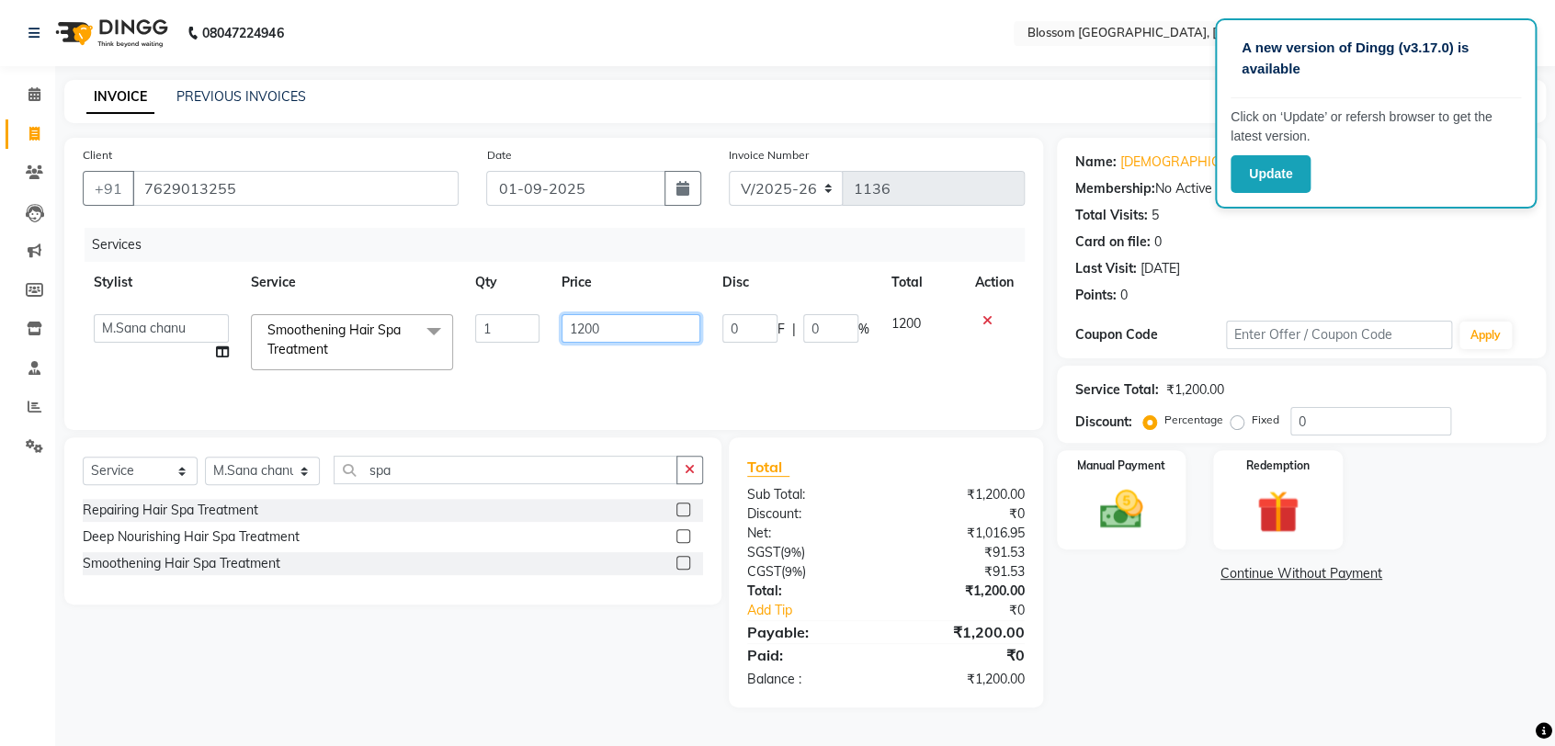
click at [584, 326] on input "1200" at bounding box center [630, 328] width 139 height 28
type input "1800"
click at [569, 654] on div "Select Service Product Membership Package Voucher Prepaid Gift Card Select Styl…" at bounding box center [386, 572] width 671 height 270
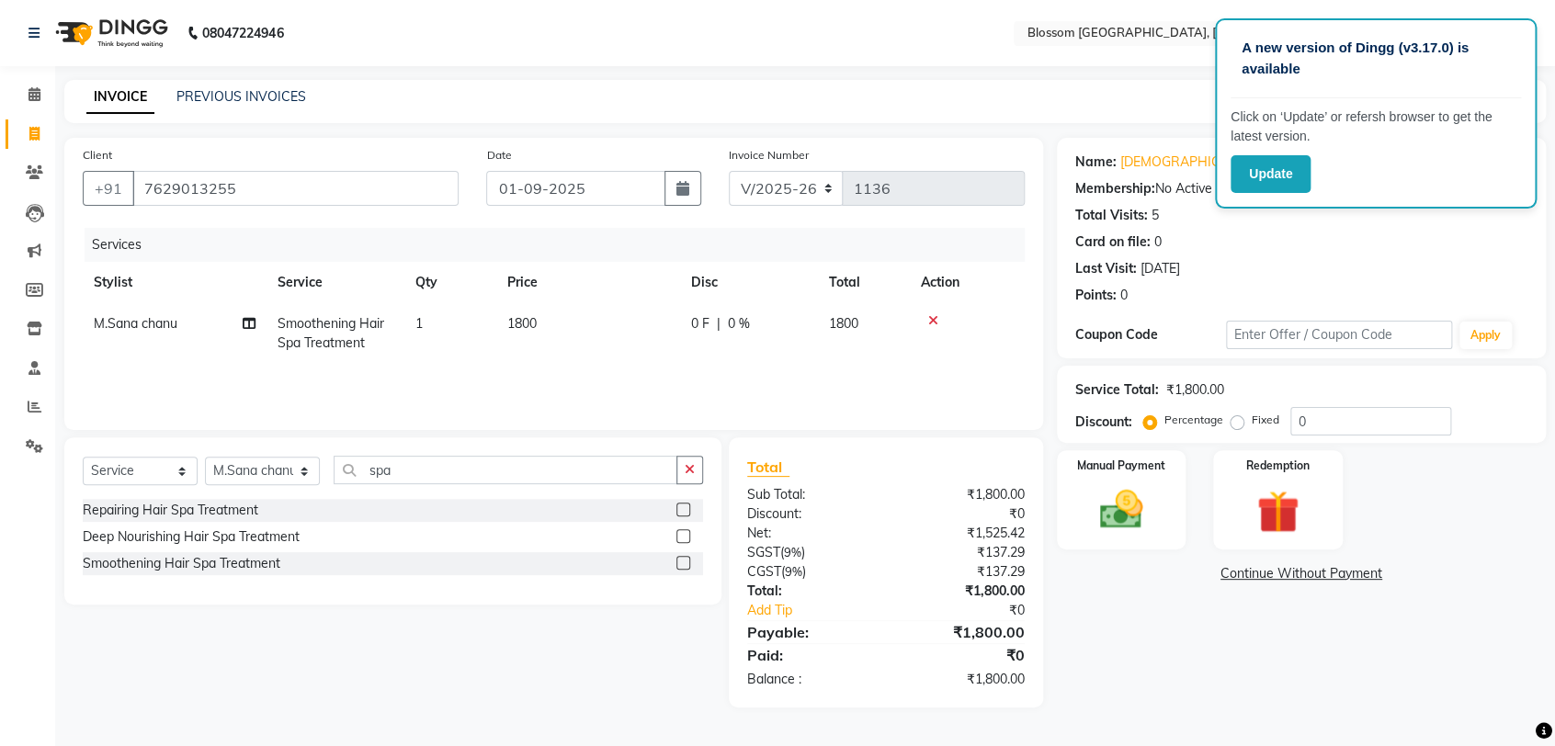
click at [655, 318] on td "1800" at bounding box center [588, 333] width 184 height 61
select select "66272"
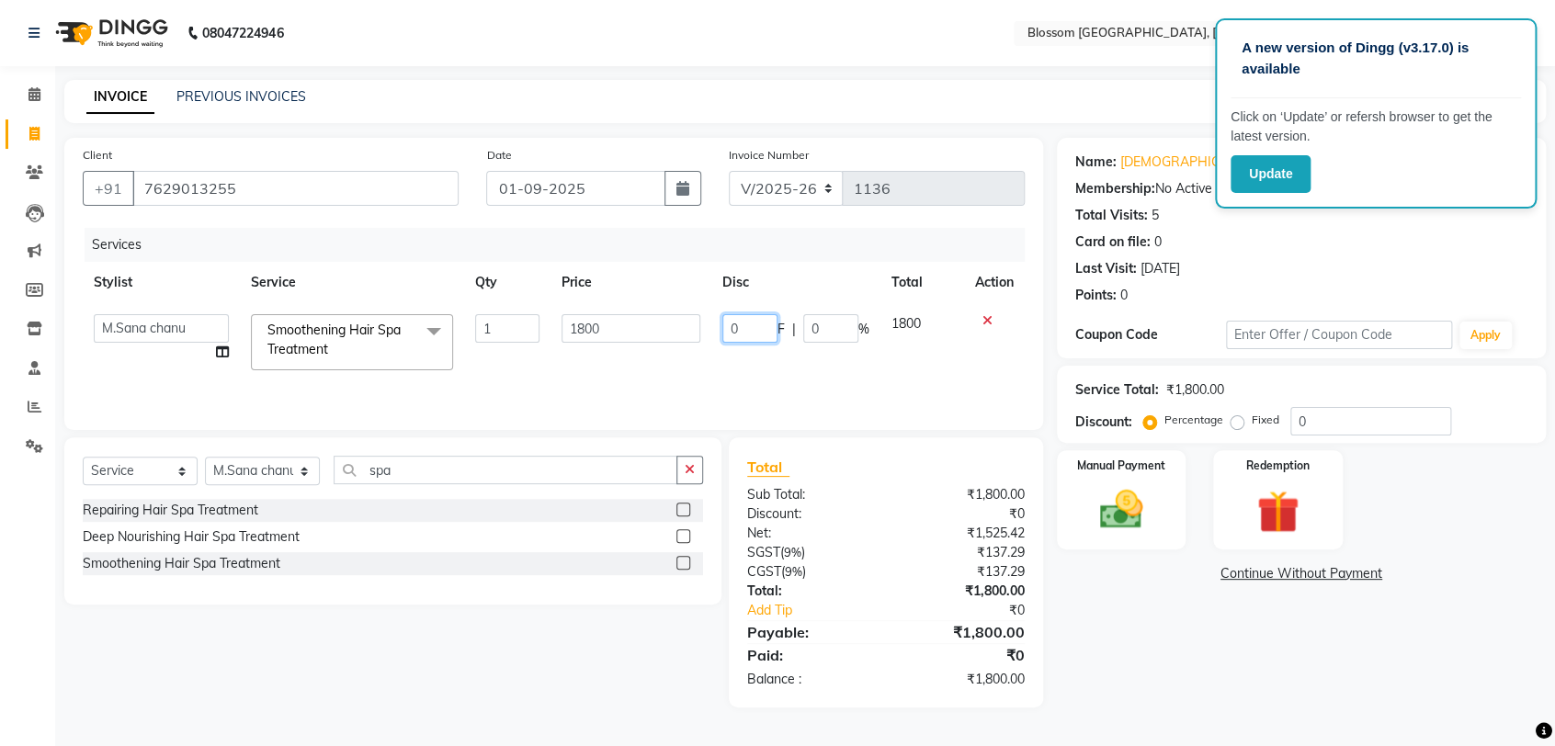
click at [757, 333] on input "0" at bounding box center [749, 328] width 55 height 28
click at [737, 328] on input "200" at bounding box center [749, 328] width 55 height 28
type input "300"
click at [529, 670] on div "Select Service Product Membership Package Voucher Prepaid Gift Card Select Styl…" at bounding box center [386, 572] width 671 height 270
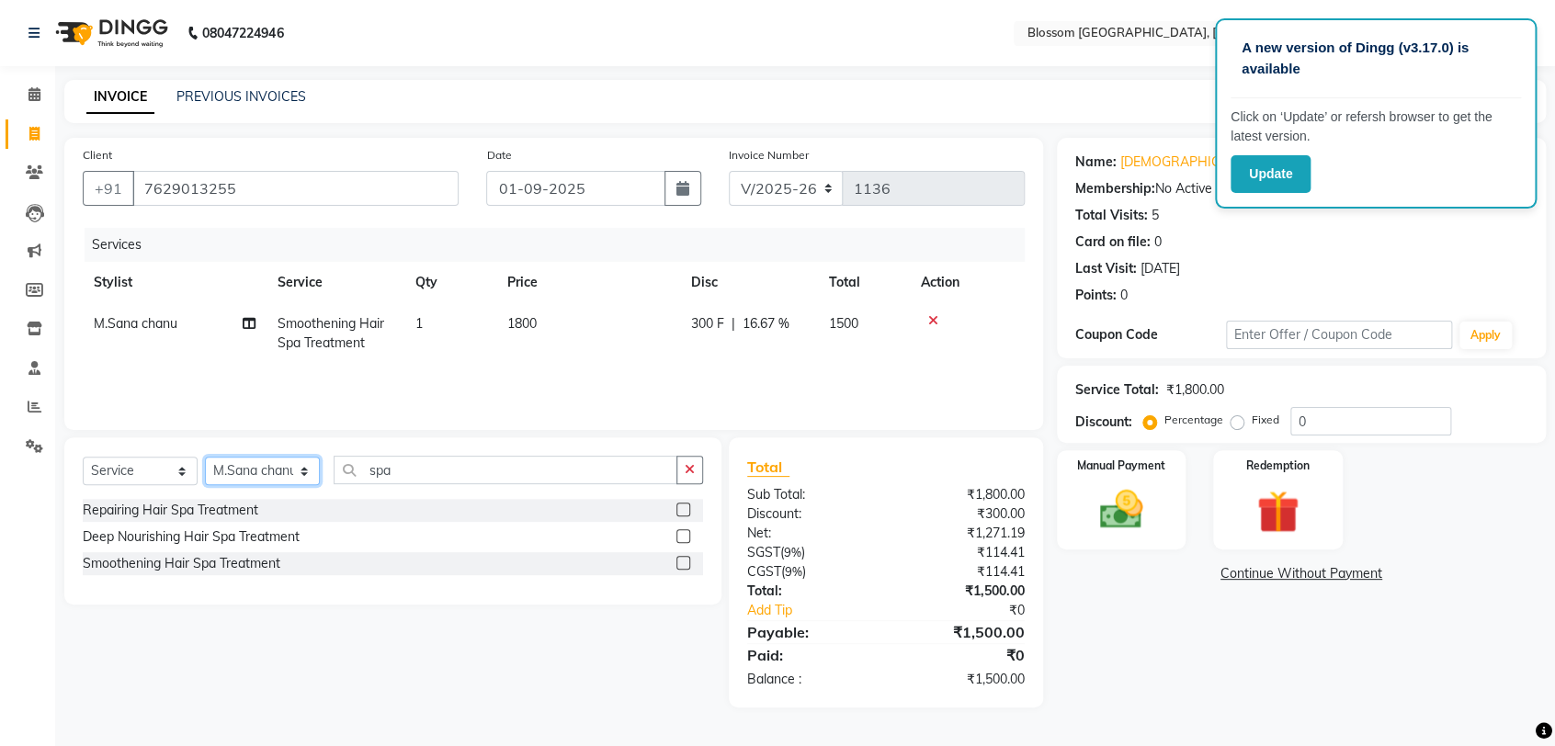
click at [290, 472] on select "Select Stylist [PERSON_NAME] Laimayum Priyaluxmi [PERSON_NAME]Sana chanu [PERSO…" at bounding box center [262, 471] width 115 height 28
select select "86753"
click at [205, 457] on select "Select Stylist [PERSON_NAME] Laimayum Priyaluxmi [PERSON_NAME]Sana chanu [PERSO…" at bounding box center [262, 471] width 115 height 28
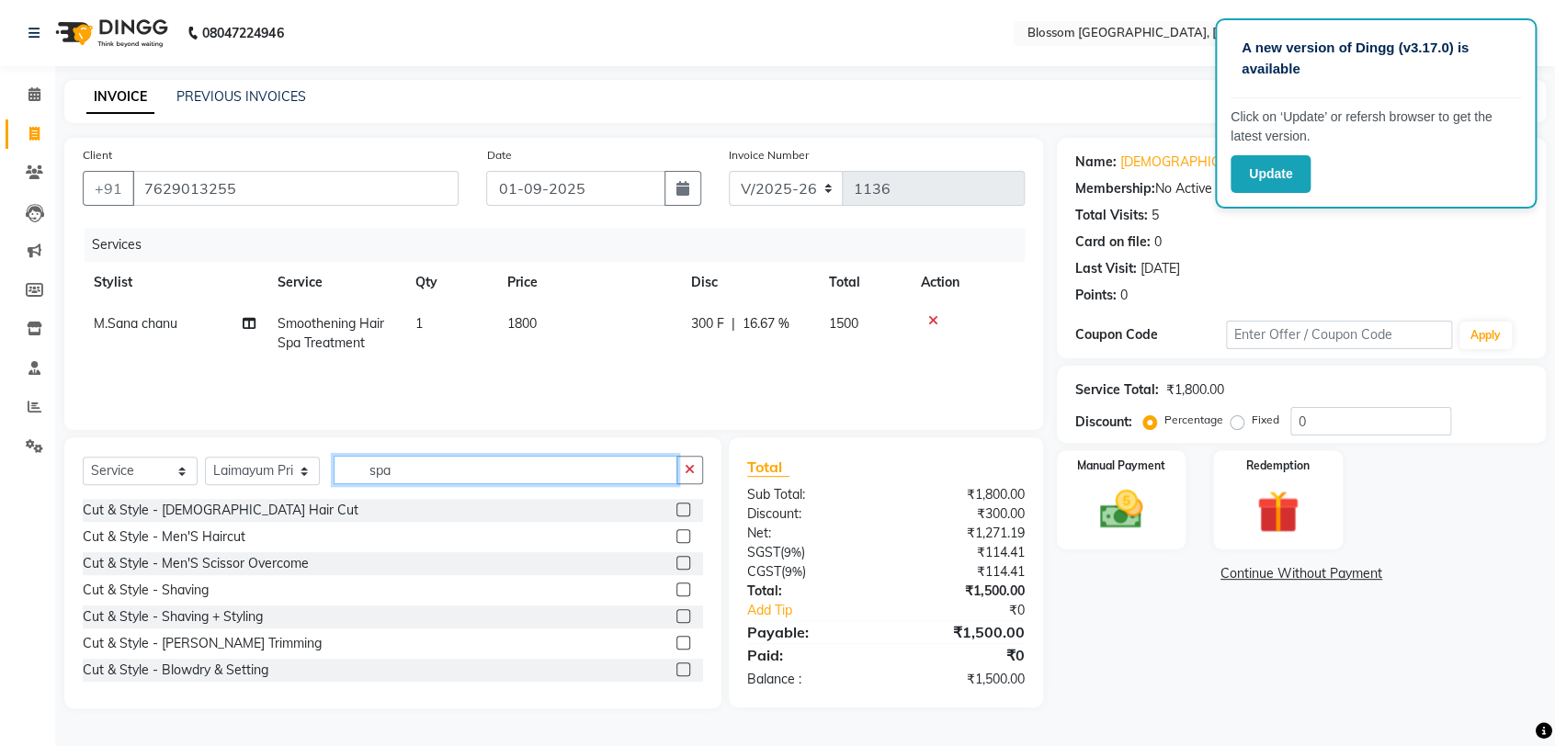
click at [425, 477] on input "spa" at bounding box center [506, 470] width 344 height 28
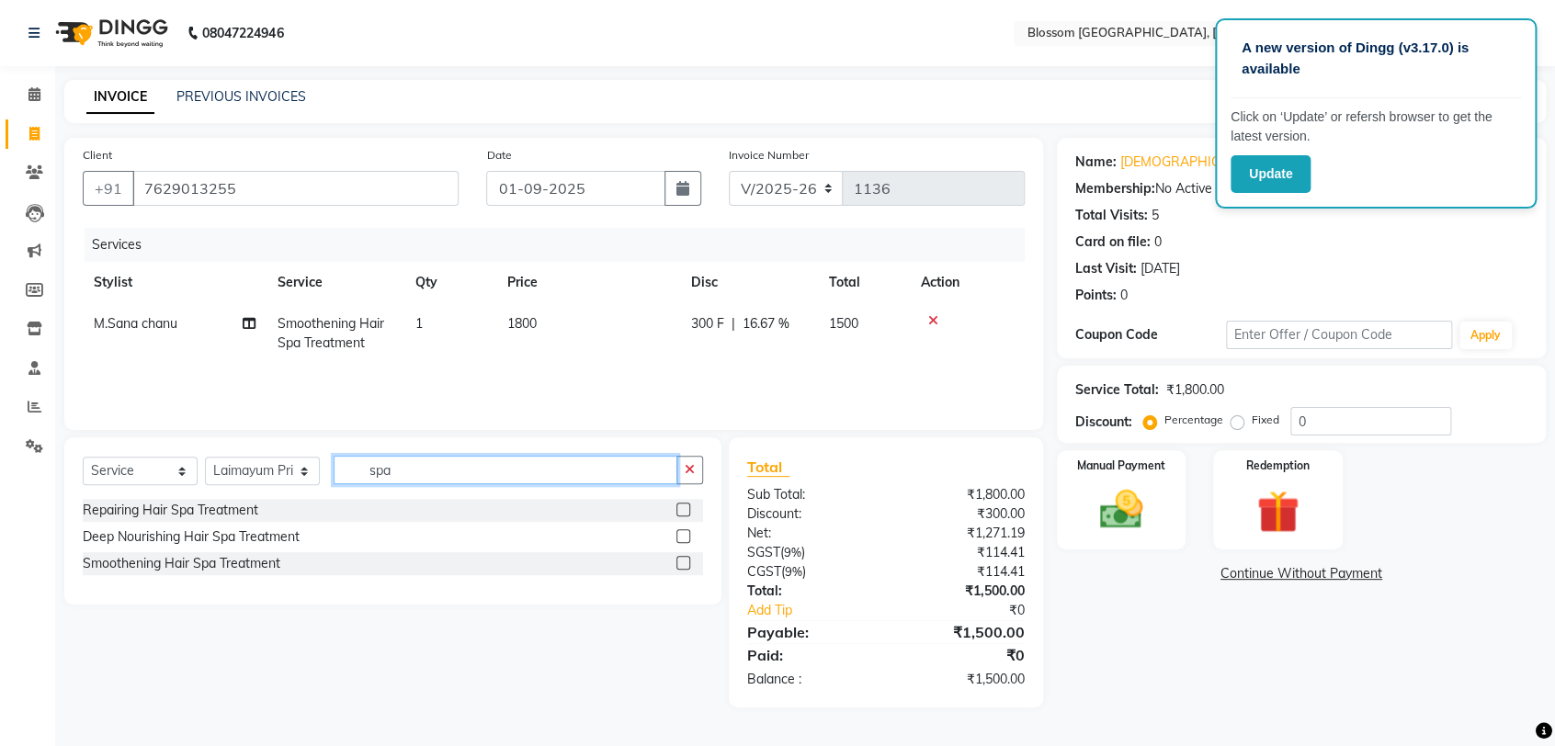
type input "spa"
click at [676, 535] on label at bounding box center [683, 536] width 14 height 14
click at [676, 535] on input "checkbox" at bounding box center [682, 537] width 12 height 12
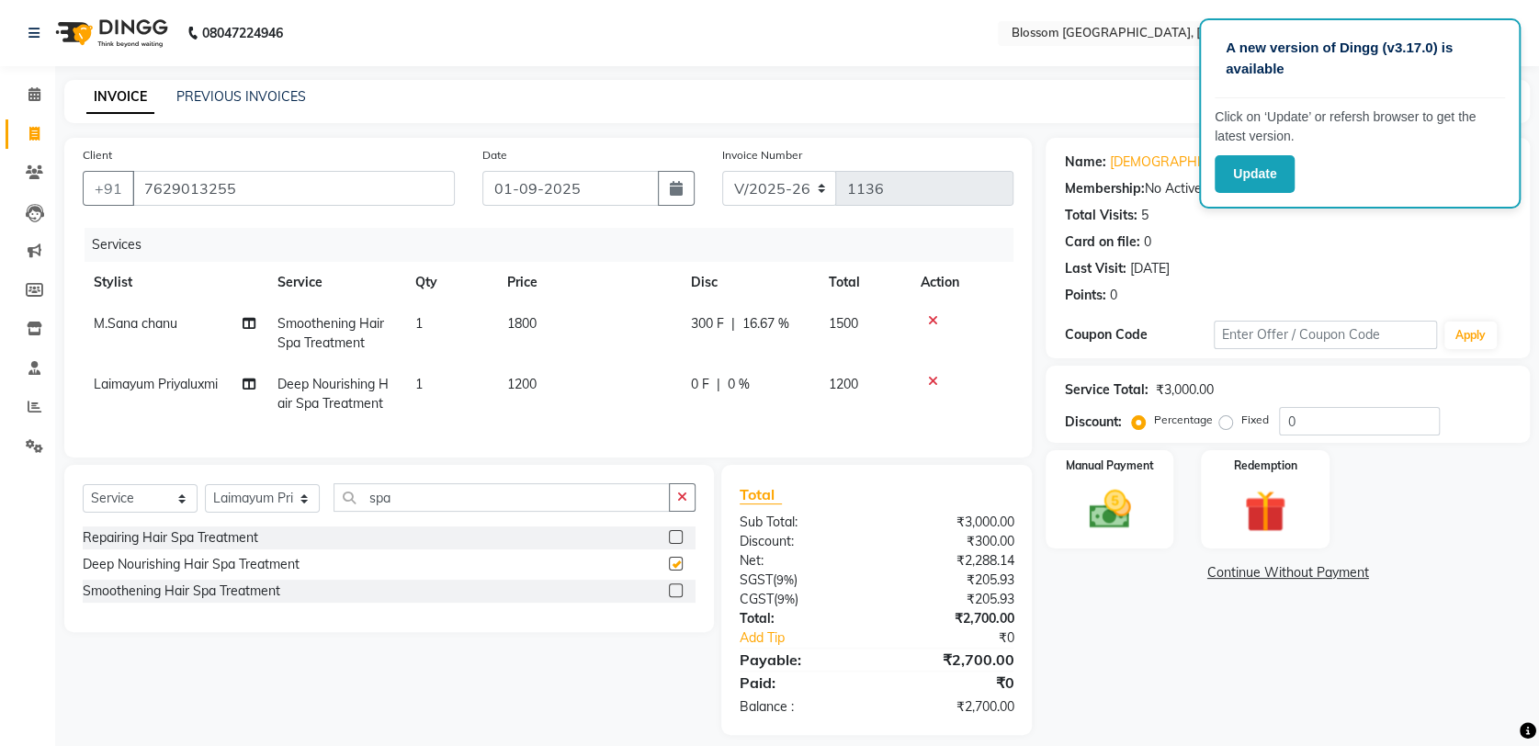
checkbox input "false"
click at [511, 384] on span "1200" at bounding box center [521, 384] width 29 height 17
select select "86753"
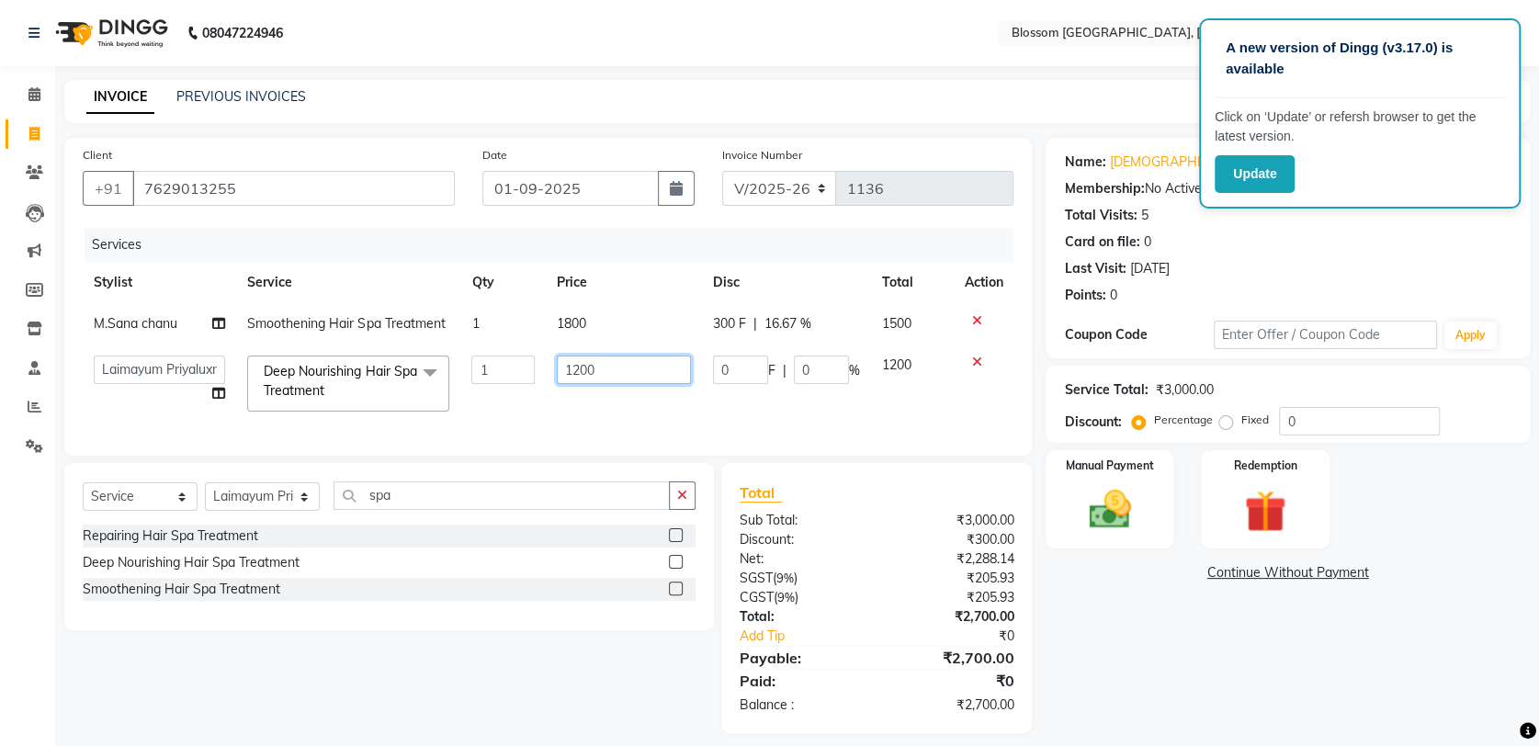
click at [581, 368] on input "1200" at bounding box center [624, 370] width 134 height 28
type input "1000"
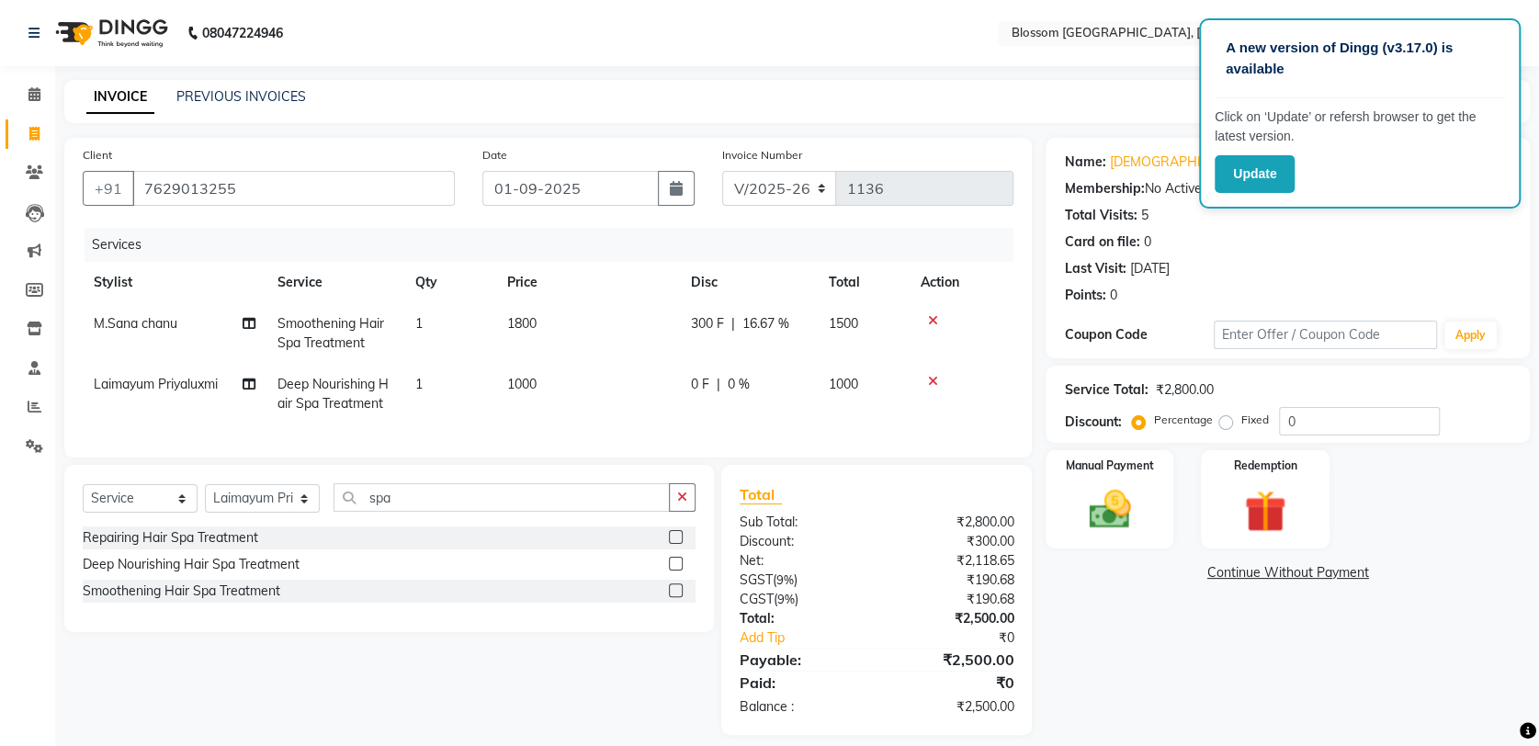
click at [677, 391] on td "1000" at bounding box center [588, 394] width 184 height 61
select select "86753"
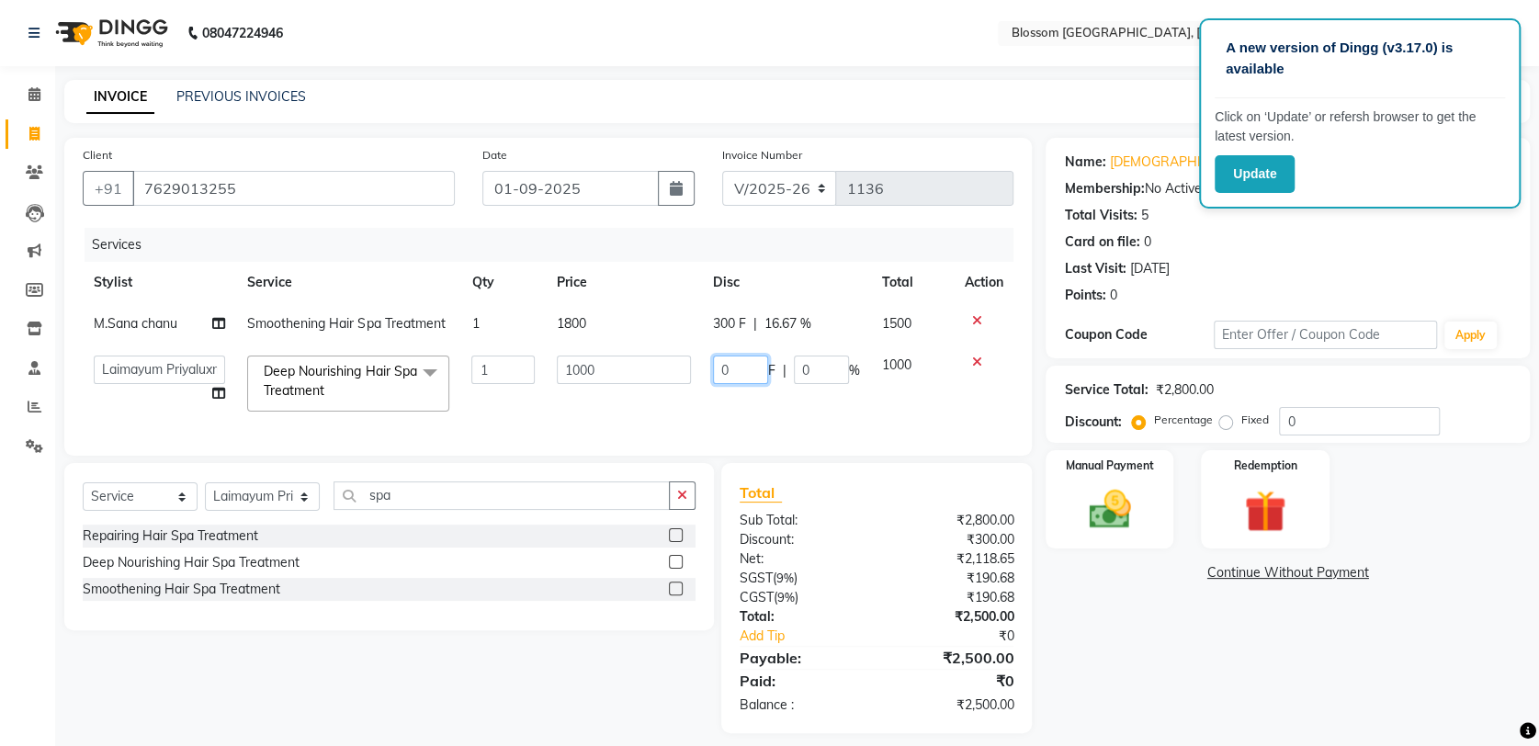
click at [741, 376] on input "0" at bounding box center [740, 370] width 55 height 28
type input "200"
click at [1078, 560] on div "Name: Somali Membership: No Active Membership Total Visits: 5 Card on file: 0 L…" at bounding box center [1295, 435] width 498 height 595
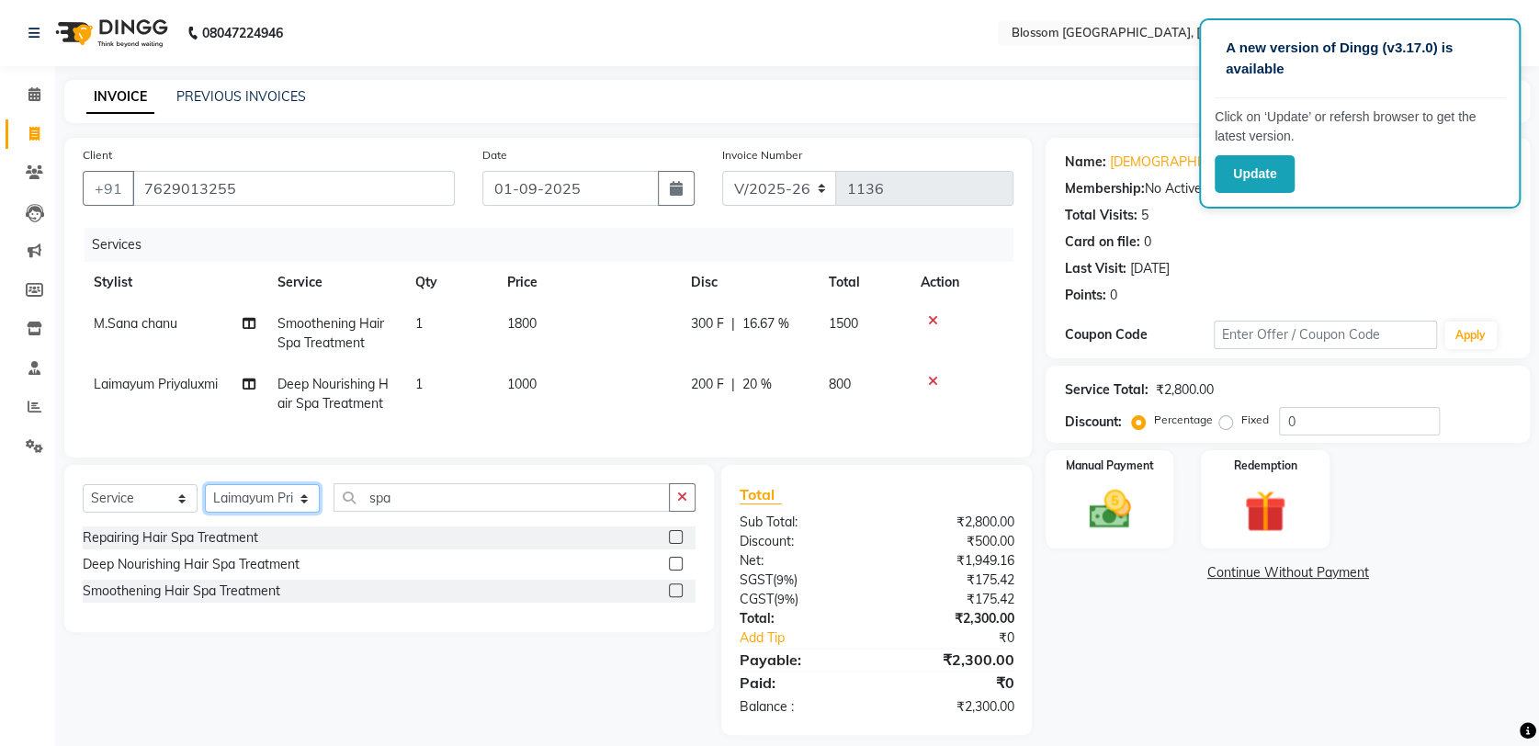
click at [305, 513] on select "Select Stylist [PERSON_NAME] Laimayum Priyaluxmi [PERSON_NAME]Sana chanu [PERSO…" at bounding box center [262, 498] width 115 height 28
select select "66245"
click at [205, 500] on select "Select Stylist [PERSON_NAME] Laimayum Priyaluxmi [PERSON_NAME]Sana chanu [PERSO…" at bounding box center [262, 498] width 115 height 28
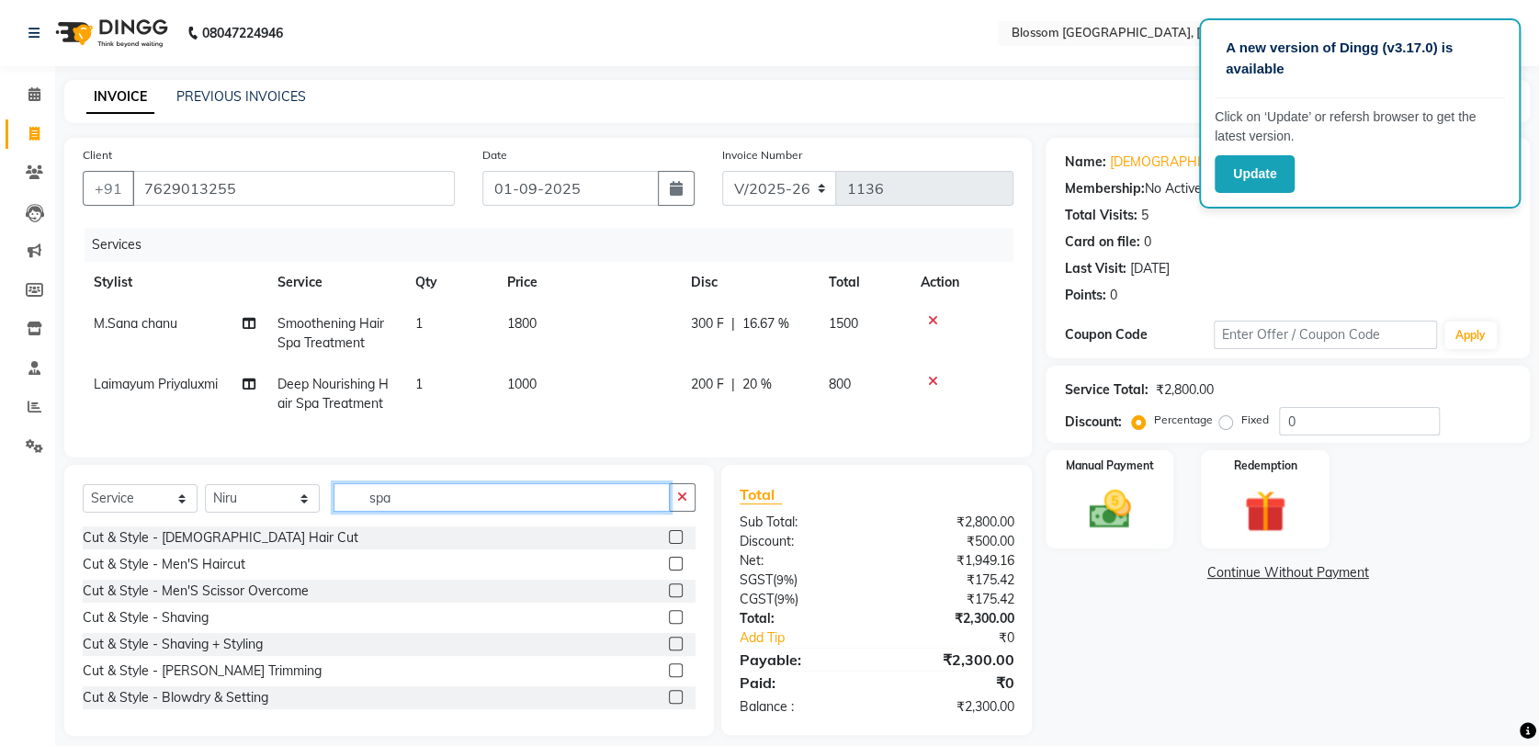
click at [426, 506] on input "spa" at bounding box center [502, 497] width 336 height 28
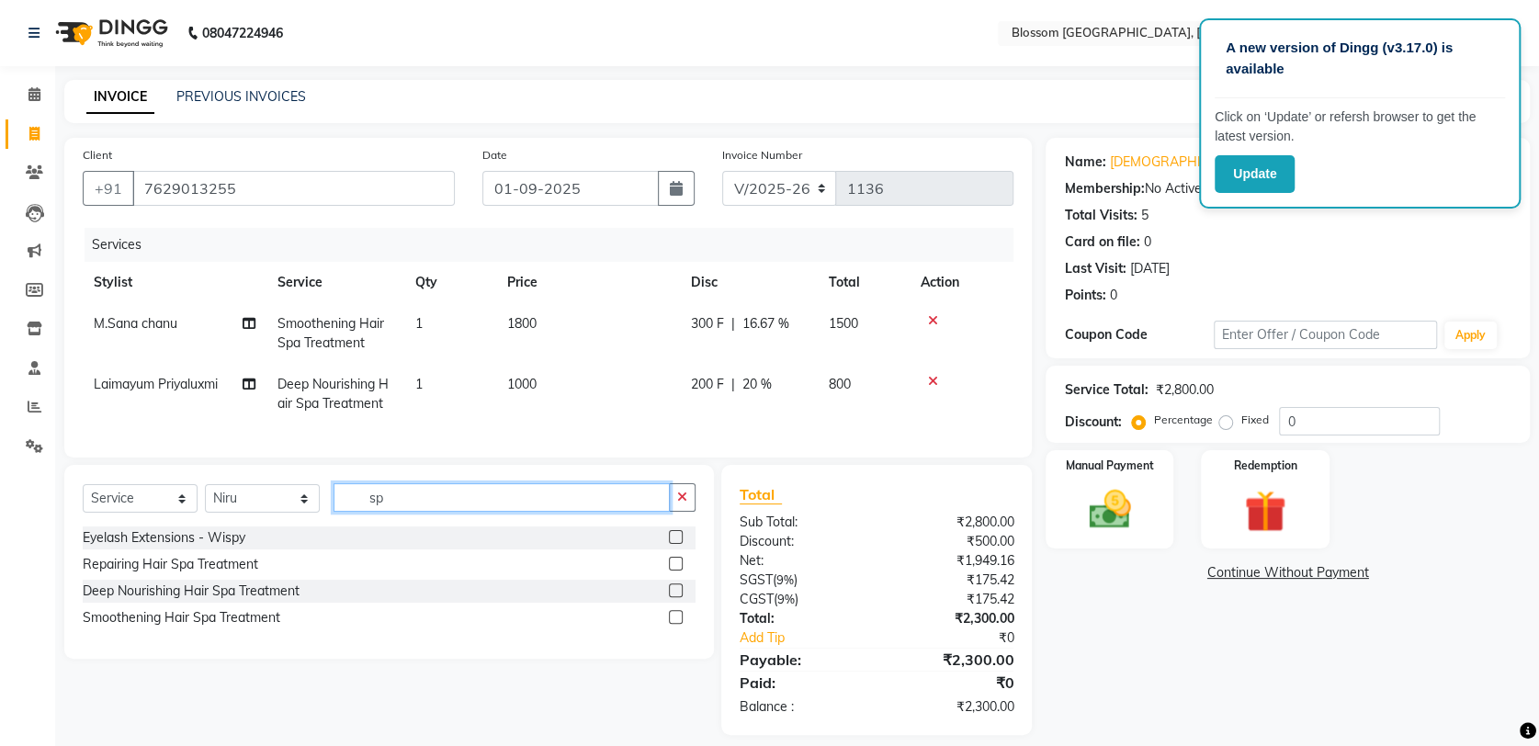
type input "s"
type input "anti"
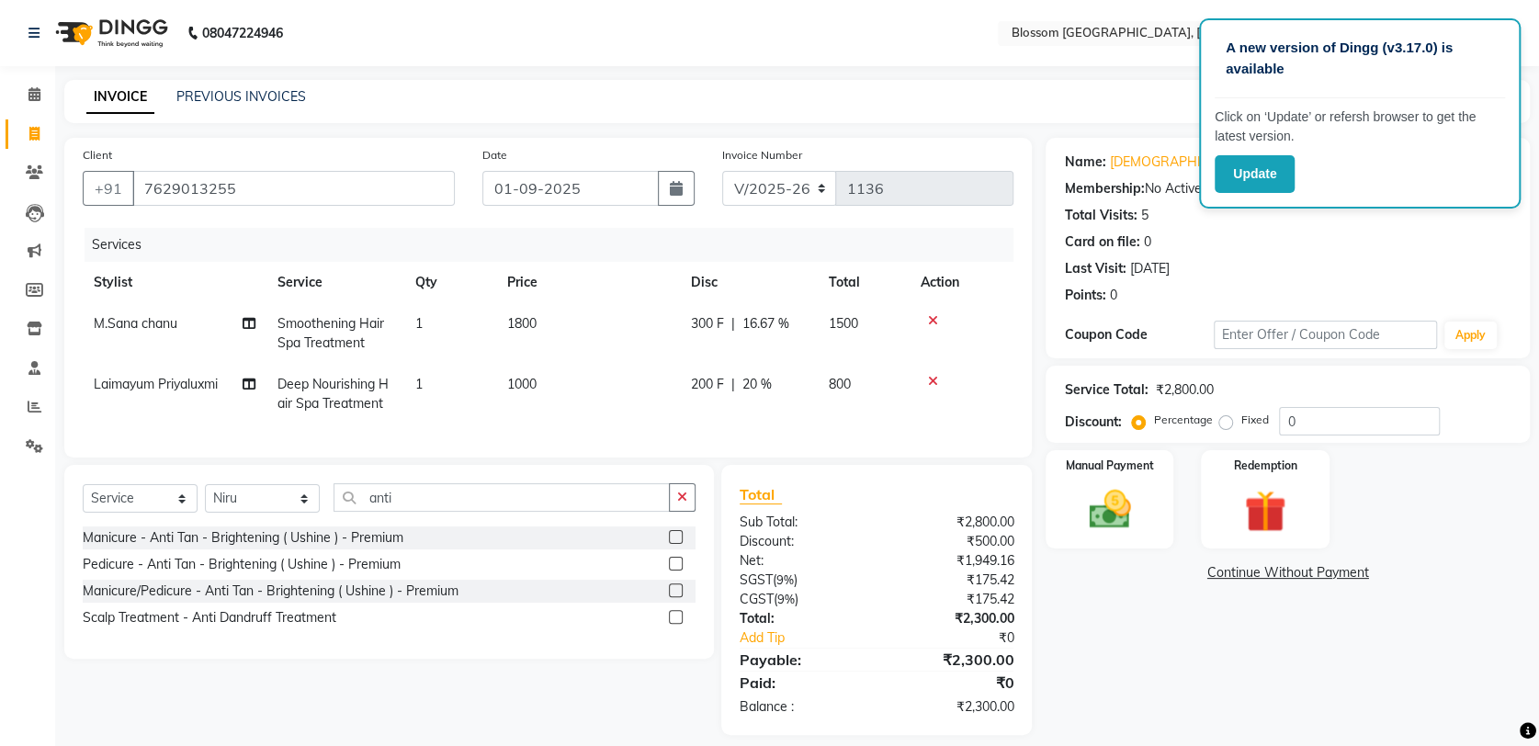
click at [671, 624] on label at bounding box center [676, 617] width 14 height 14
click at [671, 624] on input "checkbox" at bounding box center [675, 618] width 12 height 12
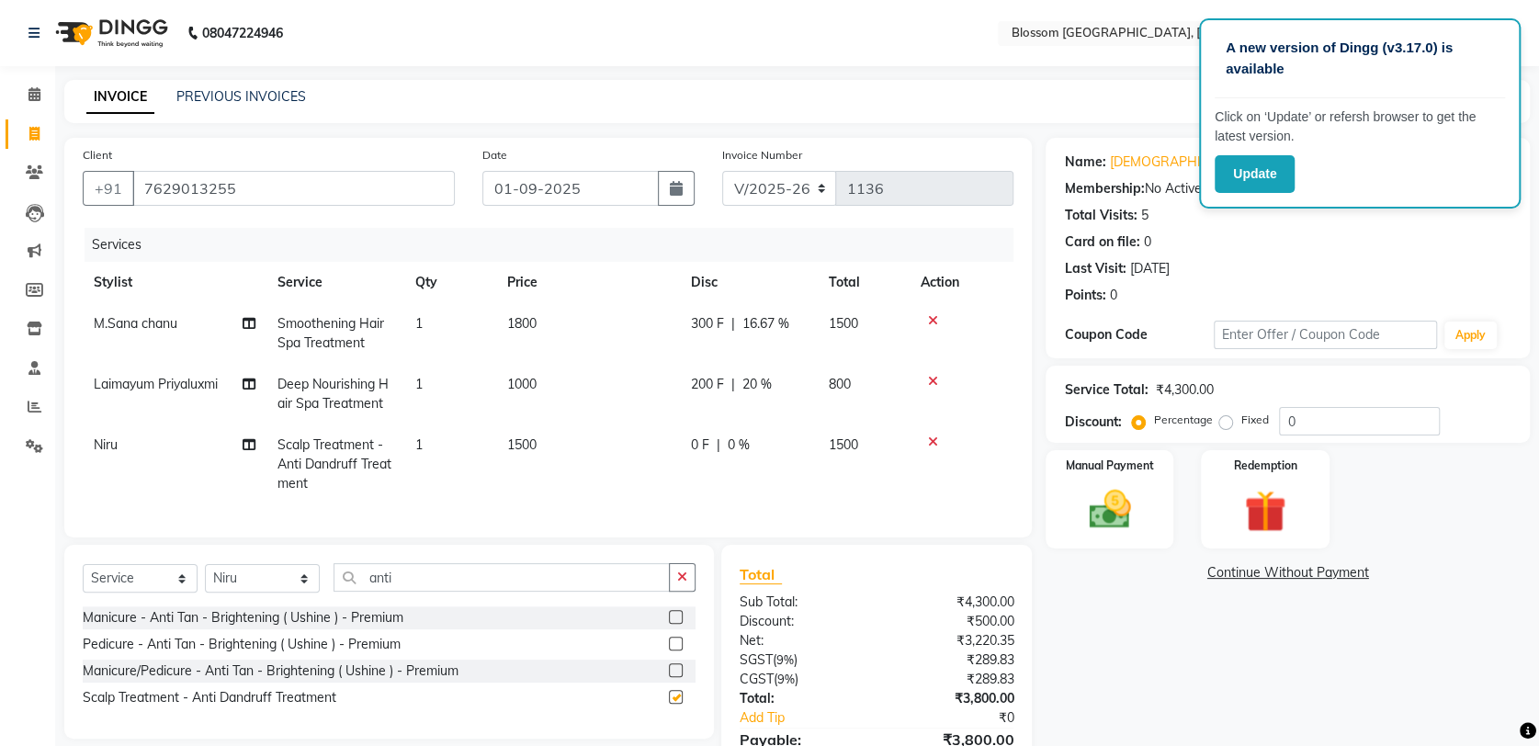
checkbox input "false"
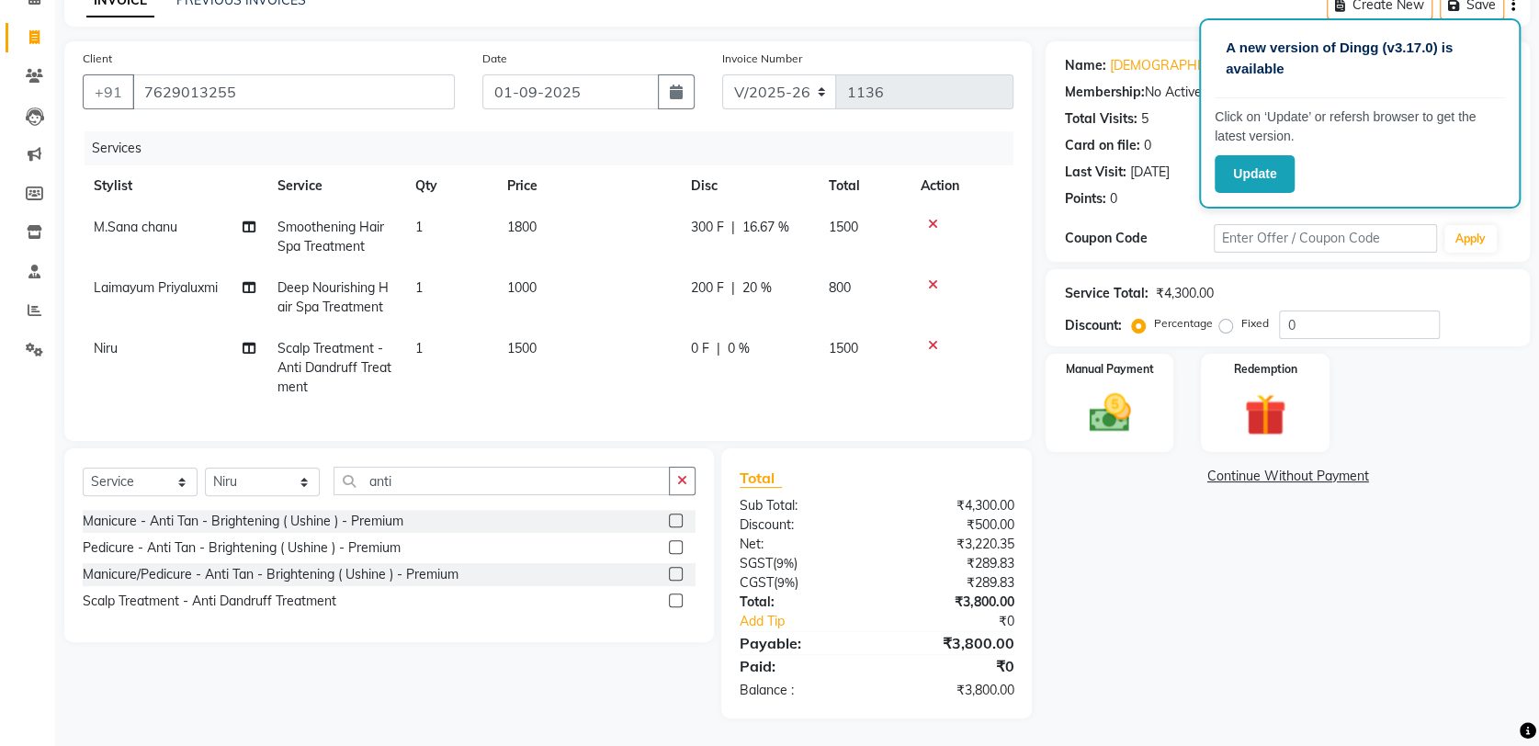
scroll to position [111, 0]
click at [931, 339] on icon at bounding box center [933, 345] width 10 height 13
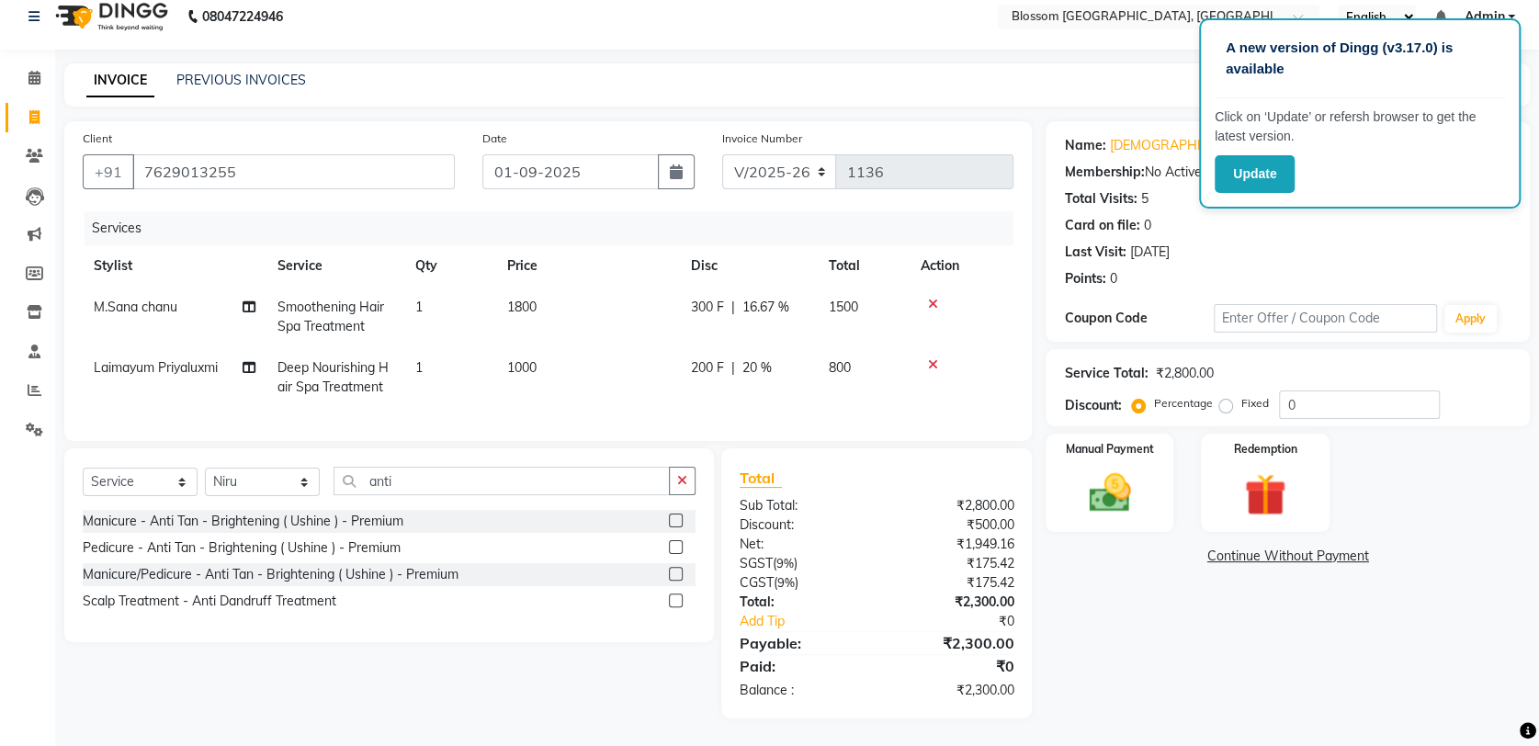
click at [676, 542] on label at bounding box center [676, 547] width 14 height 14
click at [676, 542] on input "checkbox" at bounding box center [675, 548] width 12 height 12
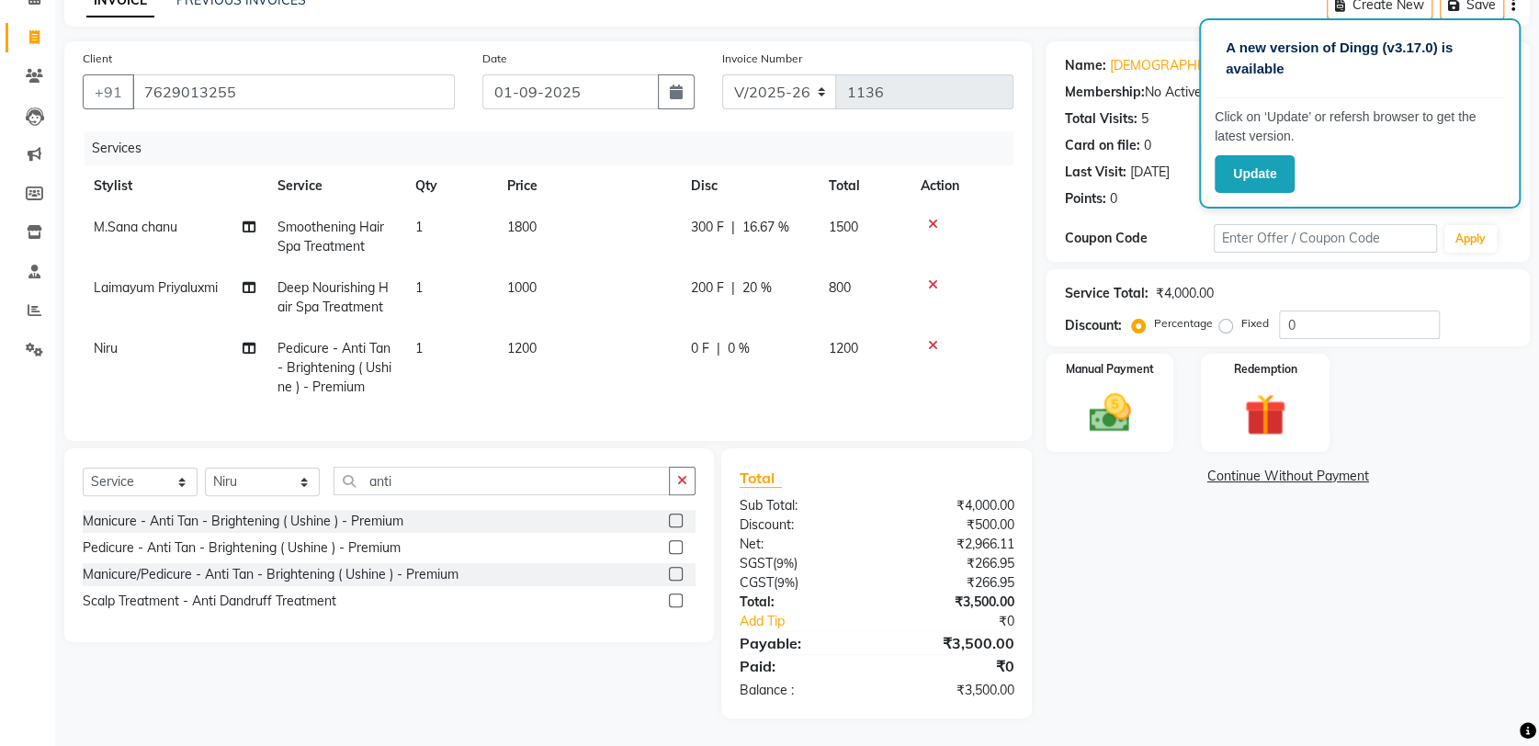
checkbox input "false"
click at [713, 354] on td "0 F | 0 %" at bounding box center [749, 368] width 138 height 80
select select "66245"
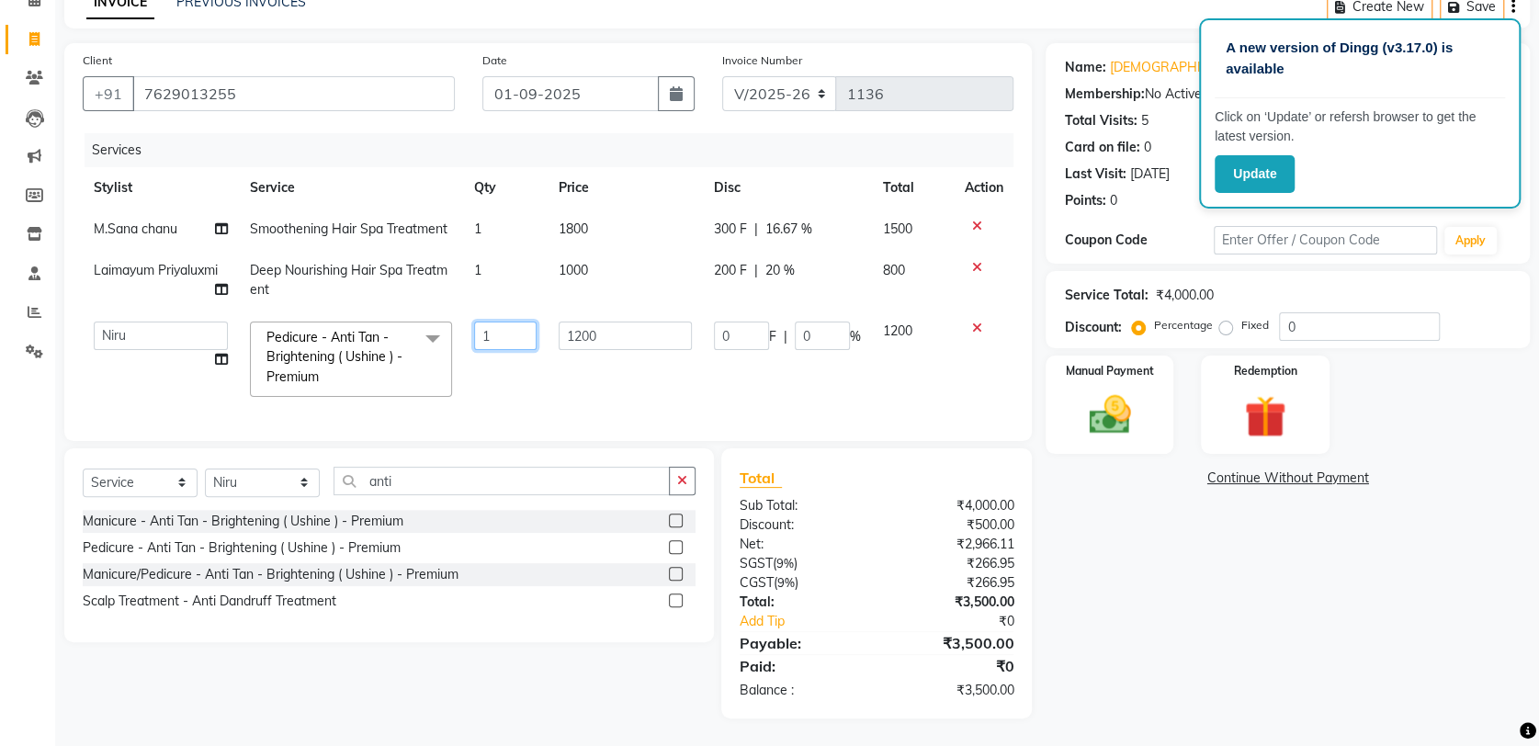
click at [525, 328] on input "1" at bounding box center [505, 336] width 62 height 28
type input "2"
click at [1220, 634] on div "Name: Somali Membership: No Active Membership Total Visits: 5 Card on file: 0 L…" at bounding box center [1295, 380] width 498 height 675
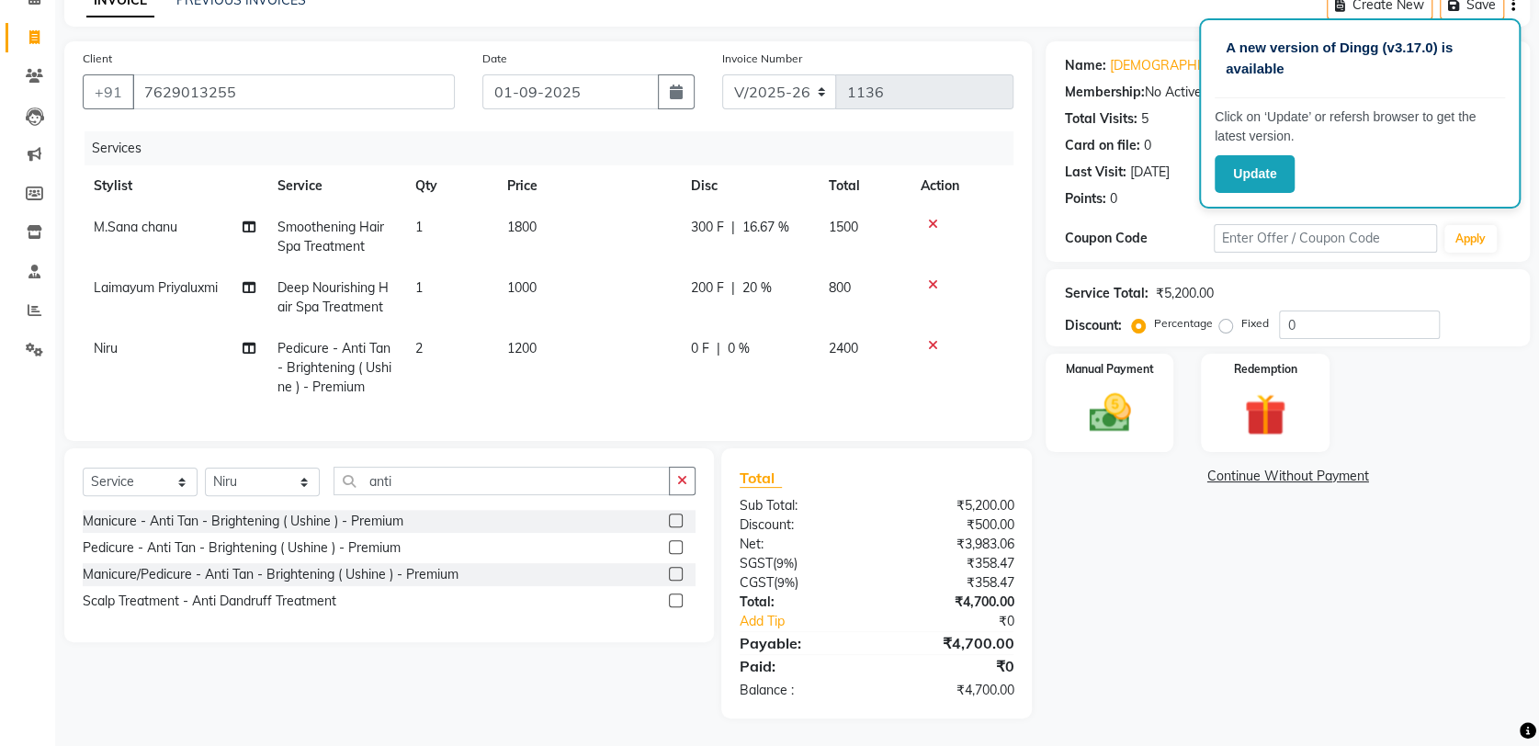
click at [708, 346] on td "0 F | 0 %" at bounding box center [749, 368] width 138 height 80
select select "66245"
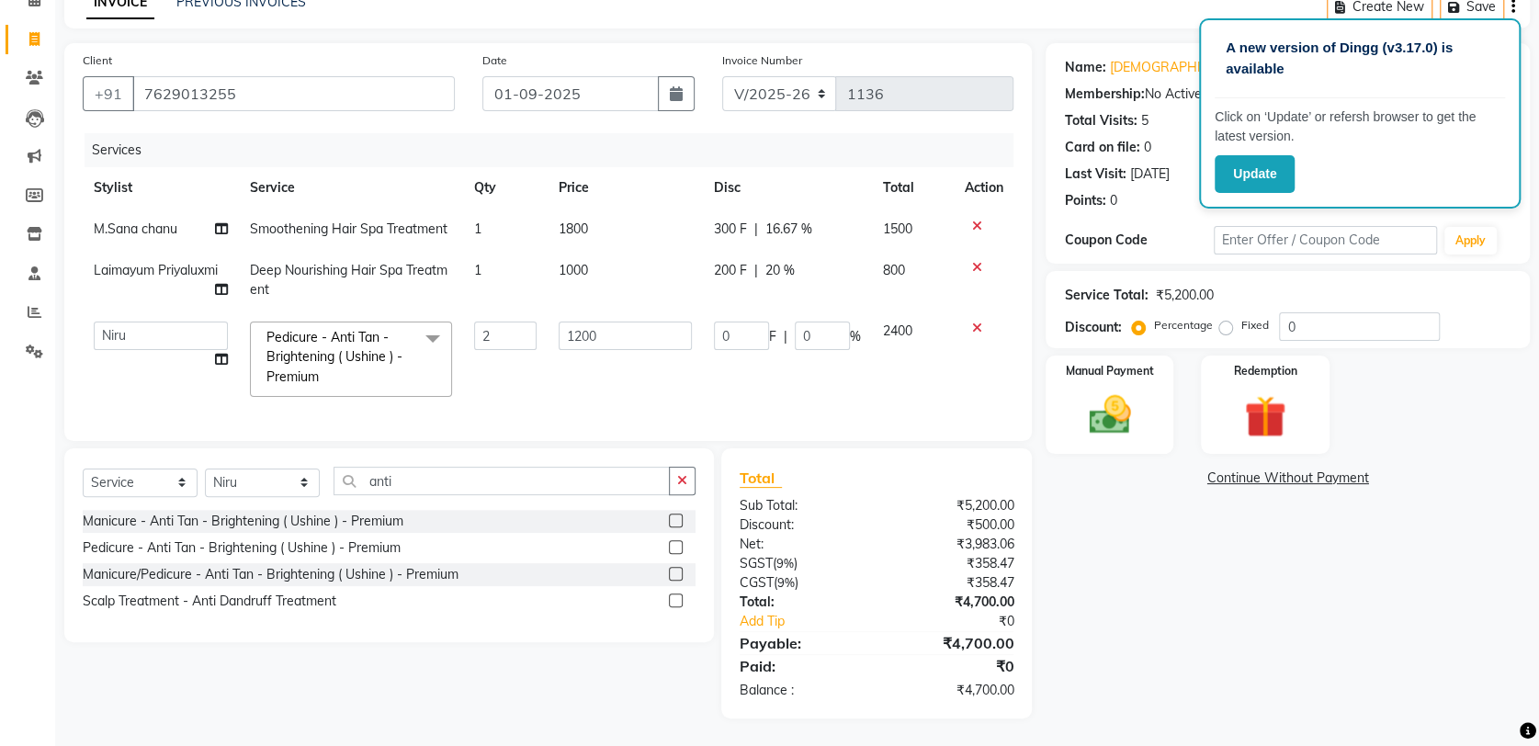
click at [769, 327] on span "F" at bounding box center [772, 336] width 7 height 19
click at [747, 325] on input "0" at bounding box center [741, 336] width 55 height 28
type input "200"
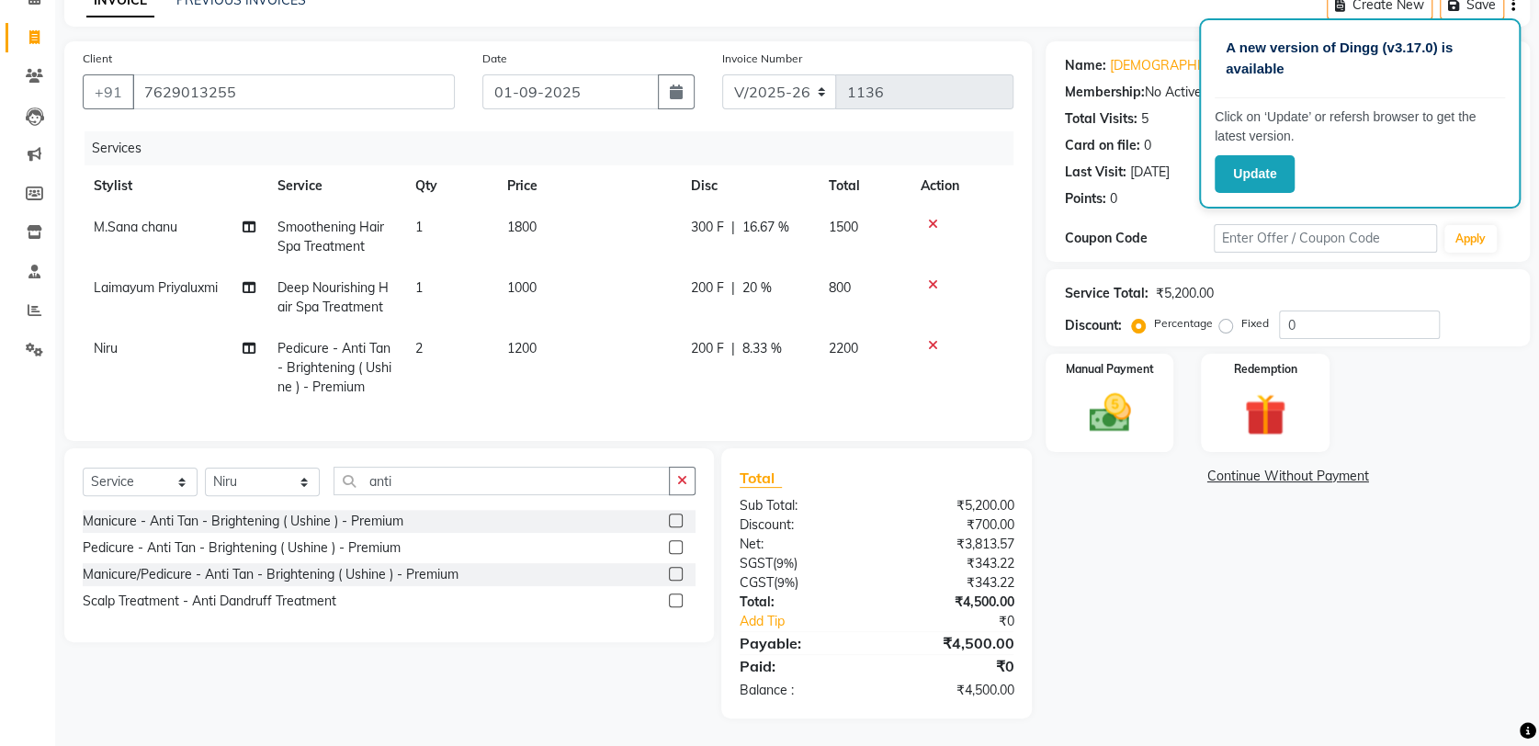
click at [1346, 655] on div "Name: Somali Membership: No Active Membership Total Visits: 5 Card on file: 0 L…" at bounding box center [1295, 379] width 498 height 677
click at [1060, 369] on div "Manual Payment" at bounding box center [1110, 403] width 133 height 102
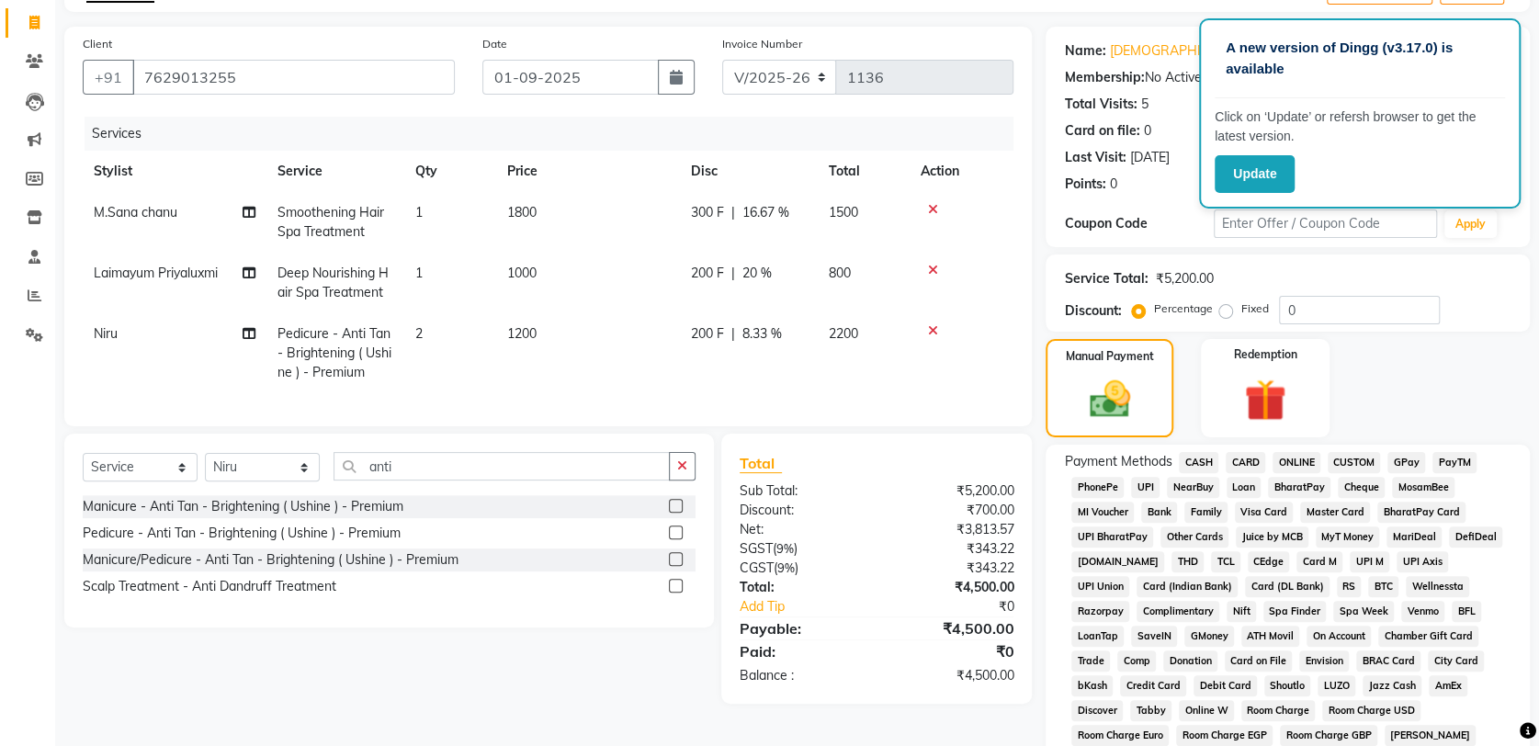
click at [1393, 460] on span "GPay" at bounding box center [1407, 462] width 38 height 21
click at [1232, 459] on span "CARD" at bounding box center [1246, 462] width 40 height 21
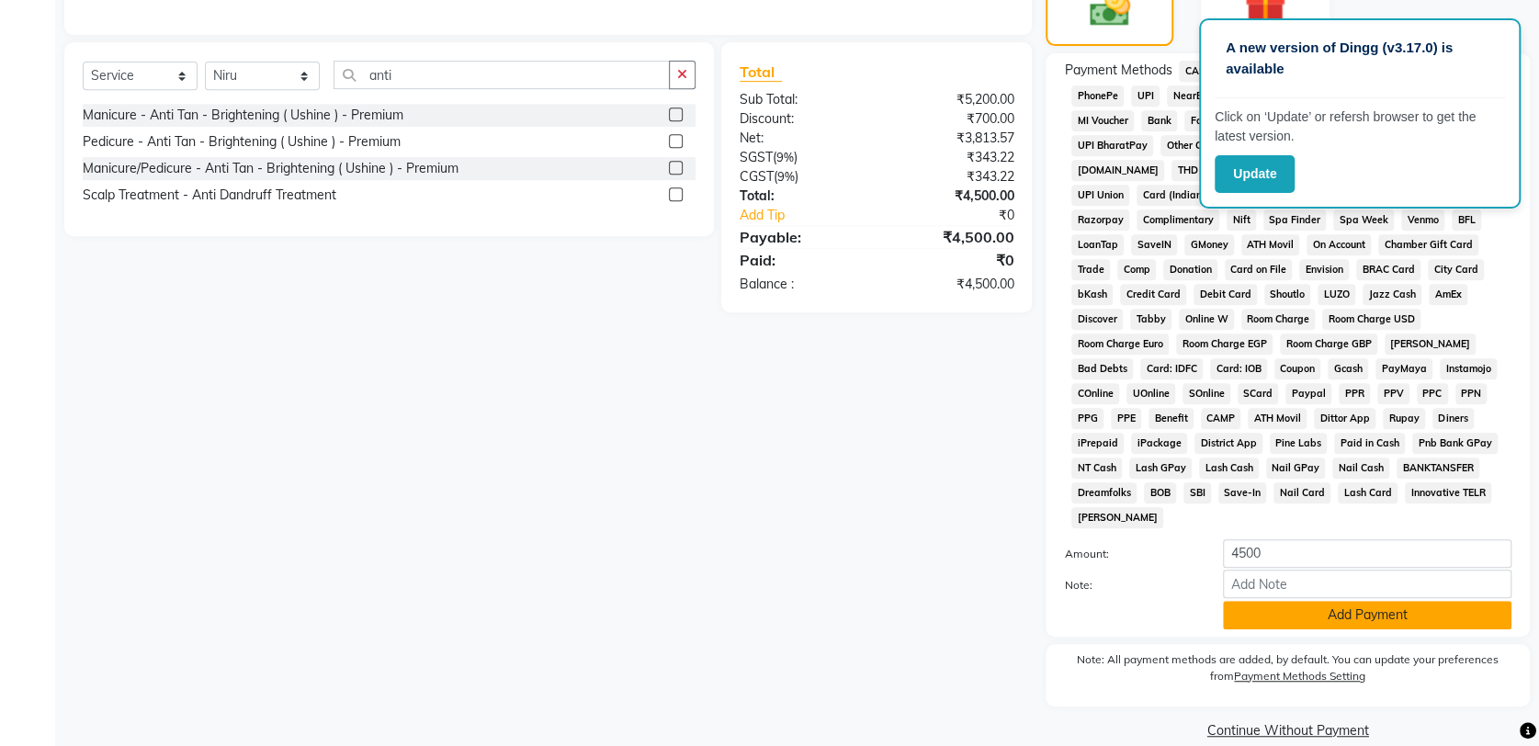
click at [1330, 601] on button "Add Payment" at bounding box center [1367, 615] width 289 height 28
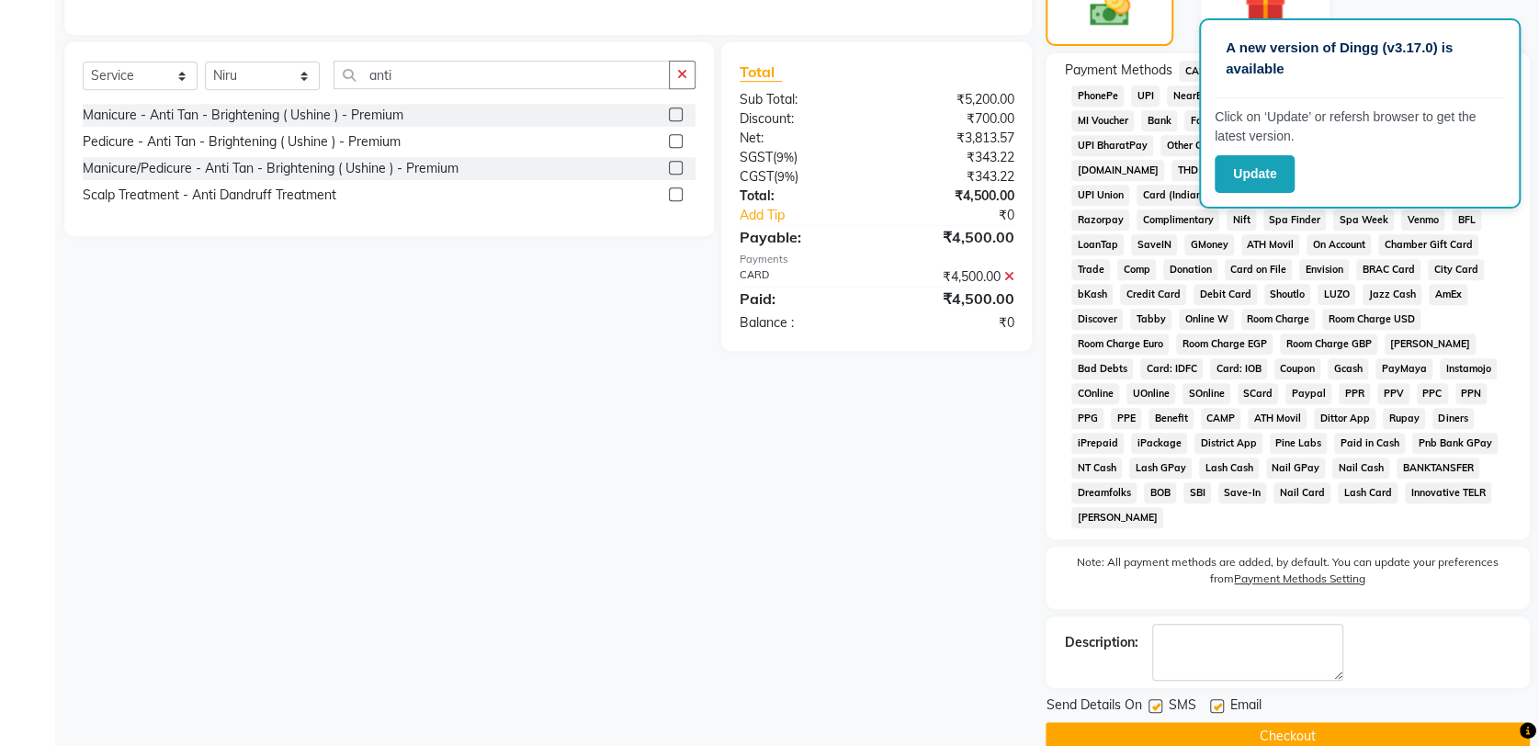
click at [1261, 722] on button "Checkout" at bounding box center [1288, 736] width 484 height 28
